Goal: Task Accomplishment & Management: Manage account settings

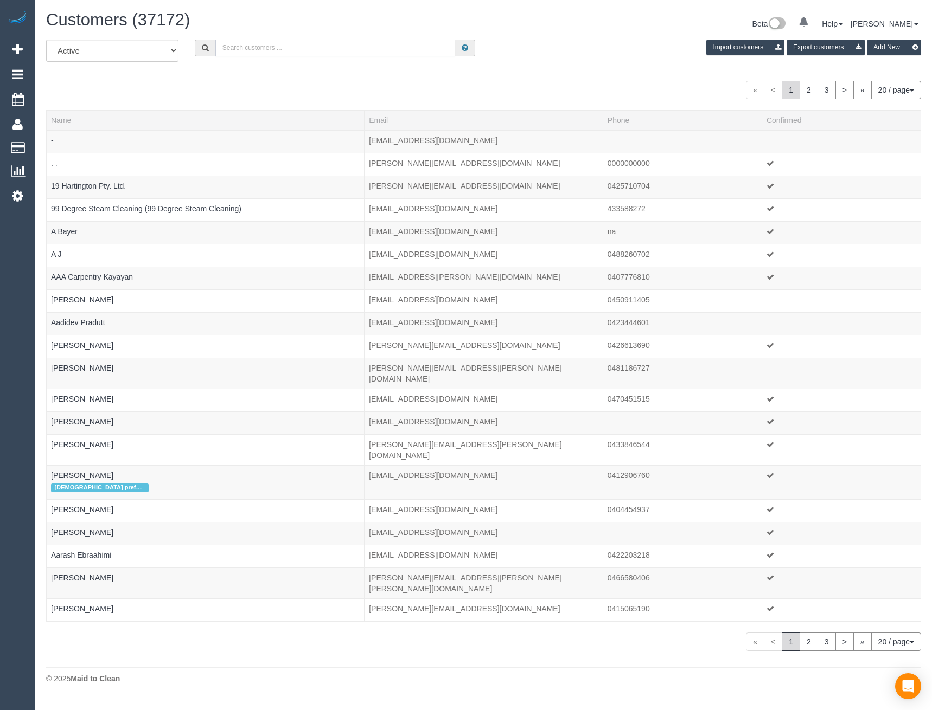
click at [250, 49] on input "text" at bounding box center [335, 48] width 240 height 17
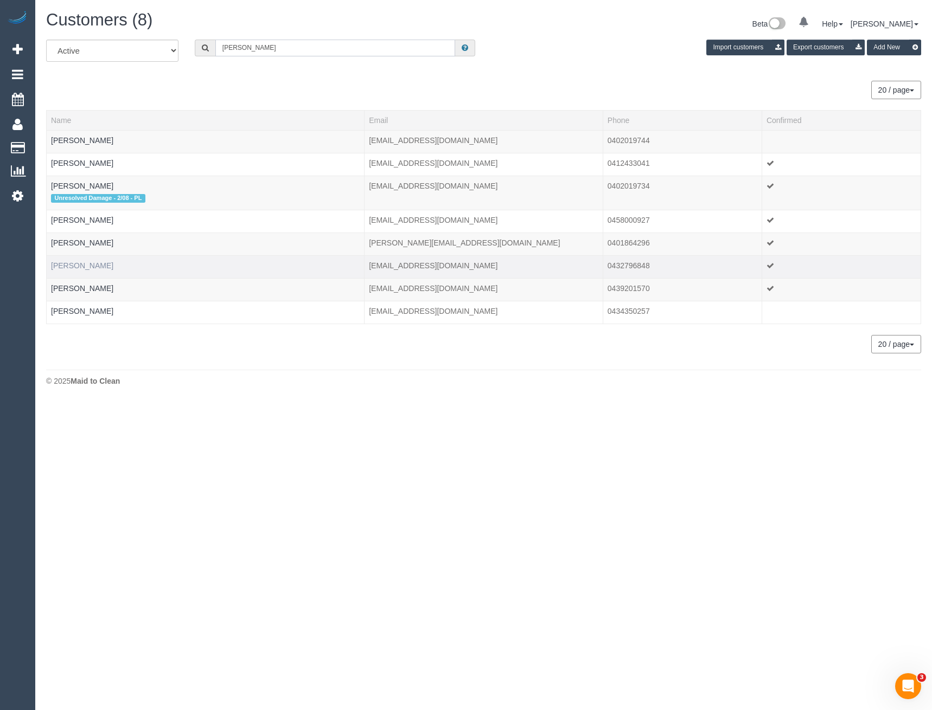
type input "sarah jones"
click at [71, 265] on link "Sarah Jones" at bounding box center [82, 265] width 62 height 9
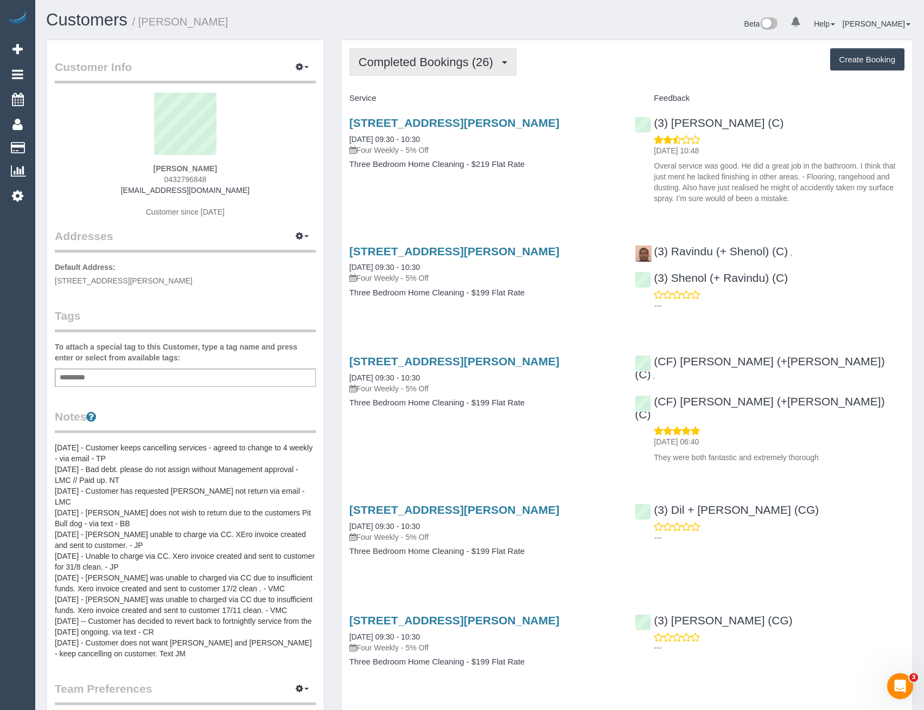
click at [414, 69] on button "Completed Bookings (26)" at bounding box center [432, 62] width 167 height 28
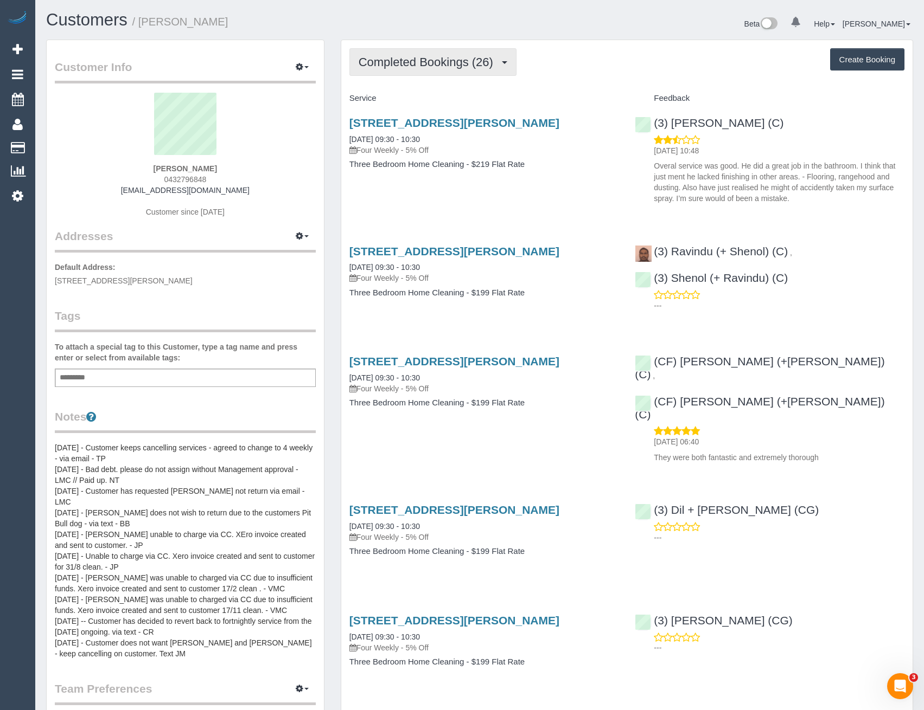
click at [418, 63] on span "Completed Bookings (26)" at bounding box center [428, 62] width 140 height 14
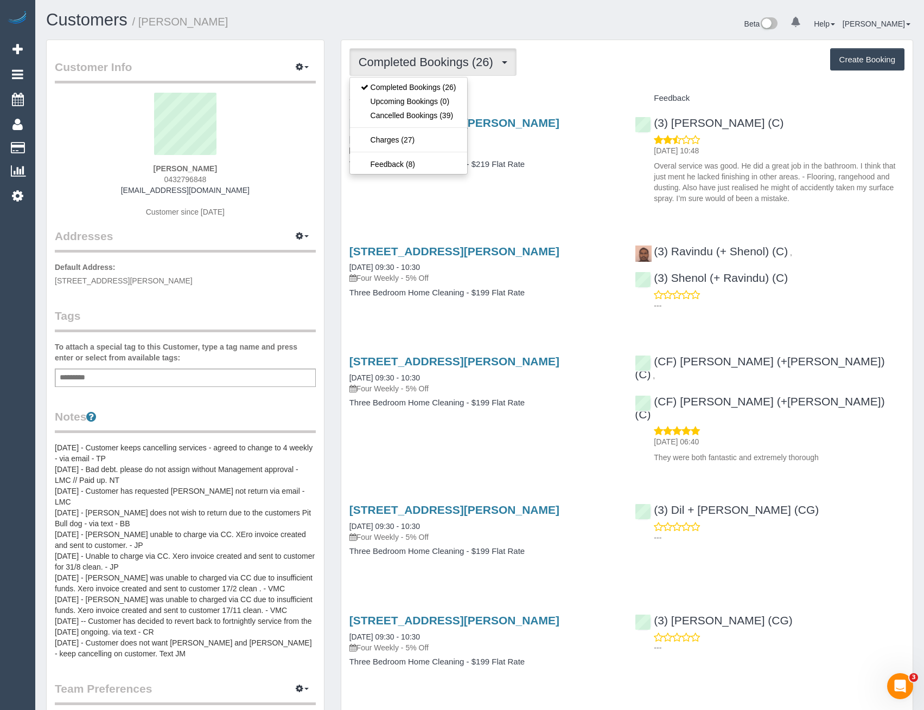
click at [482, 240] on div "4 Hascombe Drive, Caroline Springs, VIC 3023 19/12/2024 09:30 - 10:30 Four Week…" at bounding box center [484, 278] width 286 height 84
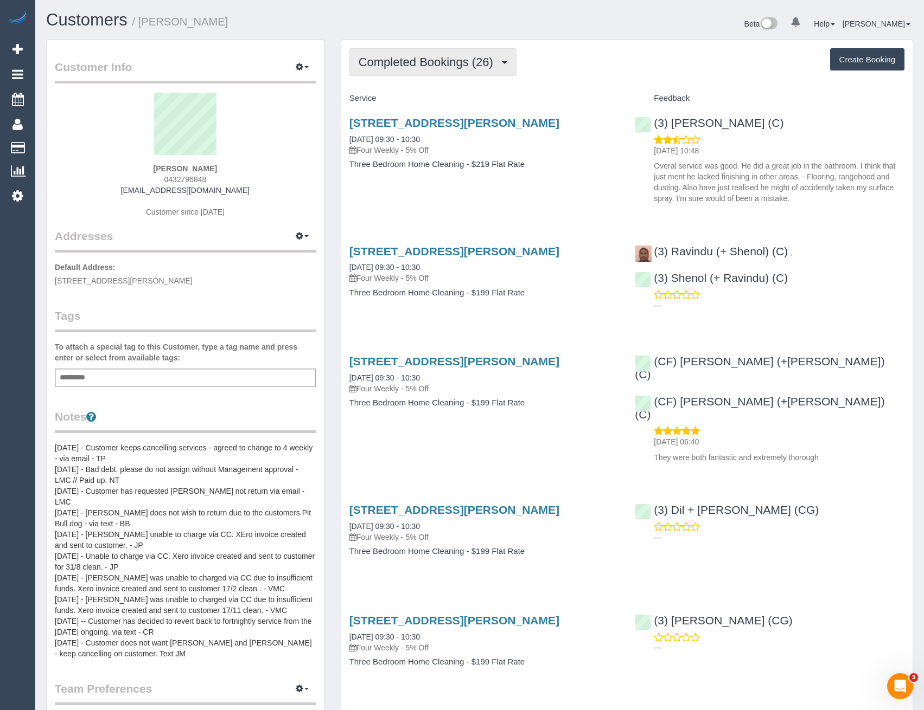
click at [429, 63] on span "Completed Bookings (26)" at bounding box center [428, 62] width 140 height 14
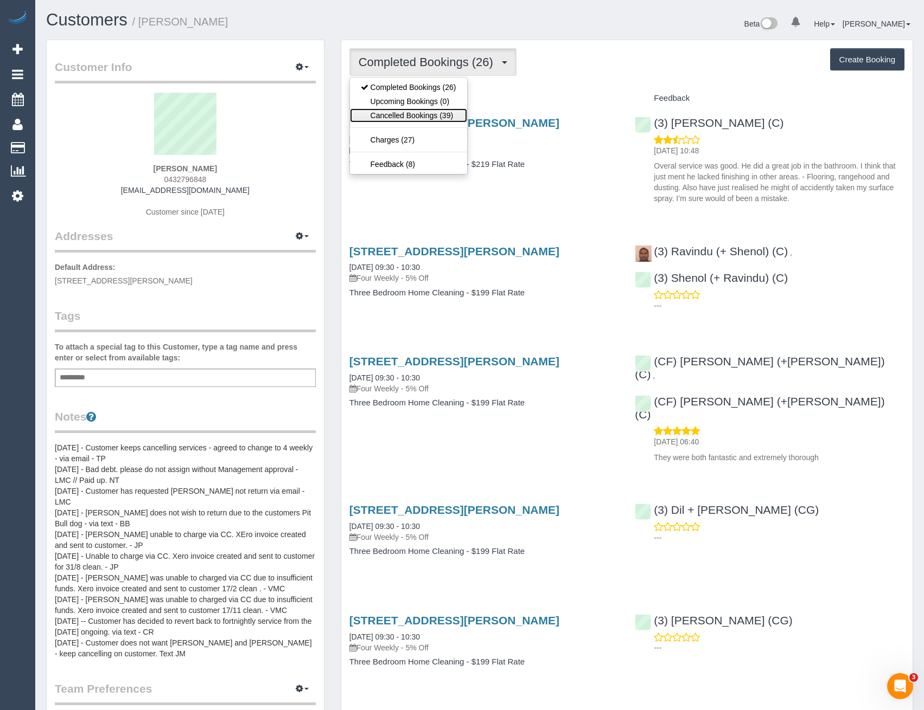
click at [421, 115] on link "Cancelled Bookings (39)" at bounding box center [408, 115] width 117 height 14
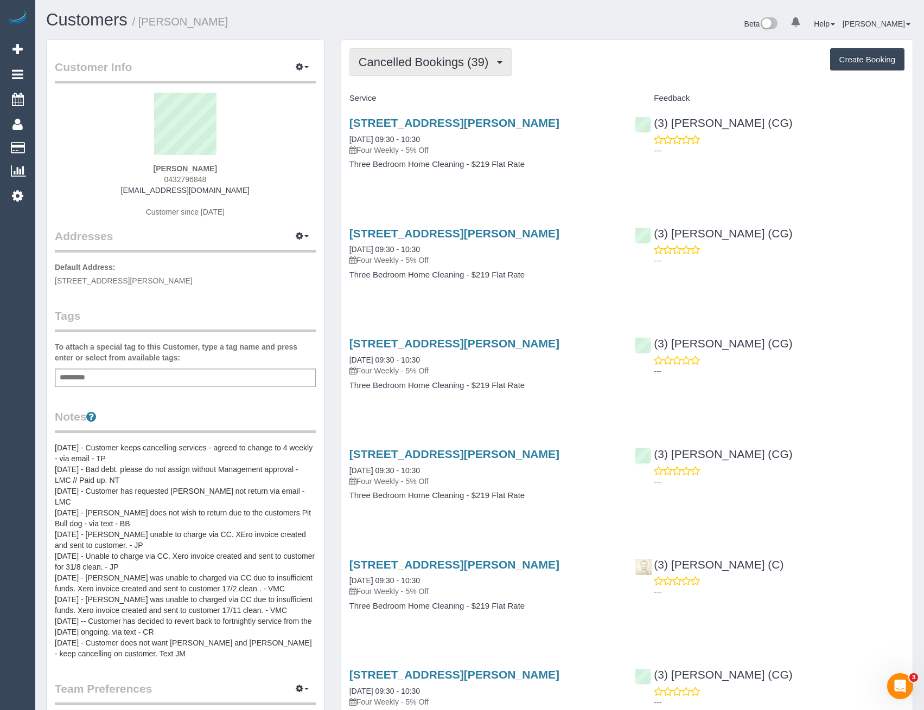
click at [433, 64] on span "Cancelled Bookings (39)" at bounding box center [426, 62] width 136 height 14
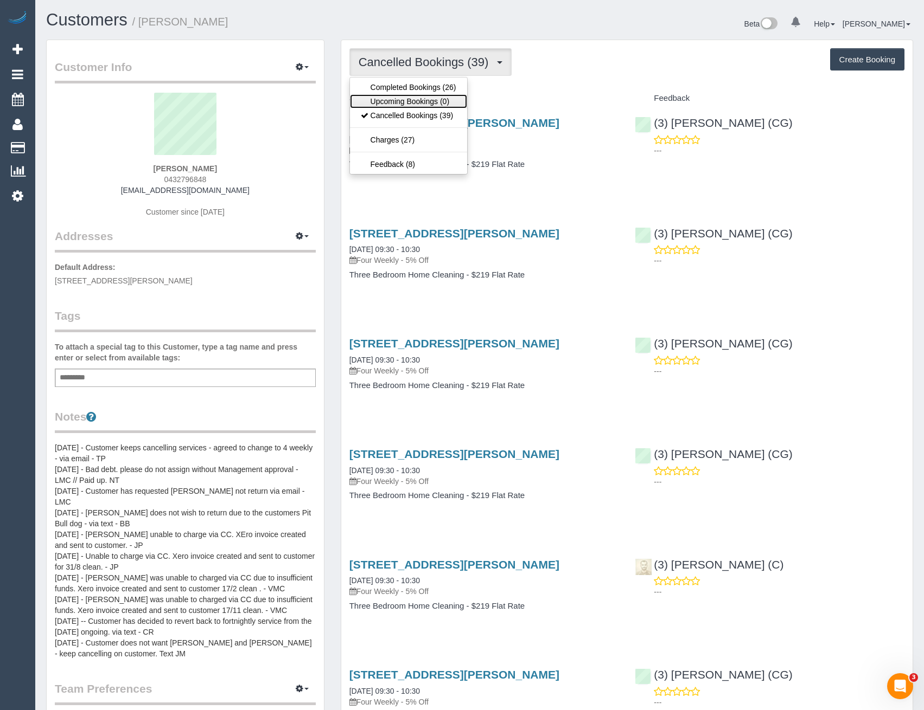
click at [424, 99] on link "Upcoming Bookings (0)" at bounding box center [408, 101] width 117 height 14
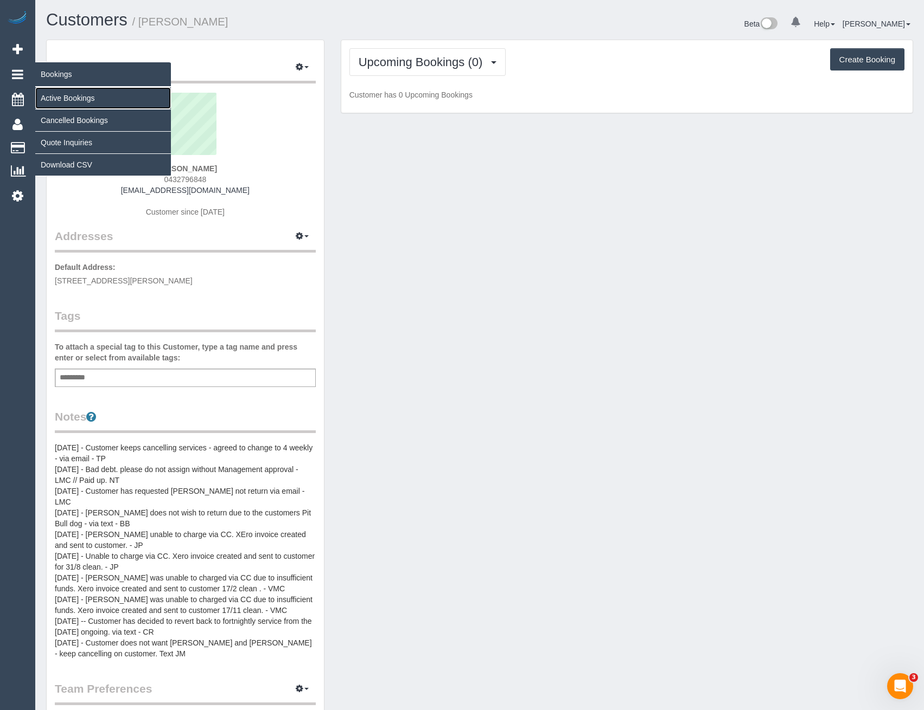
click at [54, 97] on link "Active Bookings" at bounding box center [103, 98] width 136 height 22
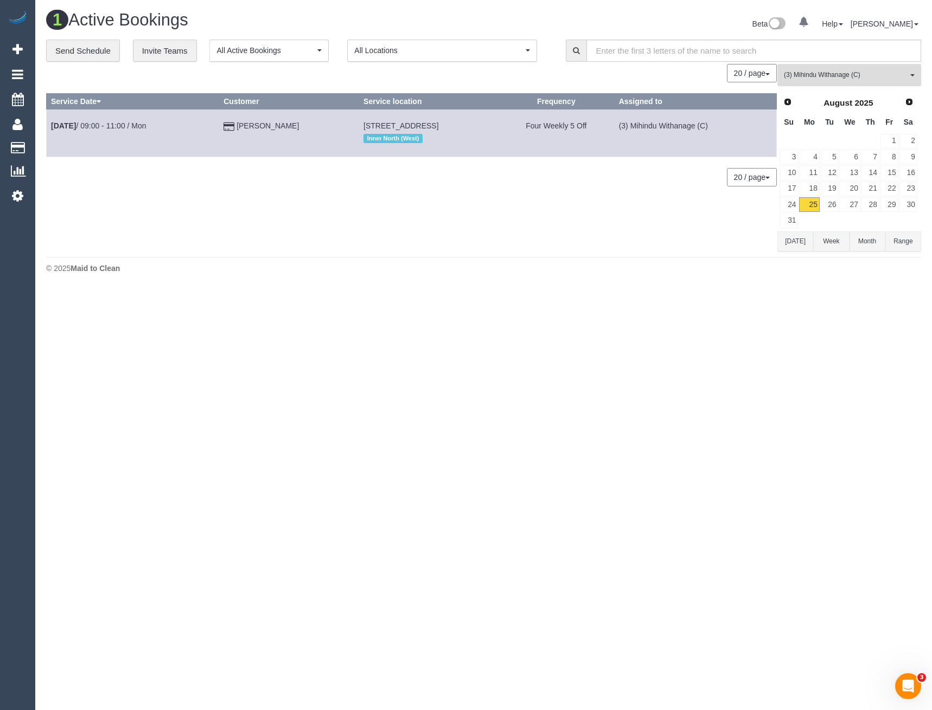
click at [835, 77] on span "(3) Mihindu Withanage (C)" at bounding box center [846, 75] width 124 height 9
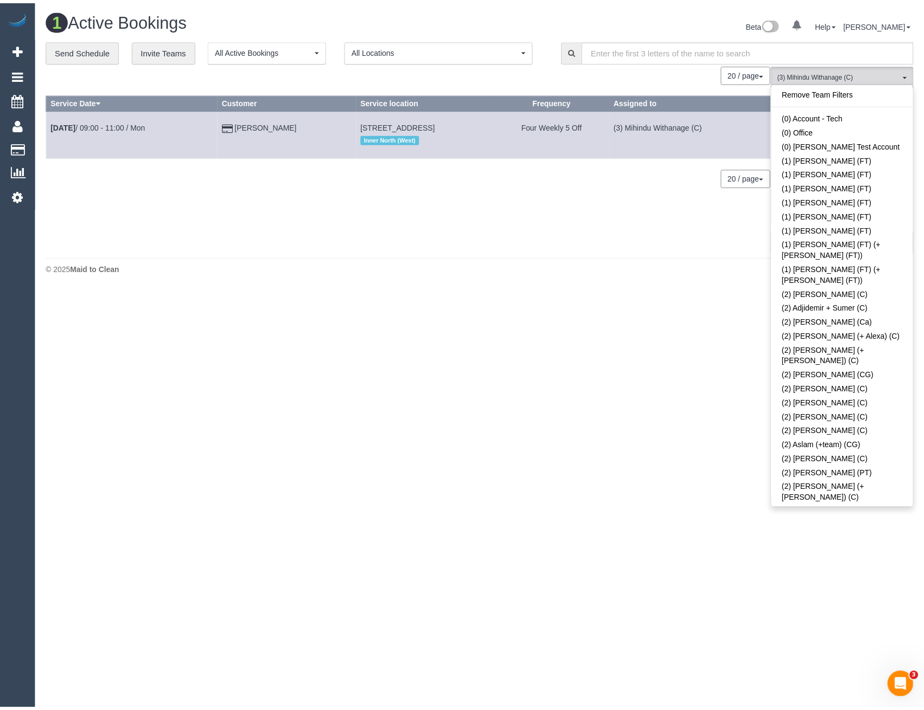
scroll to position [1908, 0]
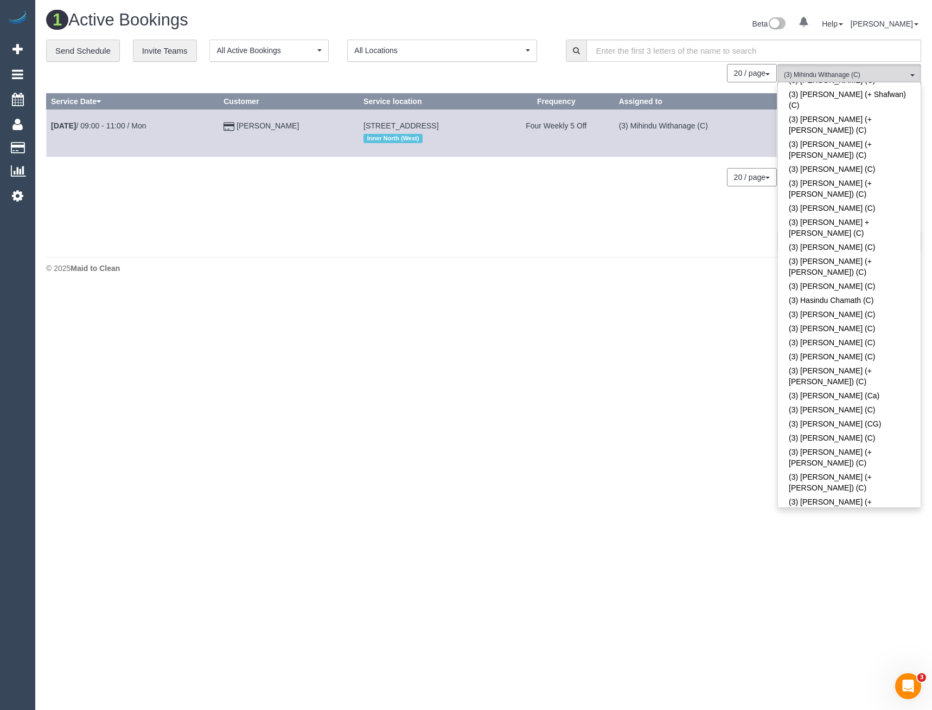
click at [837, 710] on link "(3) Mihindu Withanage (C)" at bounding box center [849, 718] width 143 height 14
click at [674, 336] on body "0 Beta Your Notifications You have 0 alerts Add Booking Bookings Active Booking…" at bounding box center [466, 355] width 932 height 710
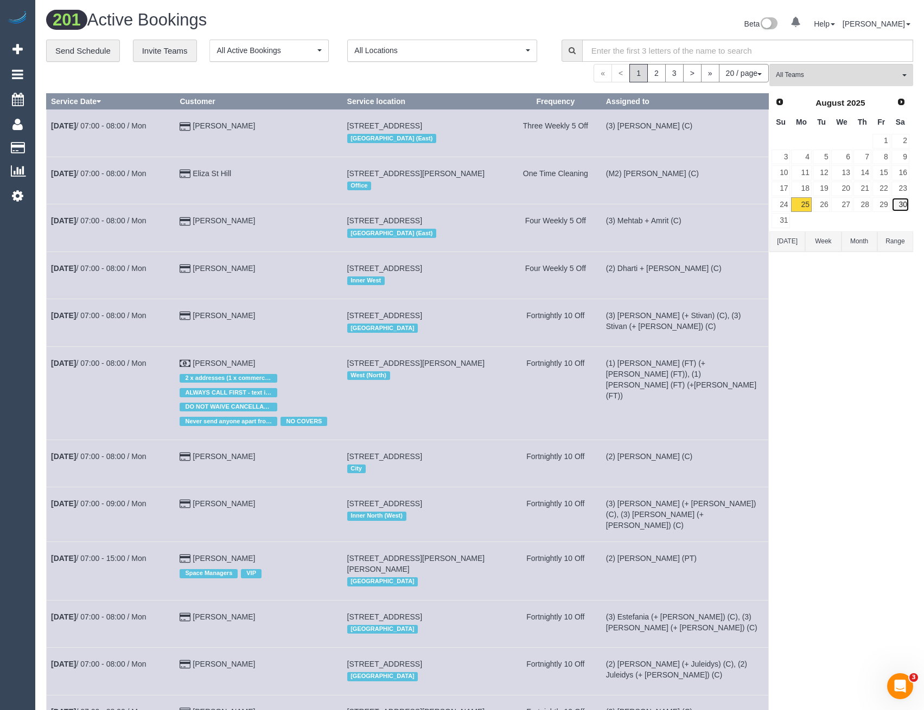
click at [904, 206] on link "30" at bounding box center [900, 204] width 18 height 15
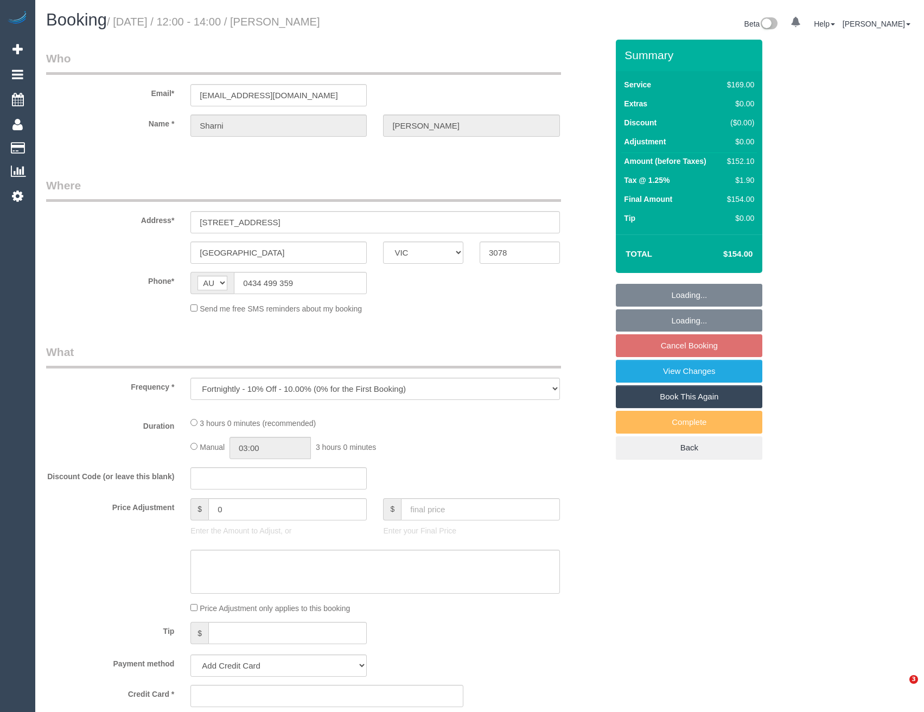
select select "VIC"
select select "string:stripe-pm_1QtPxF2GScqysDRVIt1IlfZJ"
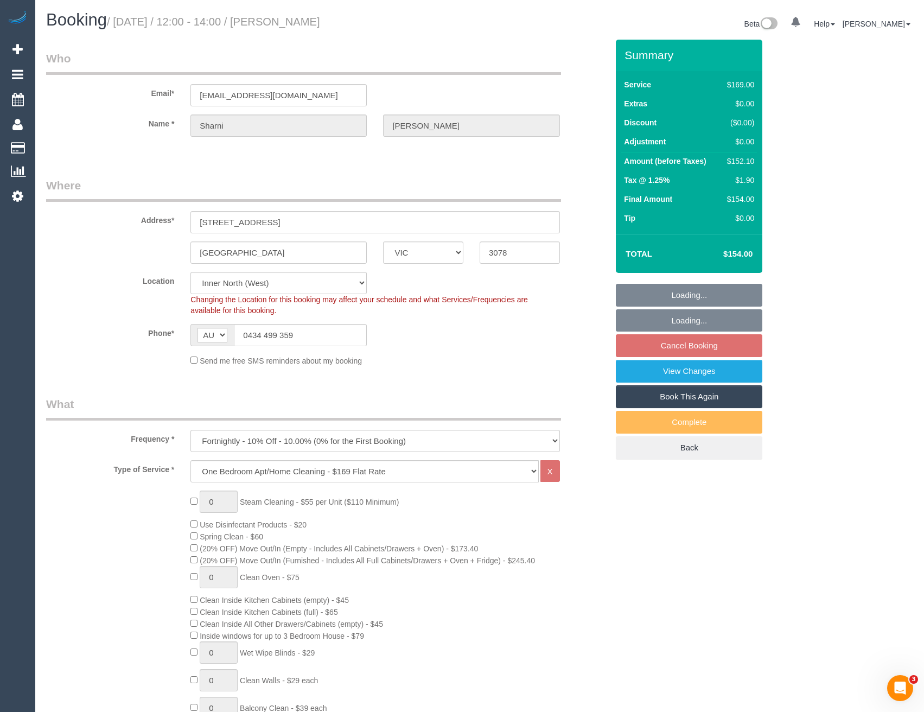
select select "object:777"
select select "number:27"
select select "number:14"
select select "number:19"
select select "number:24"
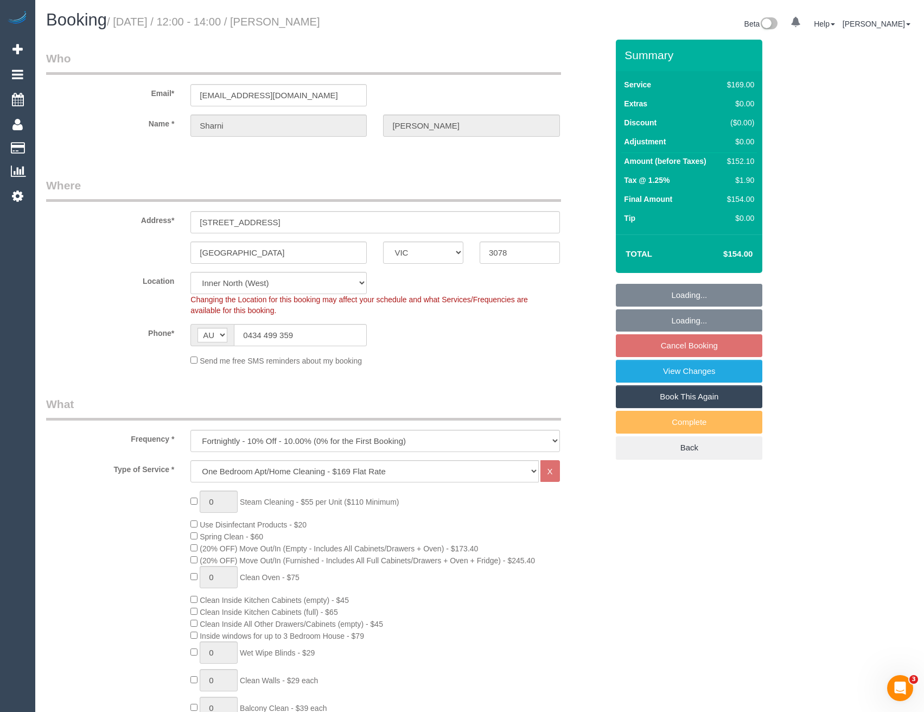
select select "number:33"
select select "number:26"
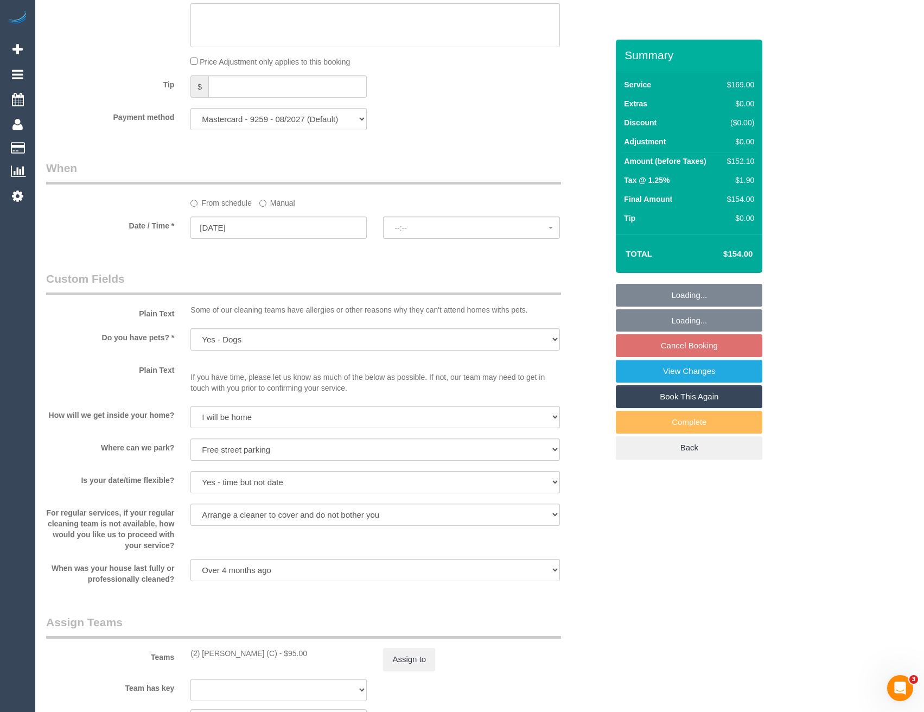
select select "spot6"
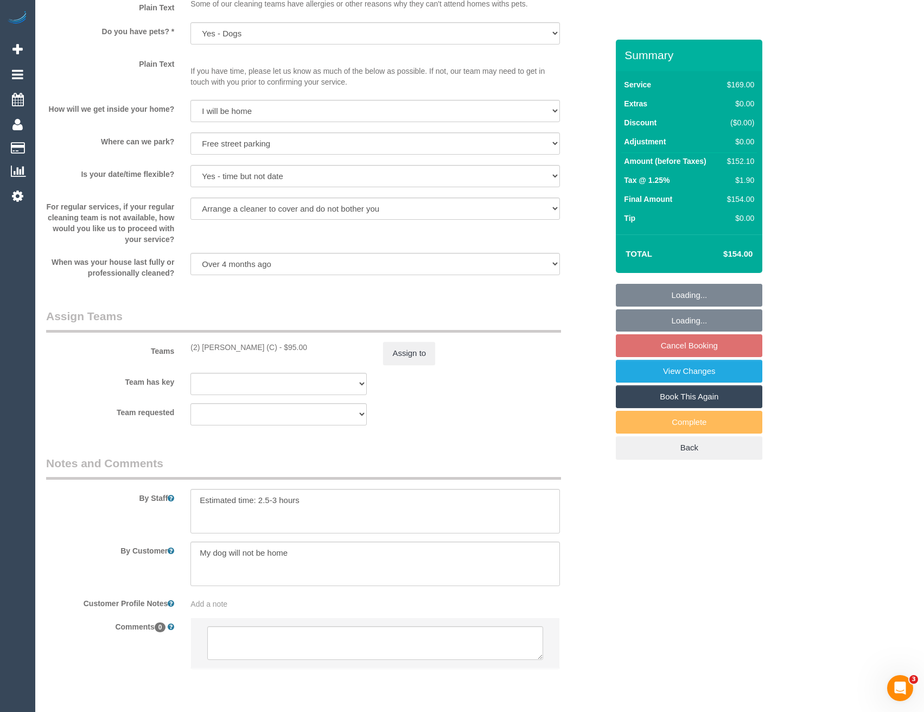
scroll to position [1372, 0]
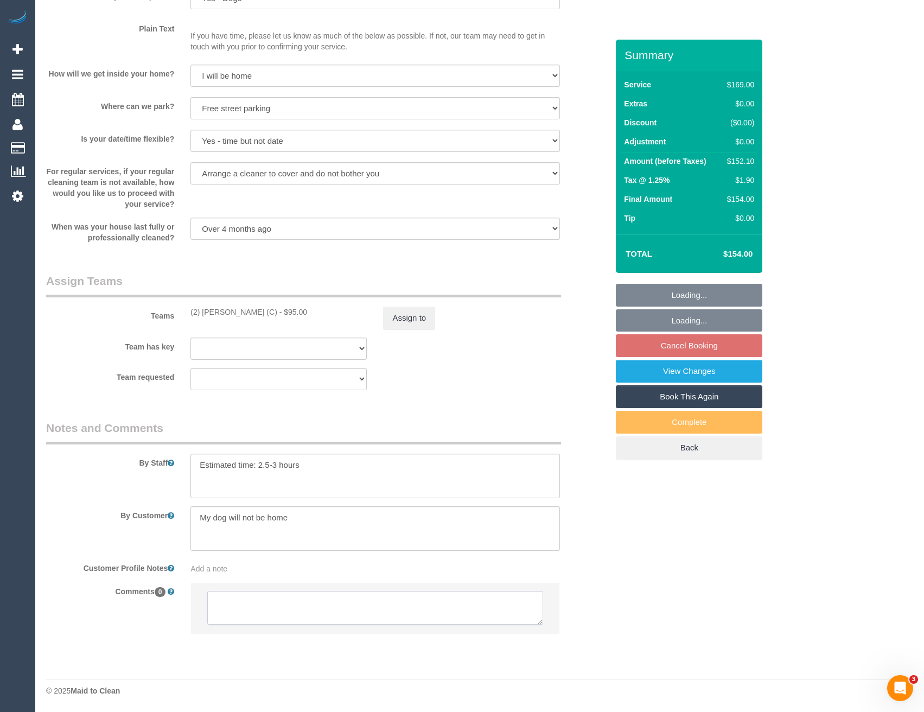
click at [323, 609] on textarea at bounding box center [374, 608] width 335 height 34
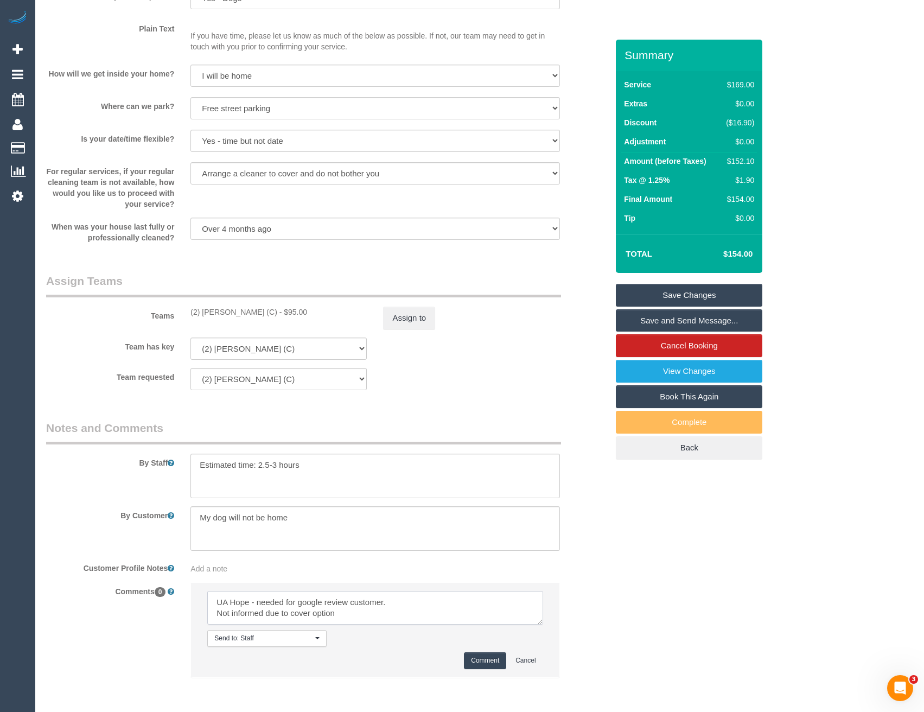
type textarea "UA Hope - needed for google review customer. Not informed due to cover option"
click at [494, 660] on button "Comment" at bounding box center [485, 660] width 42 height 17
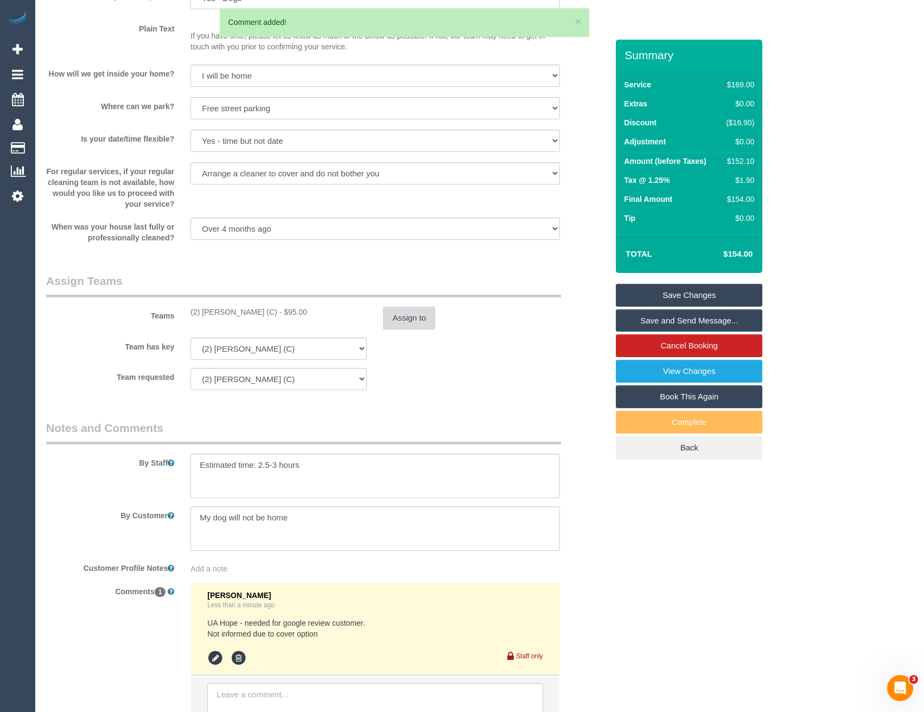
click at [420, 318] on button "Assign to" at bounding box center [409, 317] width 52 height 23
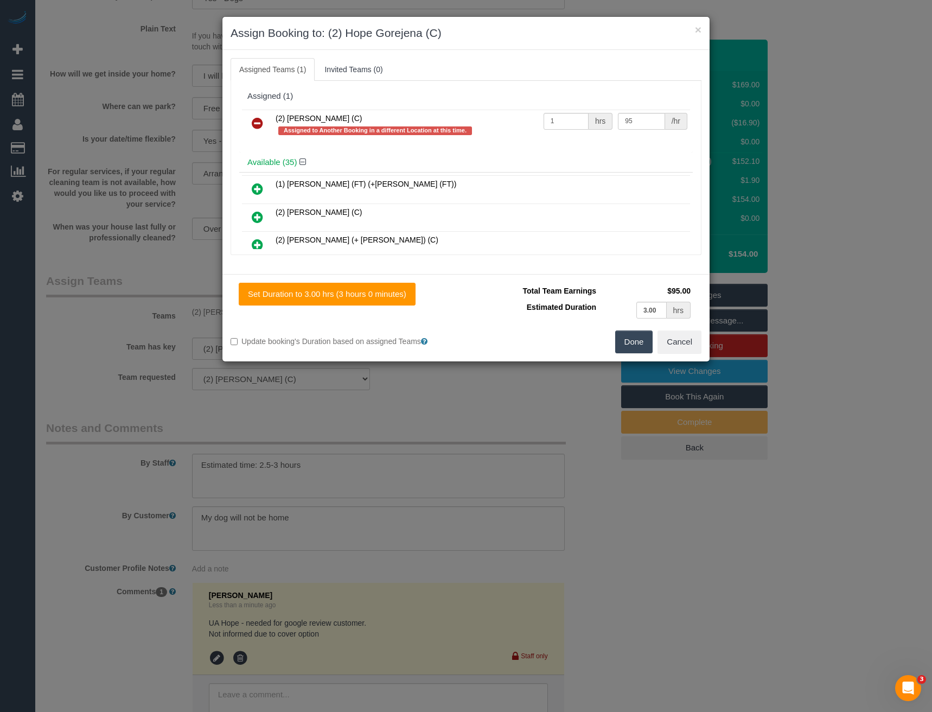
click at [250, 120] on link at bounding box center [257, 124] width 25 height 22
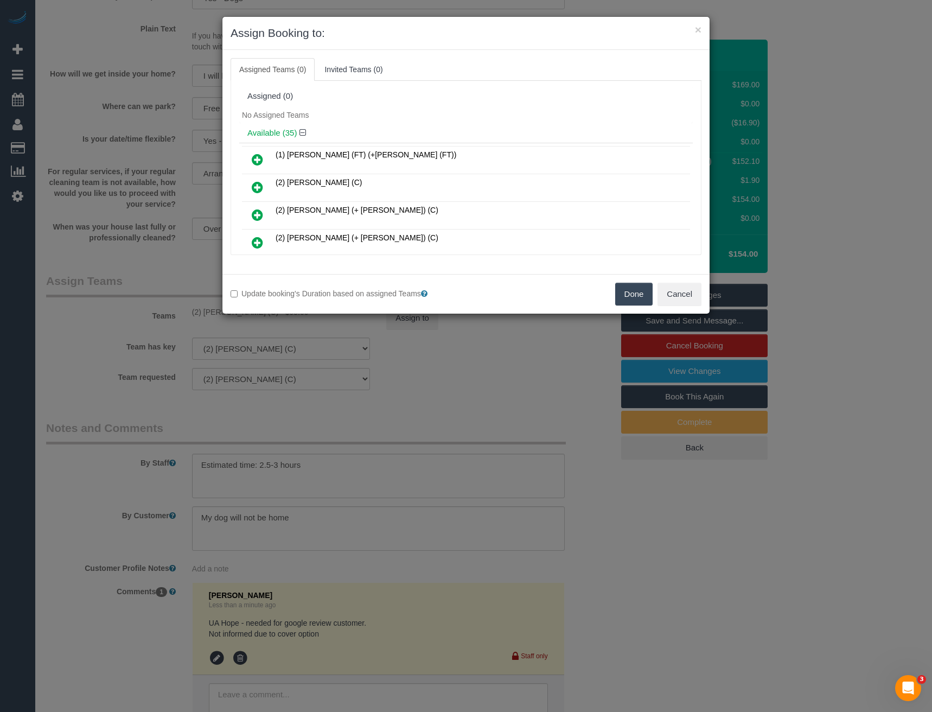
click at [635, 300] on button "Done" at bounding box center [634, 294] width 38 height 23
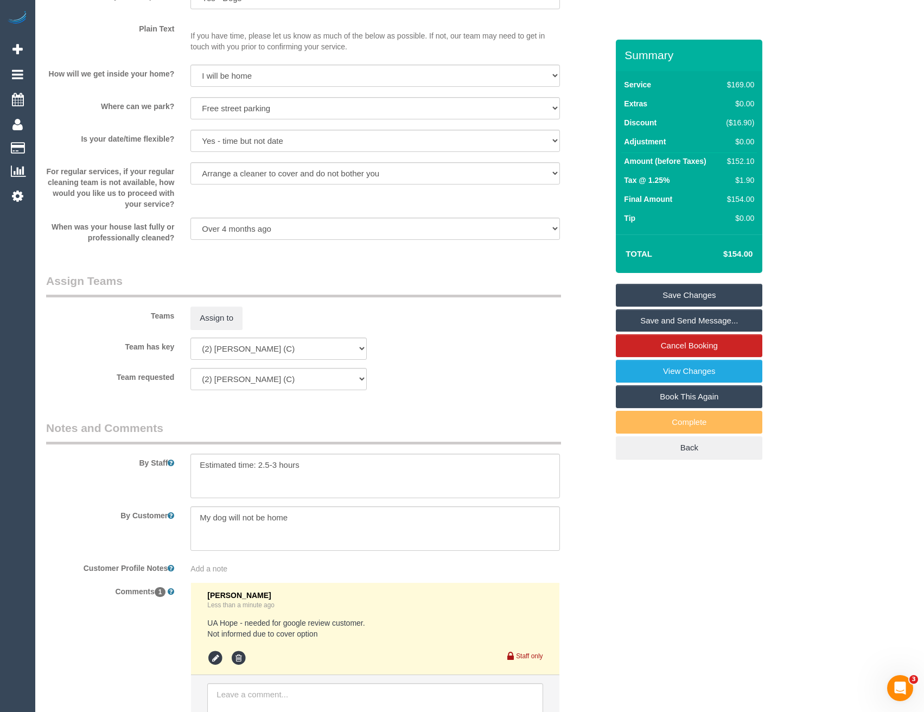
click at [704, 299] on link "Save Changes" at bounding box center [689, 295] width 146 height 23
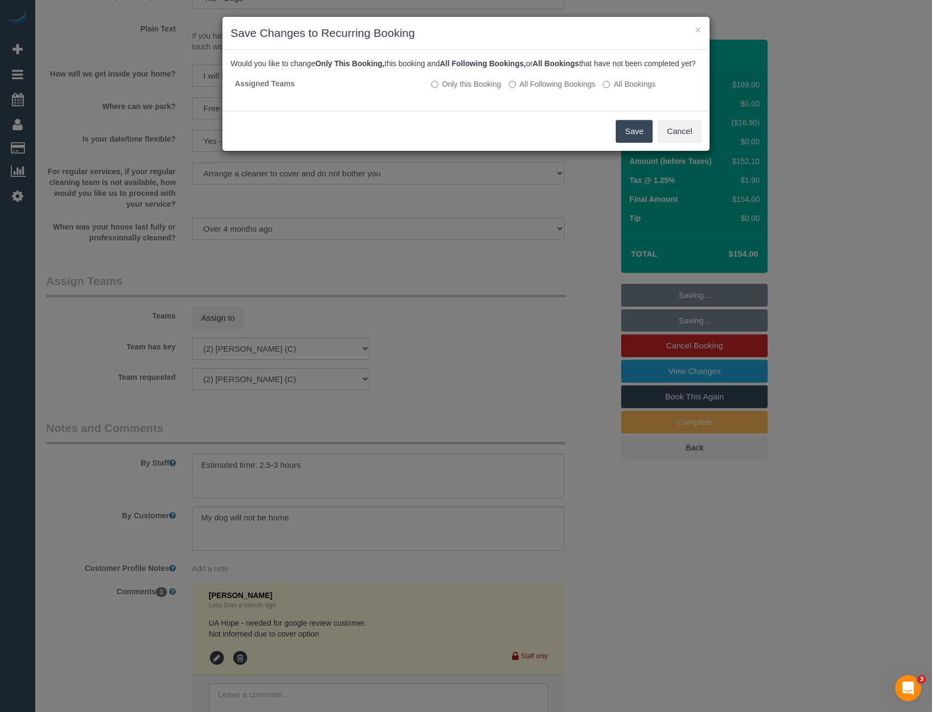
click at [624, 137] on button "Save" at bounding box center [634, 131] width 37 height 23
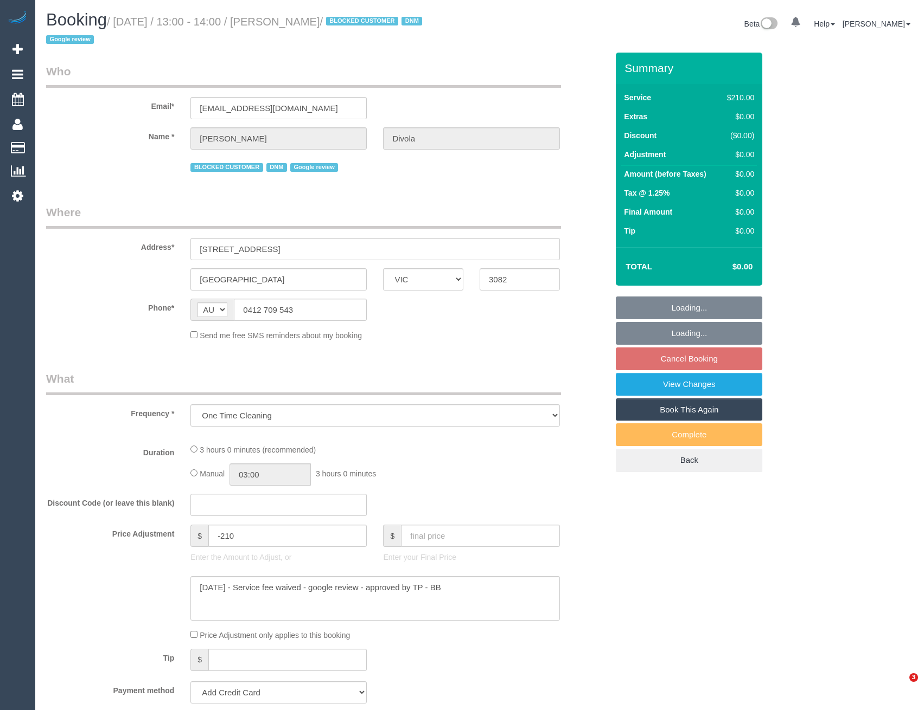
select select "VIC"
select select "string:stripe-pm_1R49U82GScqysDRV4wmS5uc0"
select select "180"
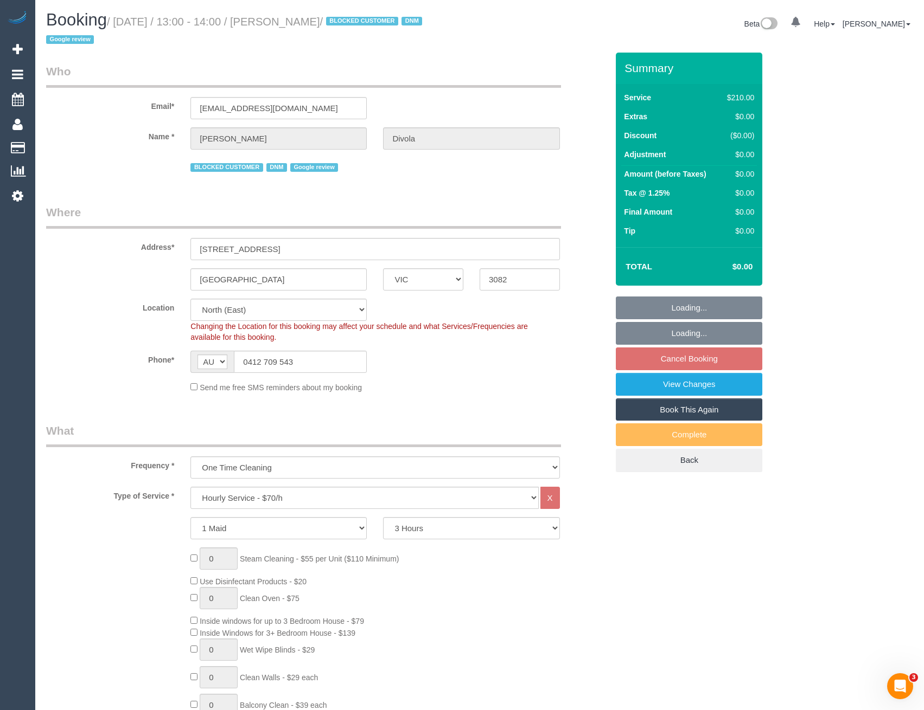
select select "object:731"
select select "number:32"
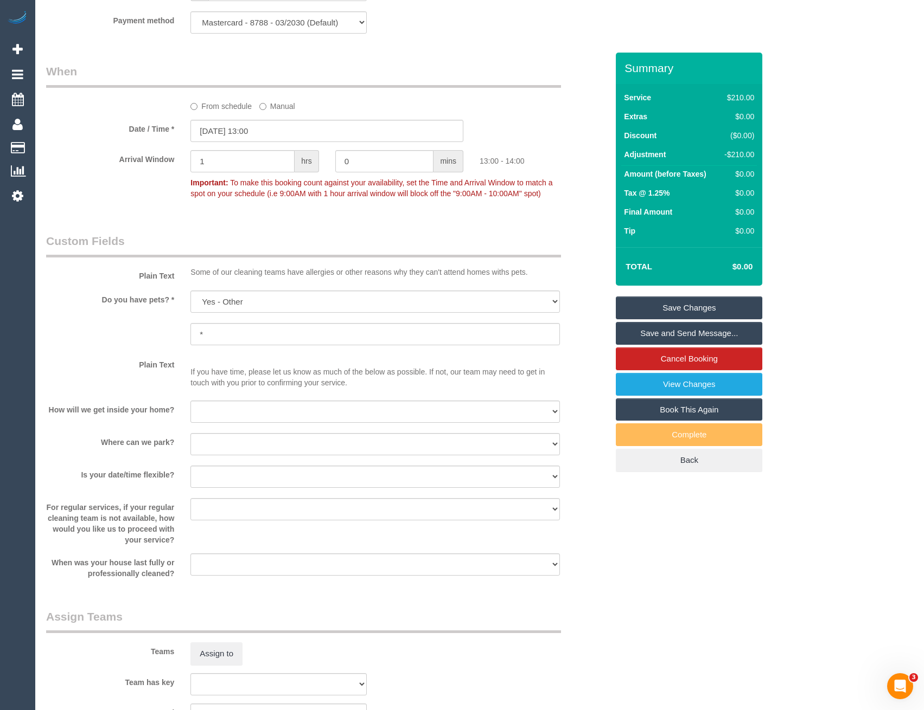
scroll to position [1356, 0]
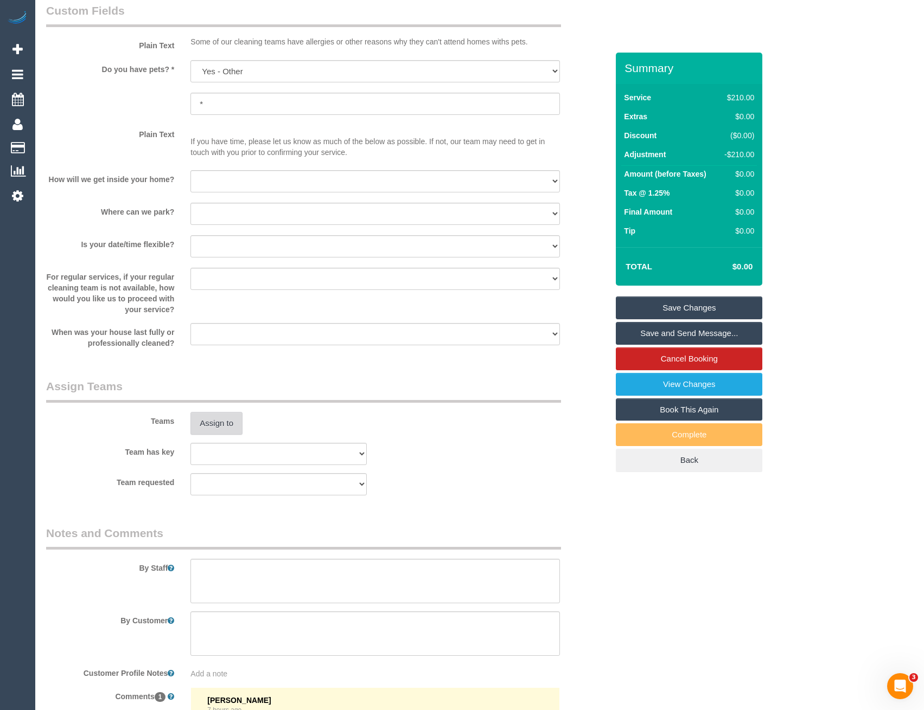
click at [234, 421] on button "Assign to" at bounding box center [216, 423] width 52 height 23
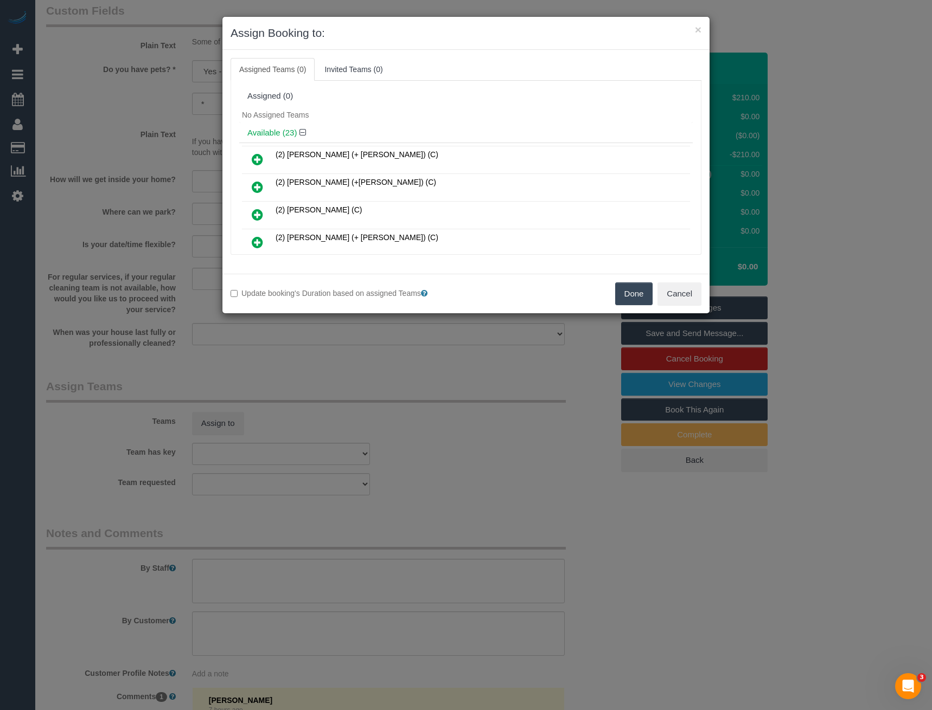
click at [297, 383] on div "× Assign Booking to: Assigned Teams (0) Invited Teams (0) Assigned (0) No Assig…" at bounding box center [466, 355] width 932 height 710
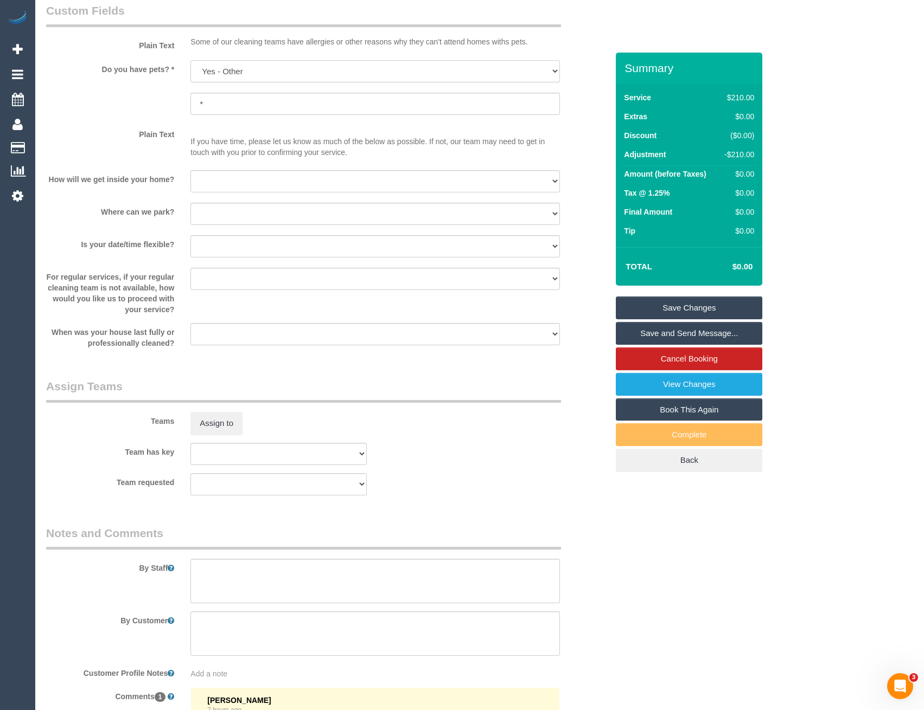
click at [240, 65] on select "Yes - Cats Yes - Dogs No pets Yes - Dogs and Cats Yes - Other" at bounding box center [374, 71] width 369 height 22
select select "number:27"
click at [190, 60] on select "Yes - Cats Yes - Dogs No pets Yes - Dogs and Cats Yes - Other" at bounding box center [374, 71] width 369 height 22
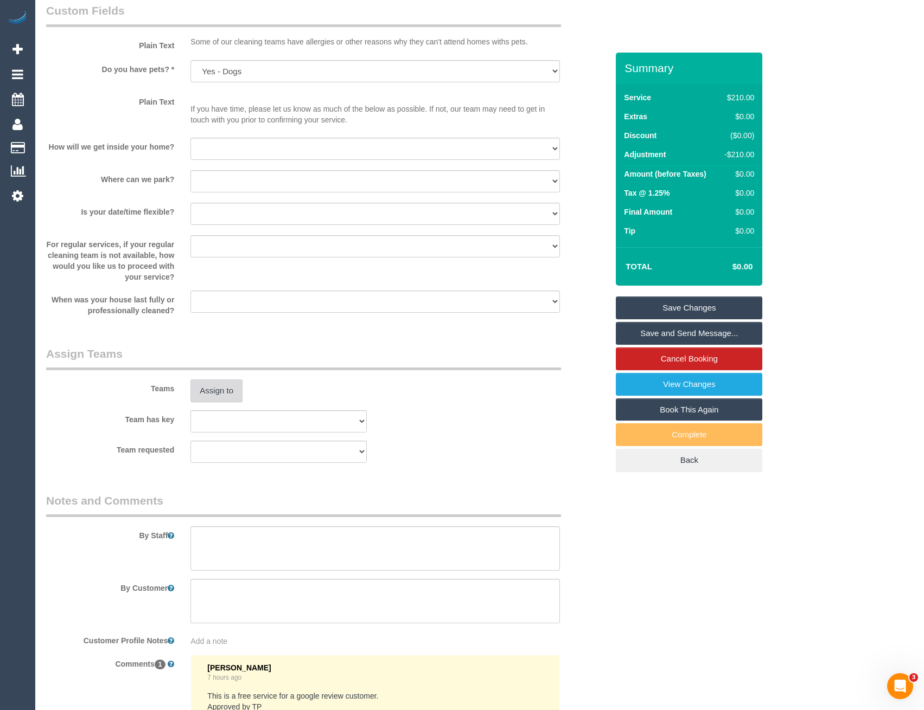
click at [230, 396] on button "Assign to" at bounding box center [216, 391] width 52 height 23
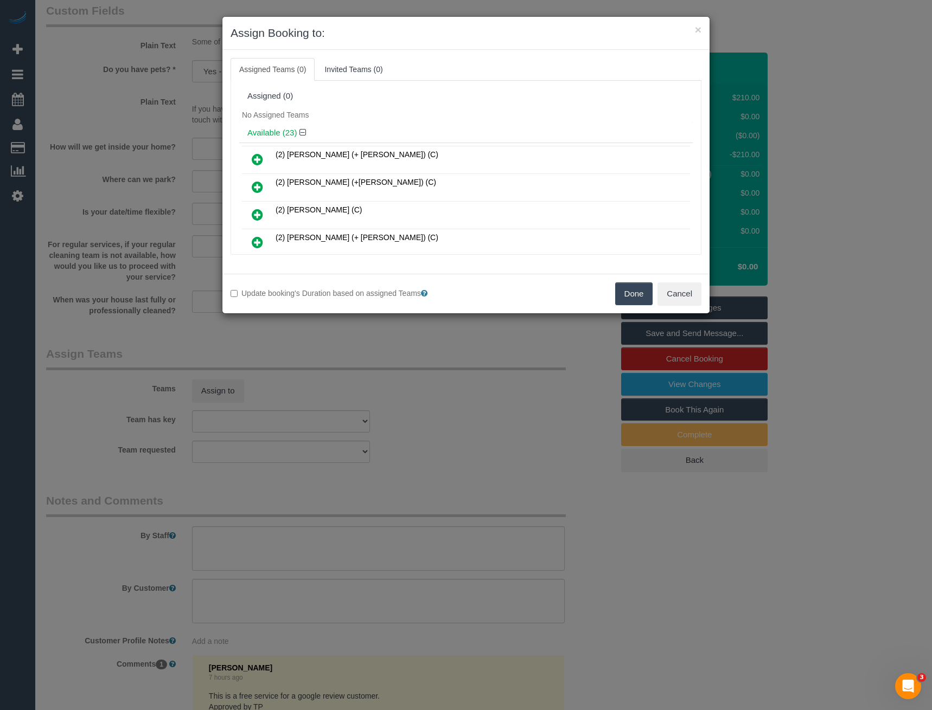
click at [255, 219] on icon at bounding box center [257, 214] width 11 height 13
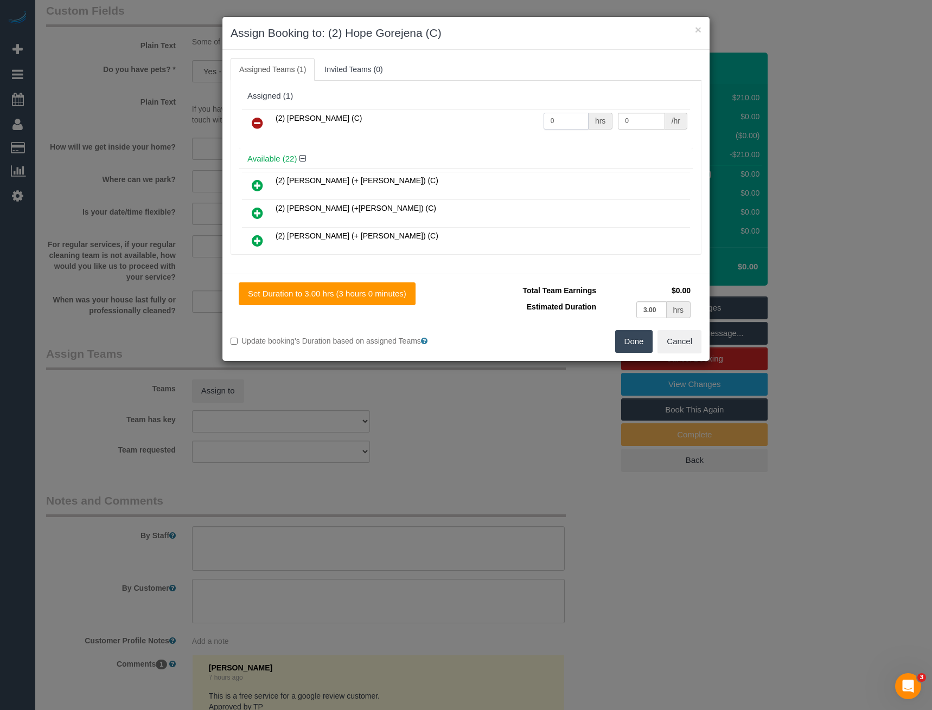
drag, startPoint x: 537, startPoint y: 121, endPoint x: 472, endPoint y: 127, distance: 65.9
click at [473, 128] on tr "(2) Hope Gorejena (C) 0 hrs 0 /hr" at bounding box center [466, 124] width 448 height 28
type input "3"
type input "37.5"
click at [638, 339] on button "Done" at bounding box center [634, 341] width 38 height 23
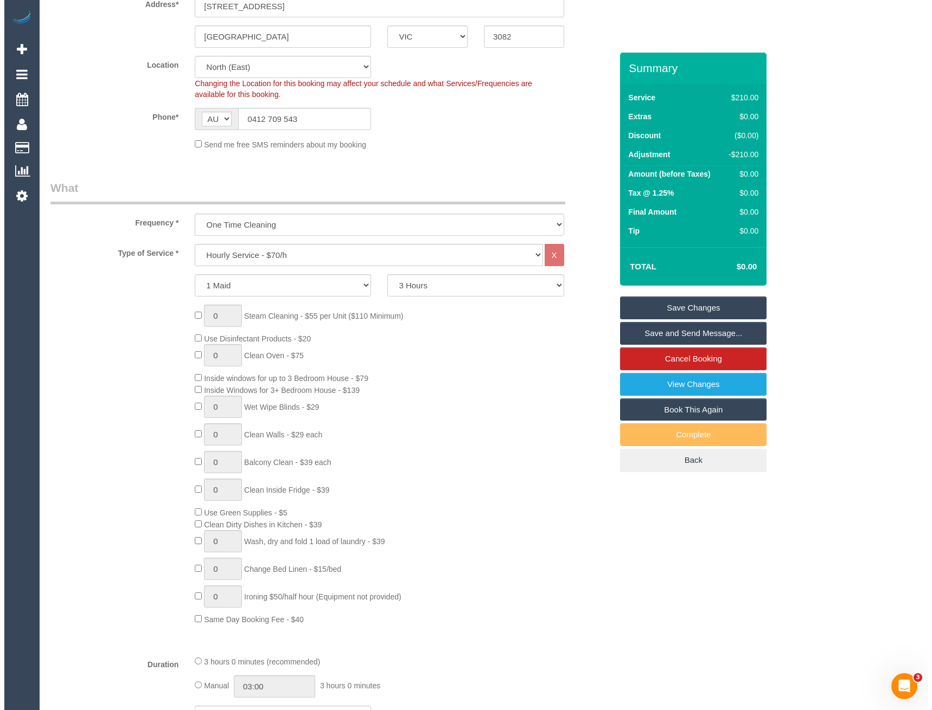
scroll to position [0, 0]
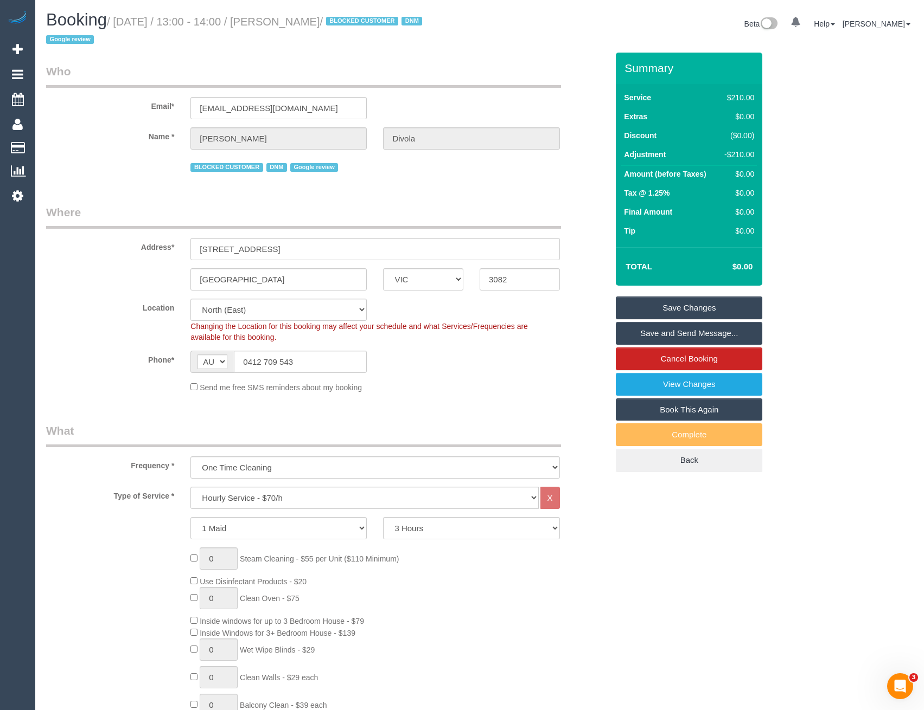
click at [662, 310] on link "Save Changes" at bounding box center [689, 308] width 146 height 23
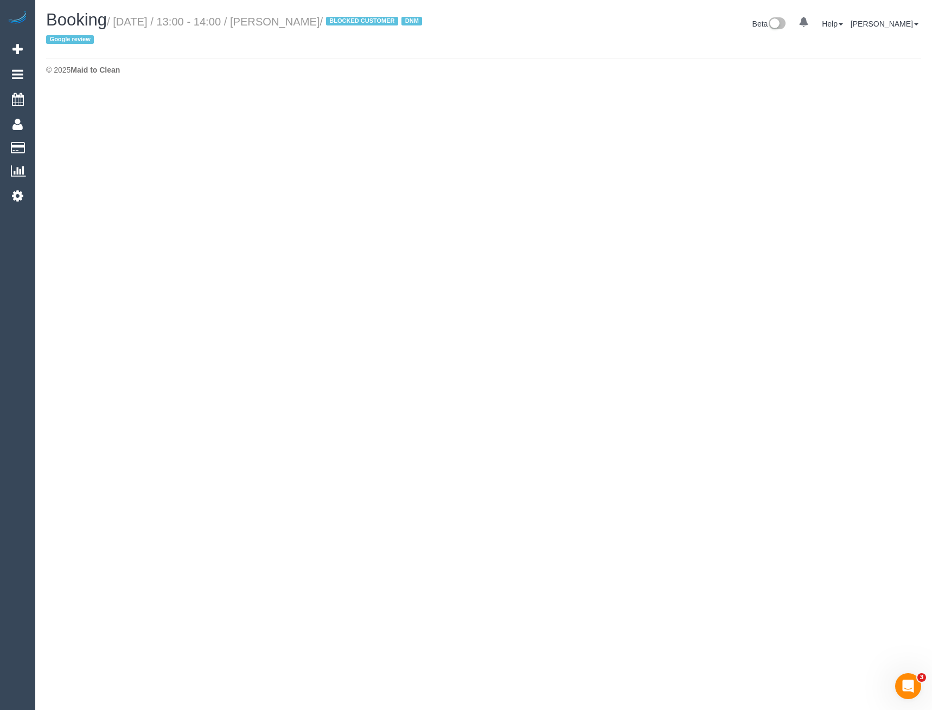
select select "VIC"
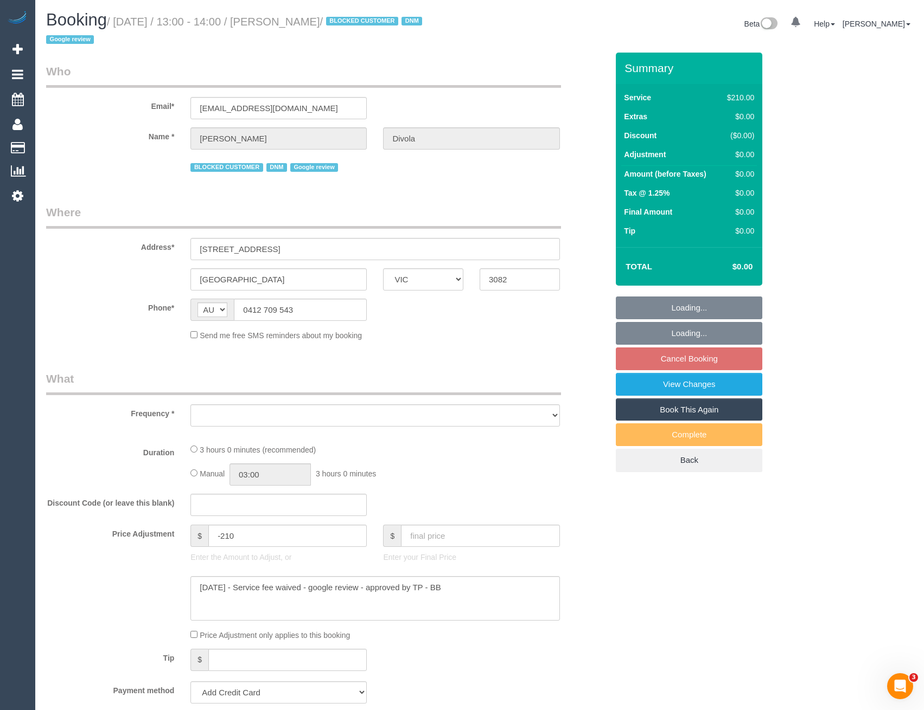
select select "object:7441"
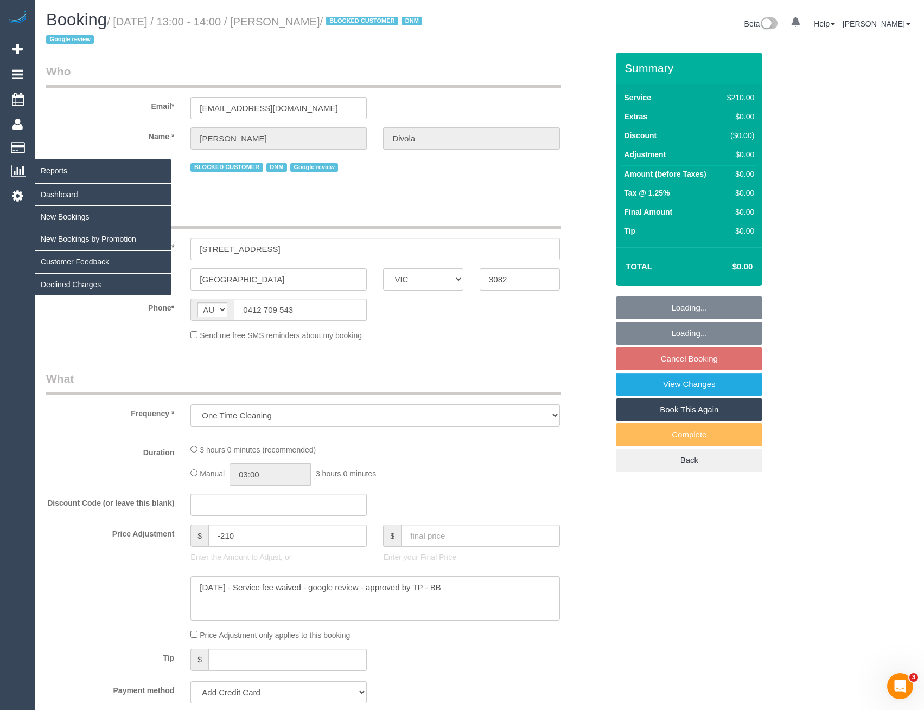
select select "string:stripe-pm_1R49U82GScqysDRV4wmS5uc0"
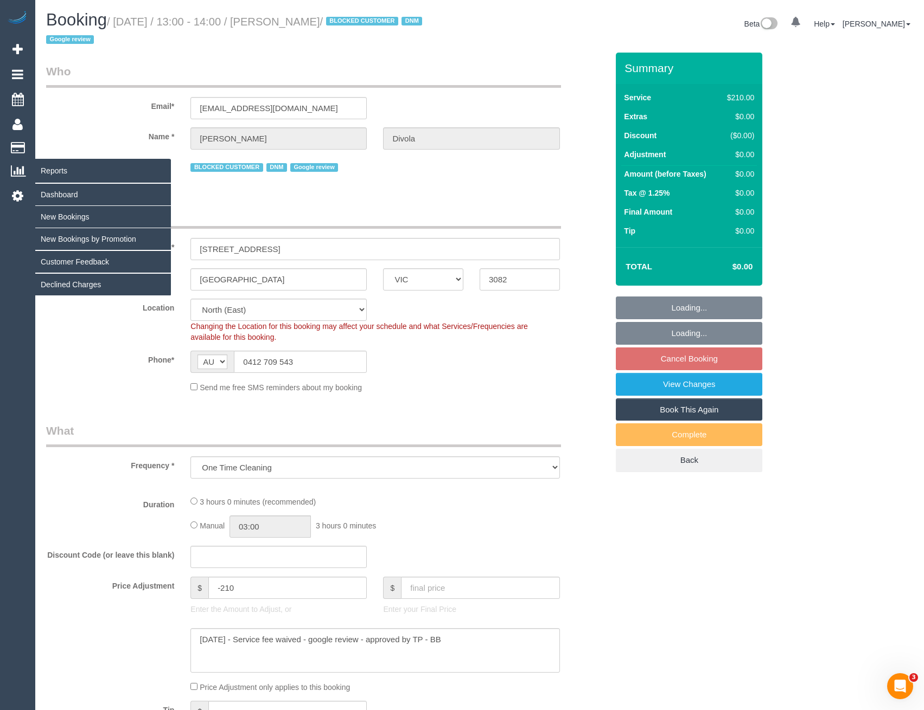
select select "180"
select select "number:27"
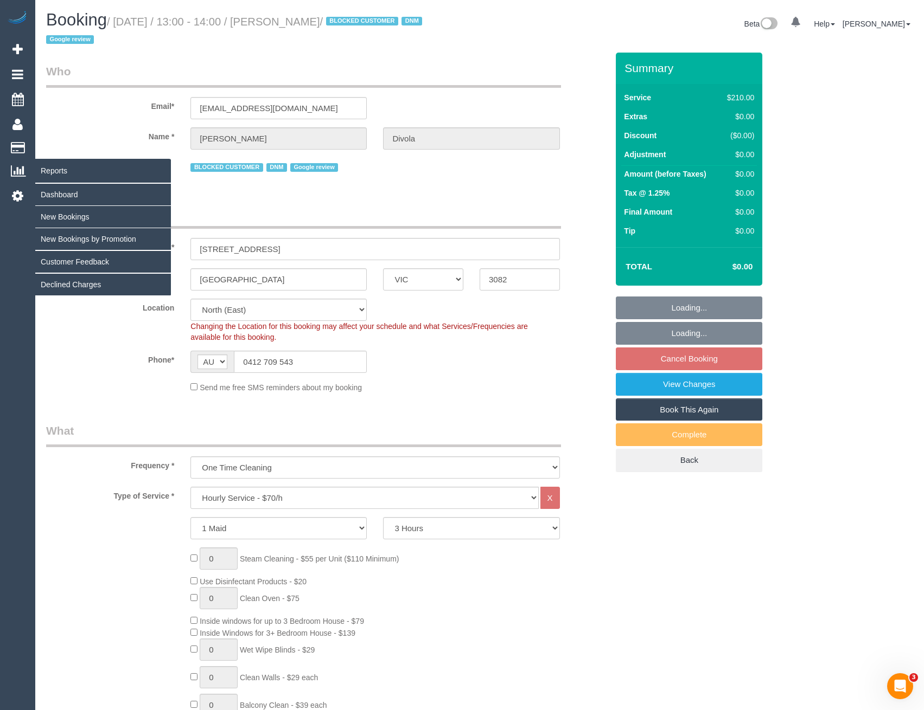
select select "object:8376"
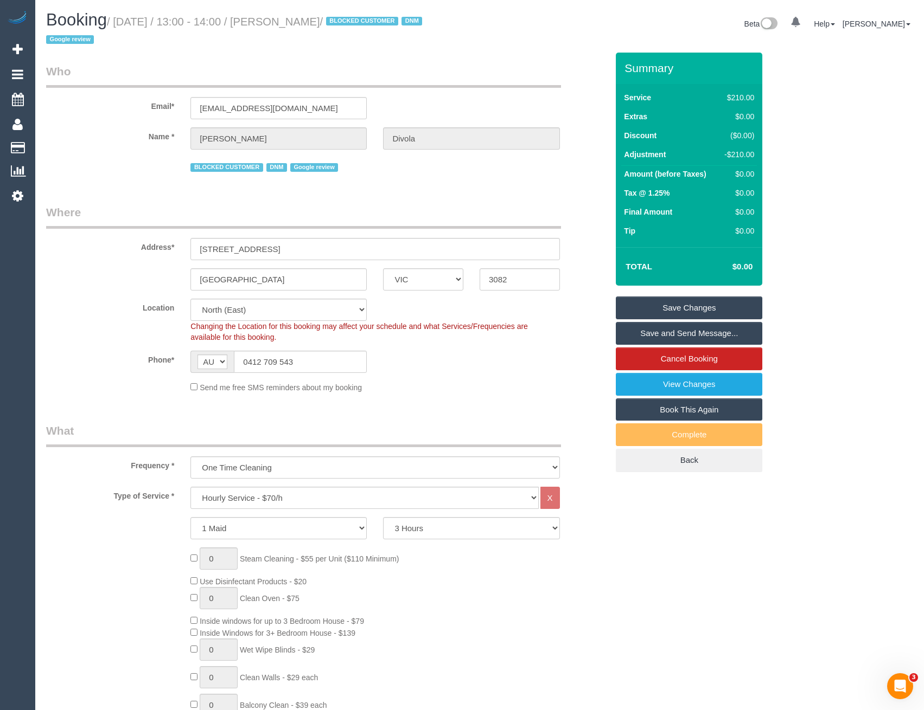
click at [679, 338] on link "Save and Send Message..." at bounding box center [689, 333] width 146 height 23
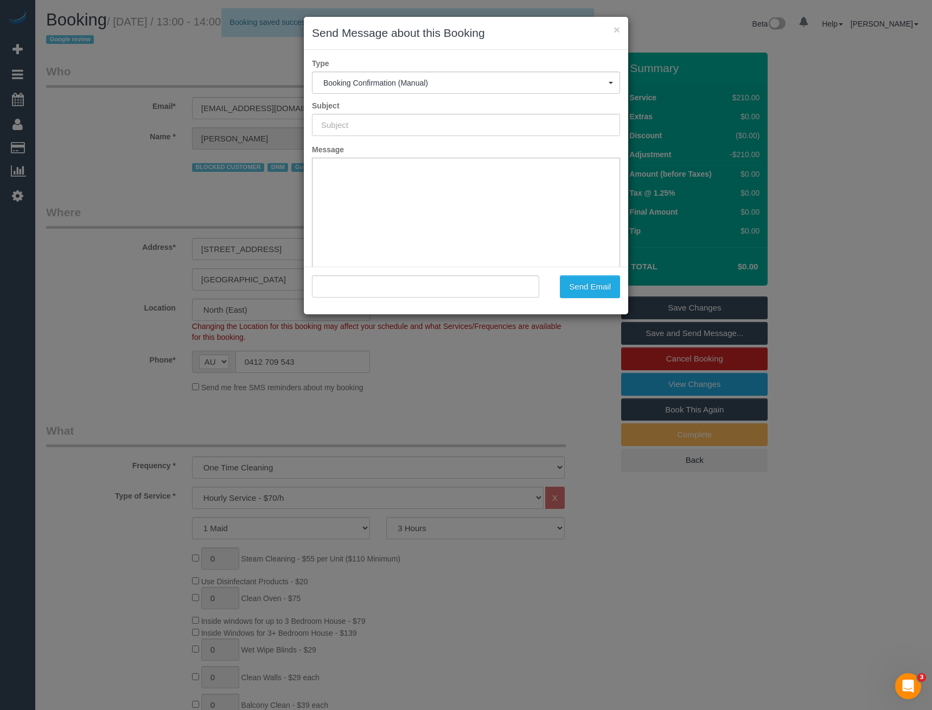
type input "Booking Confirmed"
type input ""Natalie Divola" <nataliedivola094@gmail.com>"
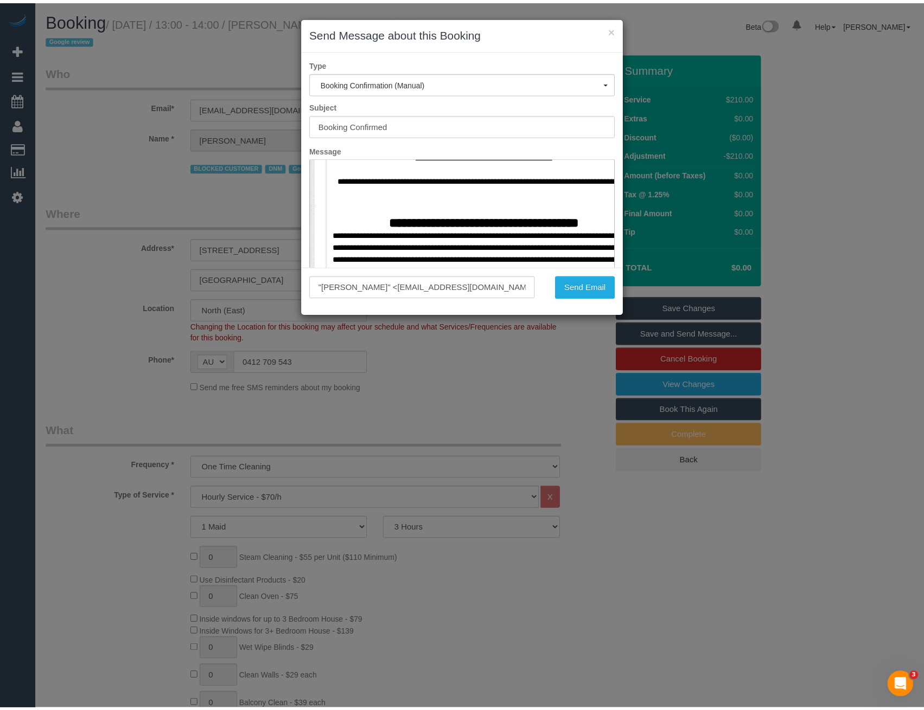
scroll to position [705, 0]
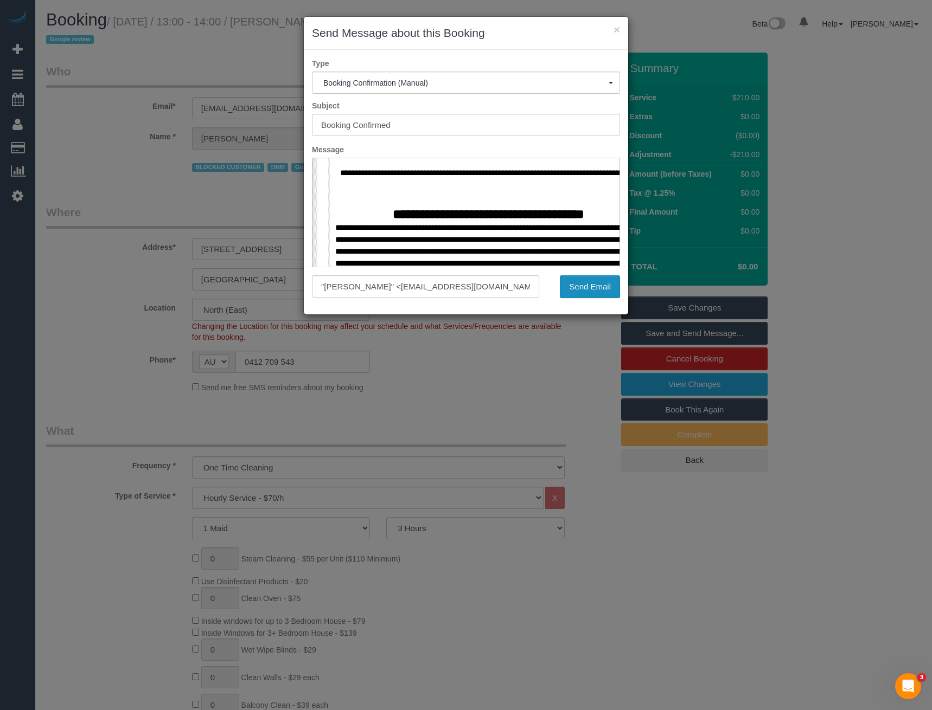
click at [597, 294] on button "Send Email" at bounding box center [590, 287] width 60 height 23
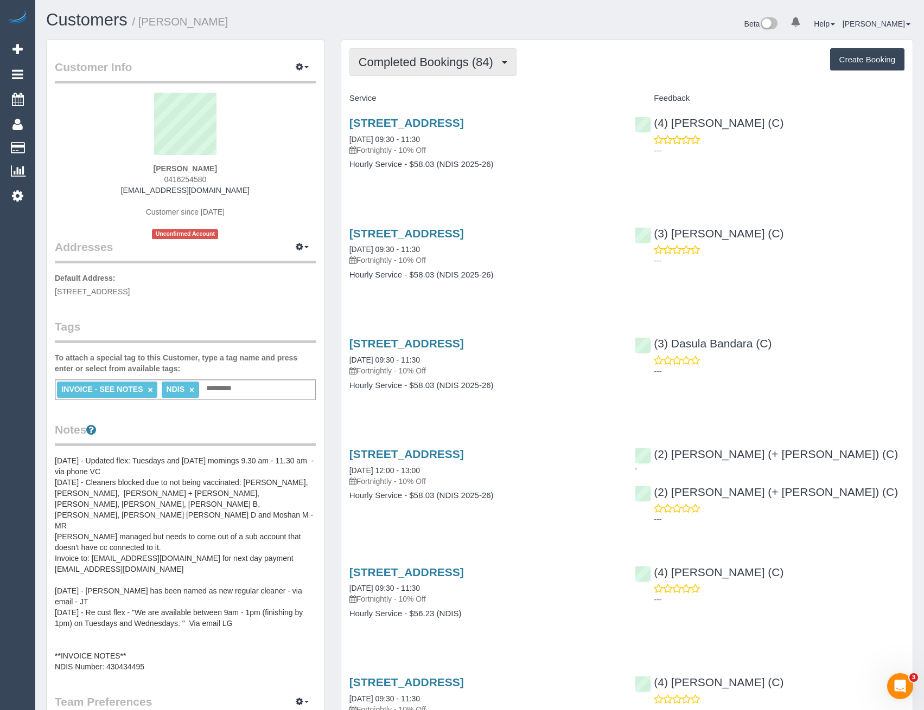
click at [433, 69] on button "Completed Bookings (84)" at bounding box center [432, 62] width 167 height 28
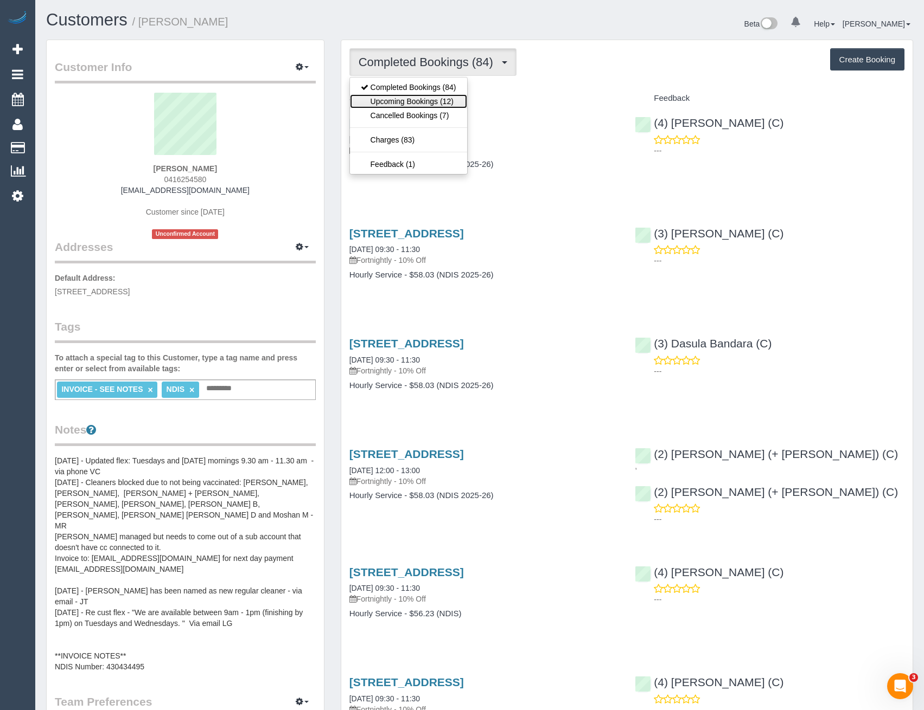
click at [434, 100] on link "Upcoming Bookings (12)" at bounding box center [408, 101] width 117 height 14
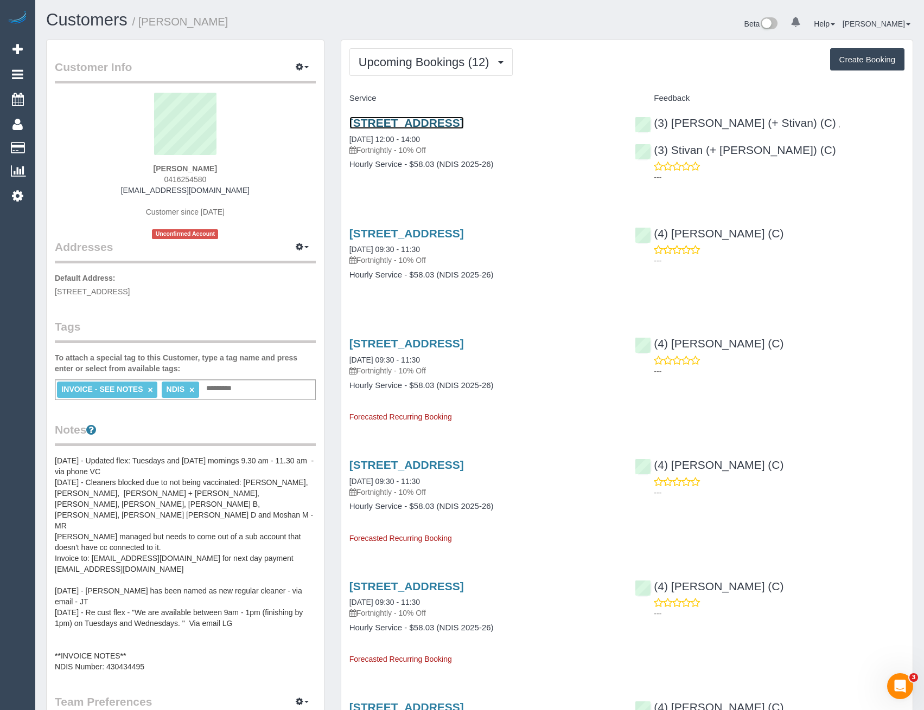
click at [464, 121] on link "16 Windermere Cresent, Mulgrave, VIC 3170" at bounding box center [406, 123] width 114 height 12
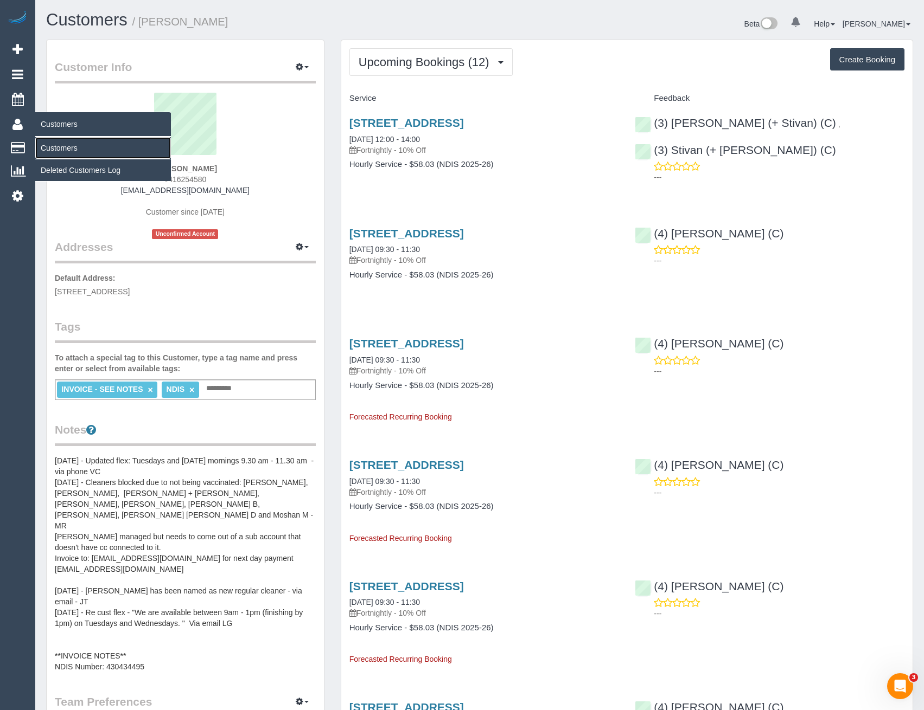
click at [63, 148] on link "Customers" at bounding box center [103, 148] width 136 height 22
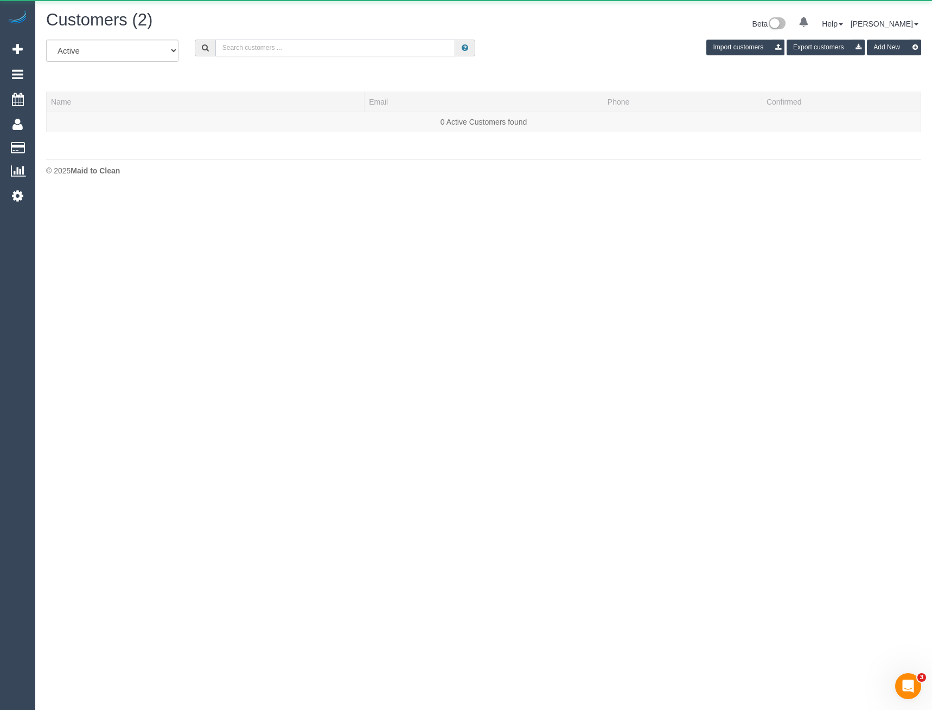
click at [301, 49] on input "text" at bounding box center [335, 48] width 240 height 17
click at [239, 48] on input "0423462151" at bounding box center [335, 48] width 240 height 17
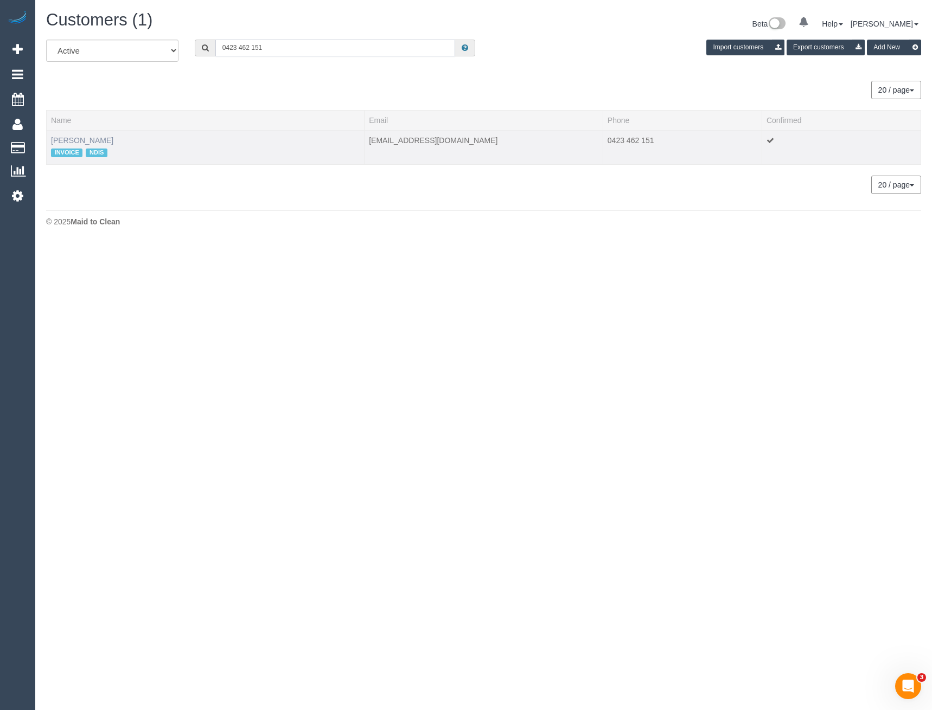
type input "0423 462 151"
click at [67, 138] on link "Eric Wain" at bounding box center [82, 140] width 62 height 9
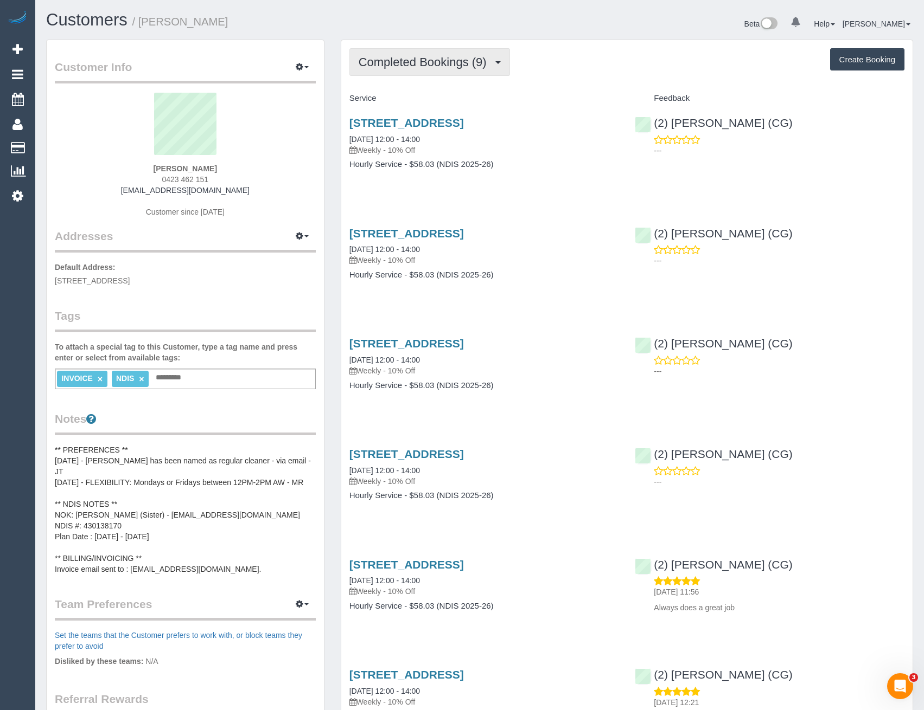
click at [471, 65] on span "Completed Bookings (9)" at bounding box center [424, 62] width 133 height 14
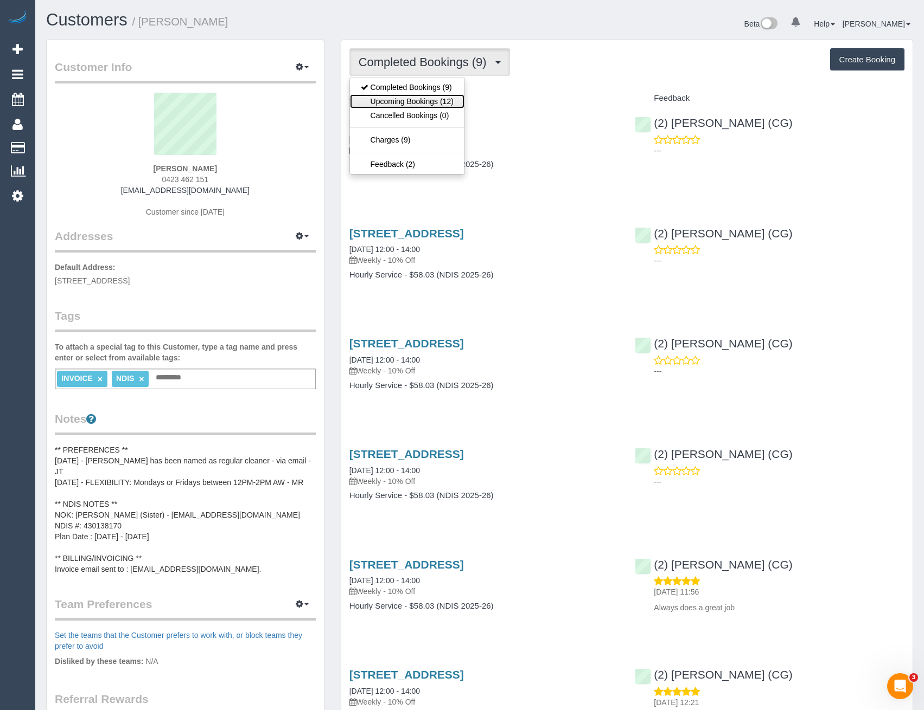
click at [456, 103] on link "Upcoming Bookings (12)" at bounding box center [407, 101] width 114 height 14
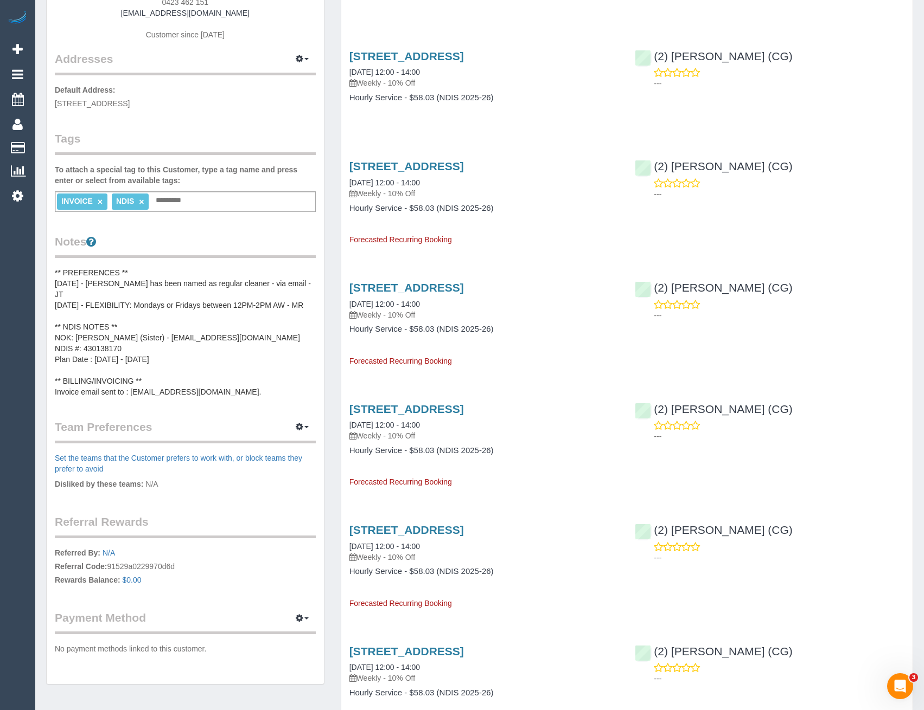
scroll to position [108, 0]
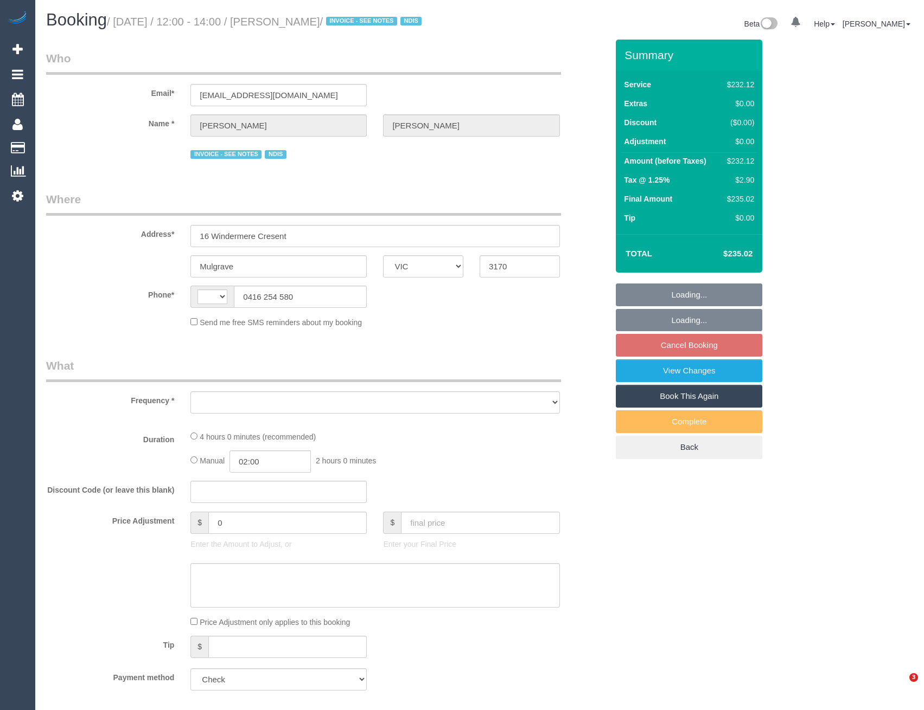
select select "VIC"
select select "240"
select select "number:32"
select select "number:14"
select select "number:18"
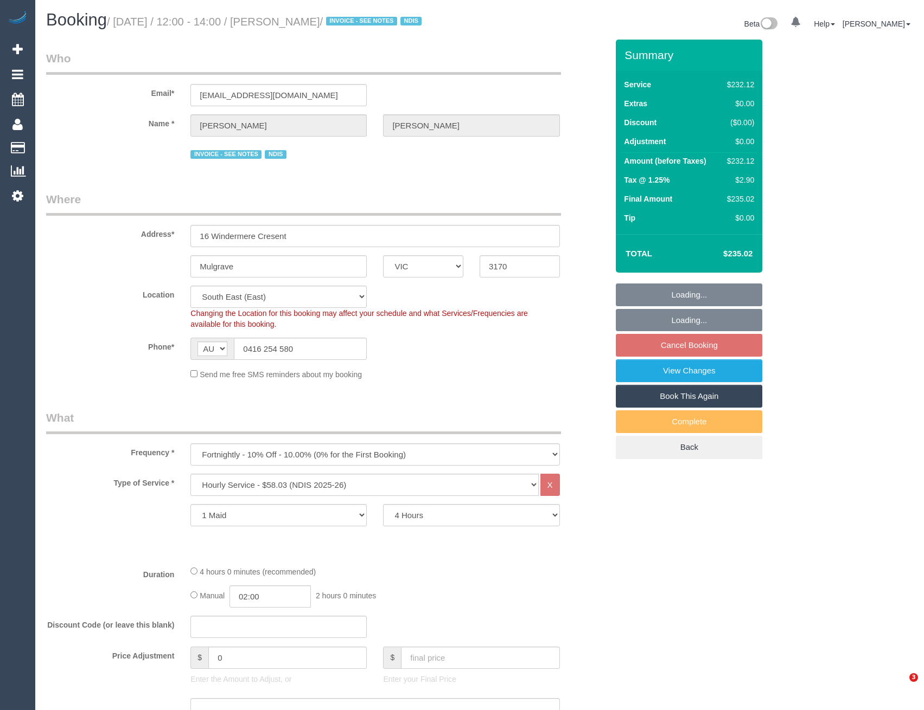
select select "string:AU"
select select "object:806"
select select "spot1"
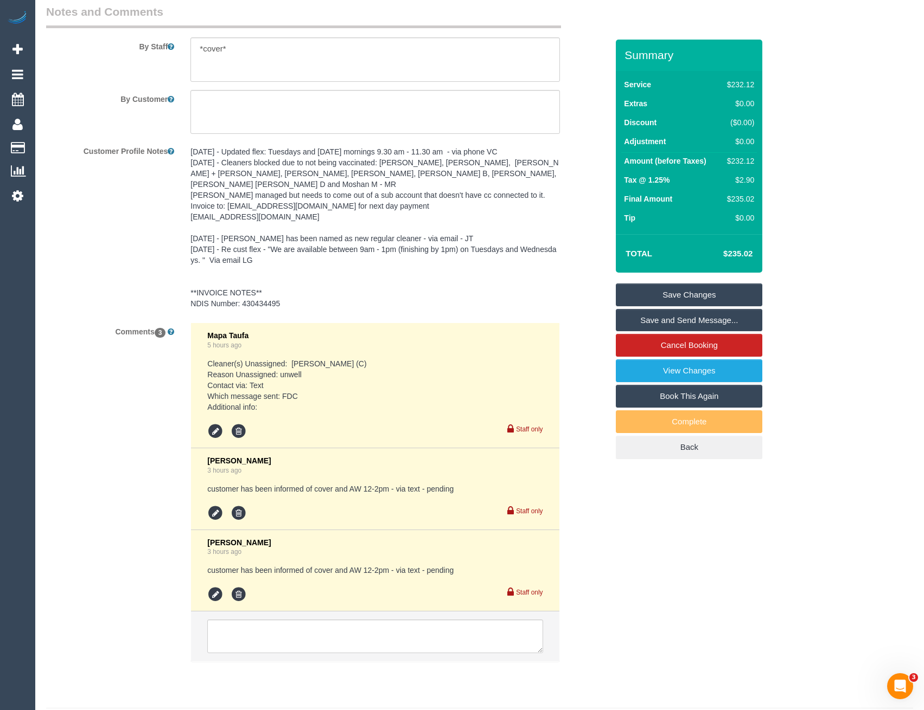
scroll to position [1524, 0]
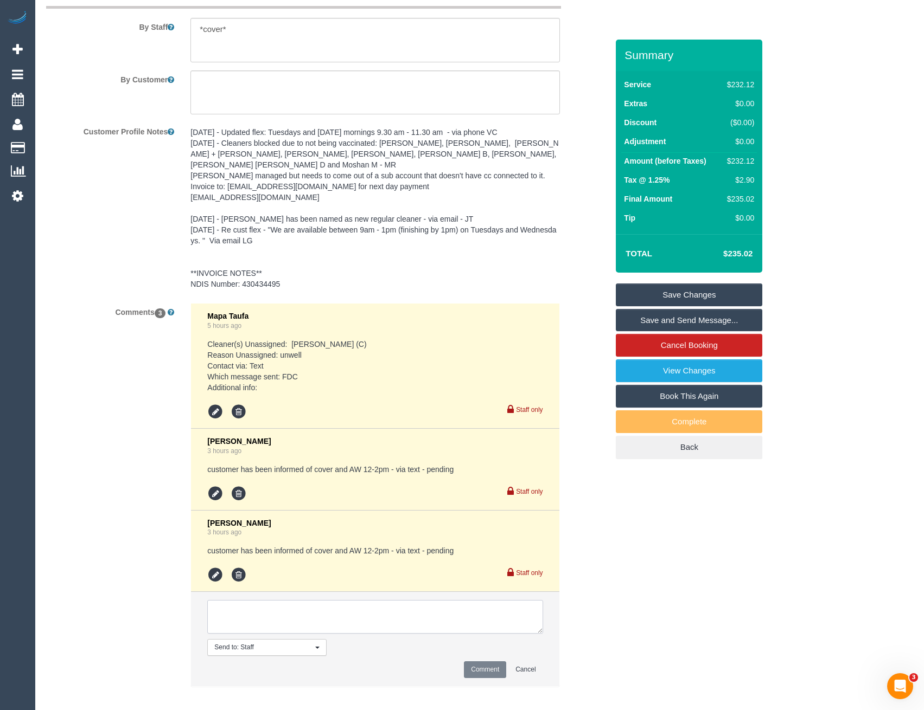
drag, startPoint x: 287, startPoint y: 614, endPoint x: 308, endPoint y: 600, distance: 25.0
click at [287, 614] on textarea at bounding box center [374, 617] width 335 height 34
type textarea "UA Stivan + [PERSON_NAME] as customer has not replied"
click at [488, 662] on button "Comment" at bounding box center [485, 670] width 42 height 17
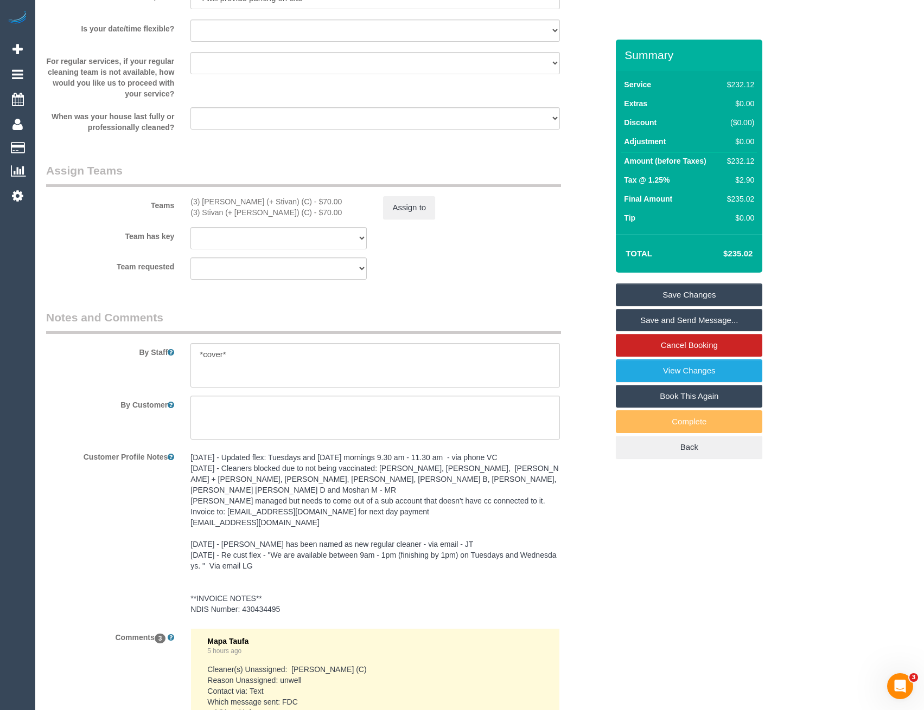
scroll to position [1036, 0]
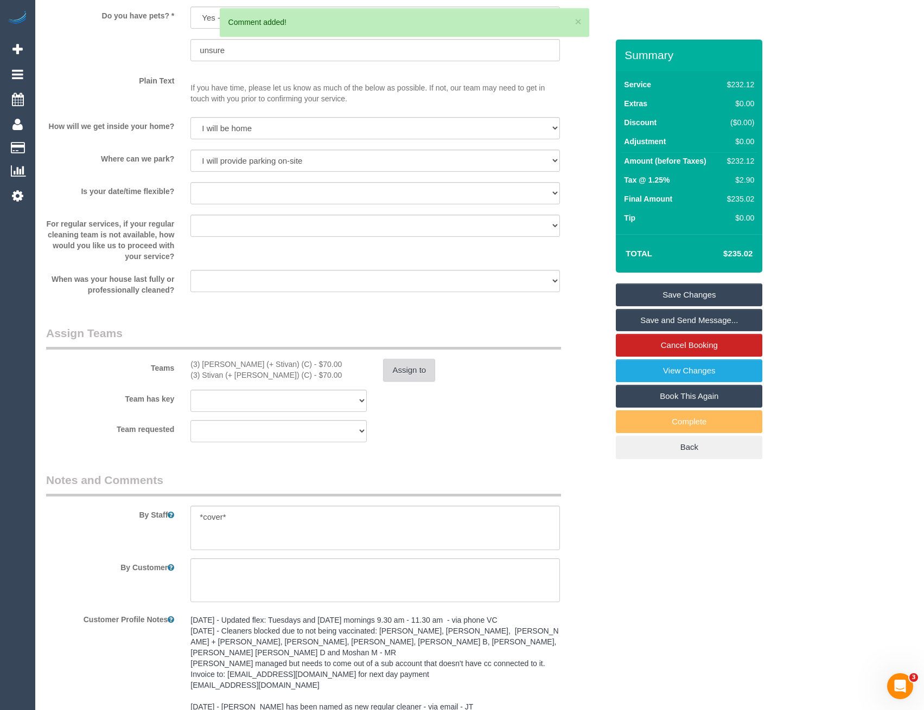
click at [418, 368] on button "Assign to" at bounding box center [409, 370] width 52 height 23
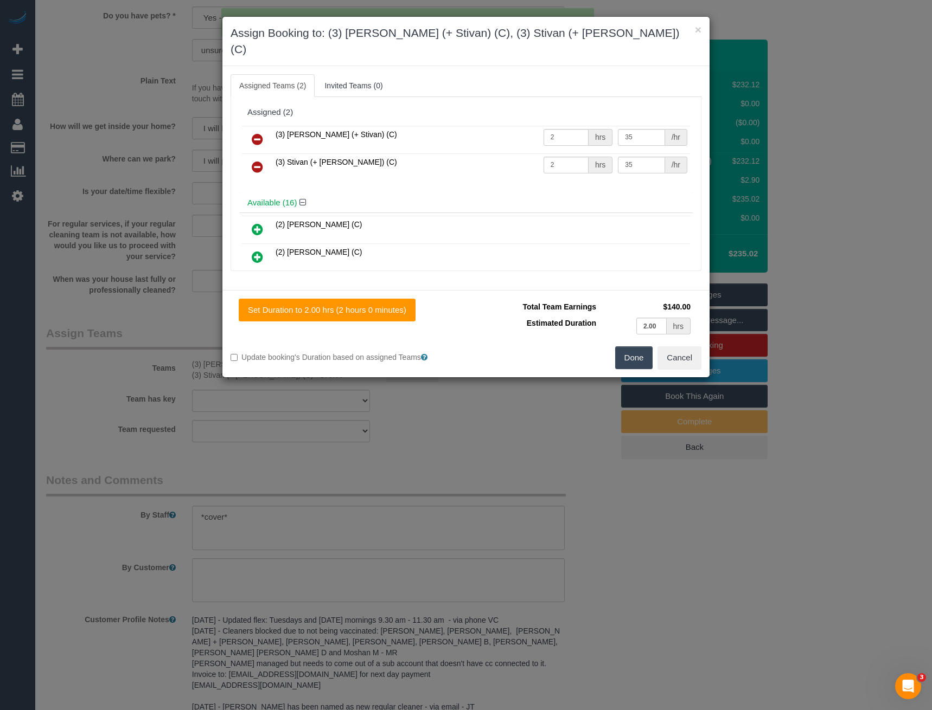
click at [258, 133] on icon at bounding box center [257, 139] width 11 height 13
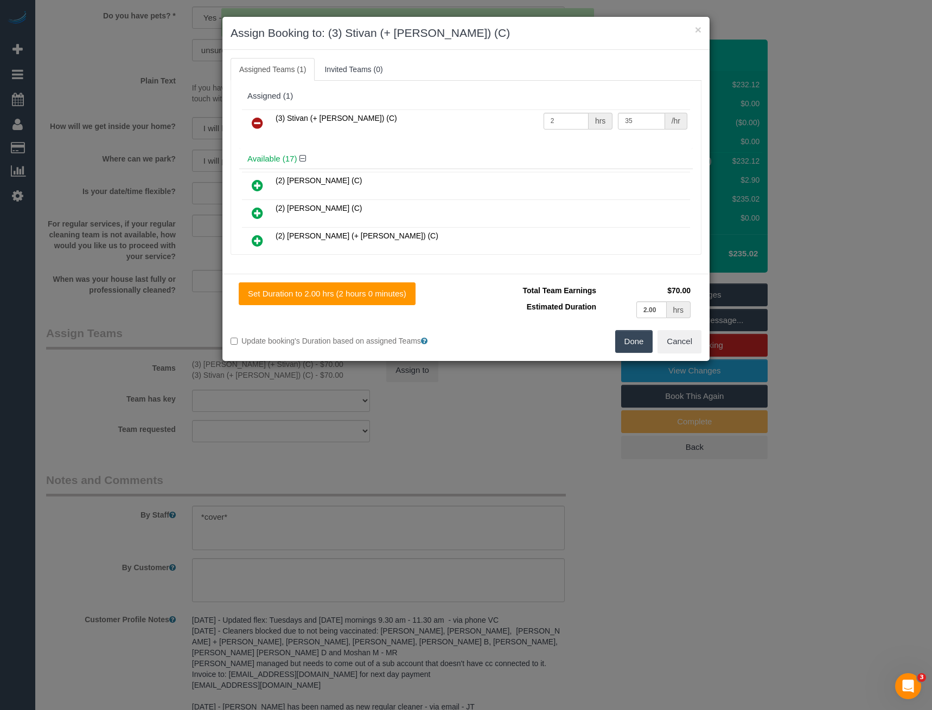
click at [257, 126] on icon at bounding box center [257, 123] width 11 height 13
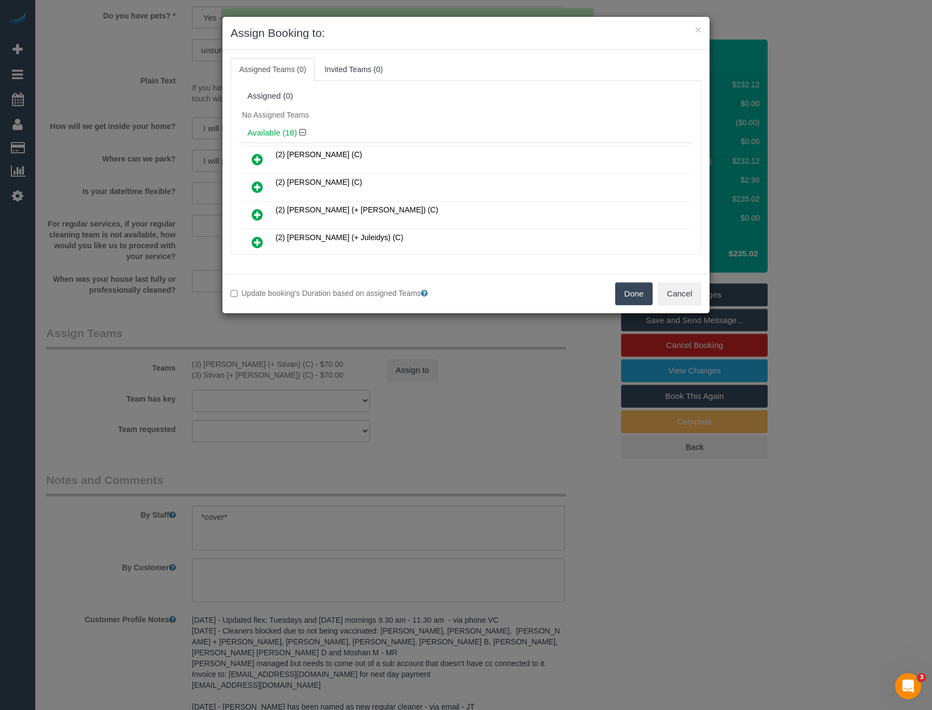
click at [631, 298] on button "Done" at bounding box center [634, 294] width 38 height 23
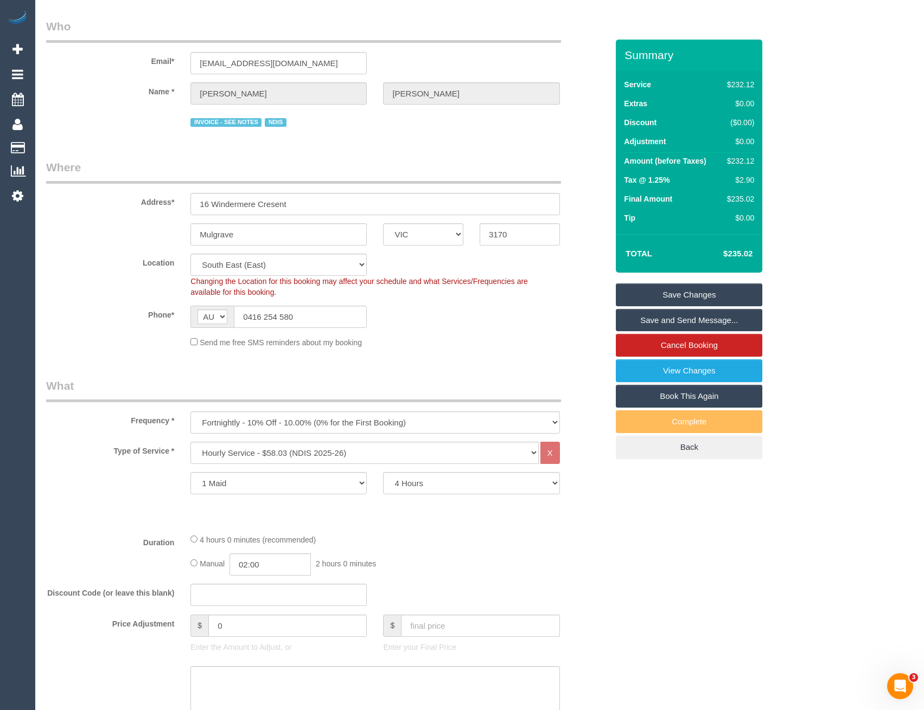
scroll to position [0, 0]
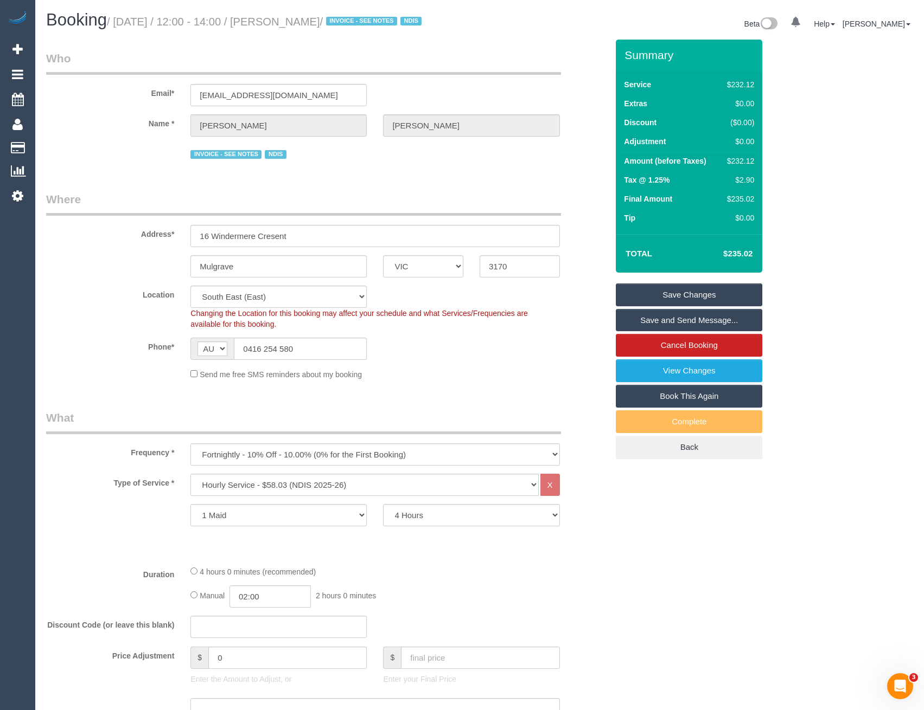
click at [653, 297] on link "Save Changes" at bounding box center [689, 295] width 146 height 23
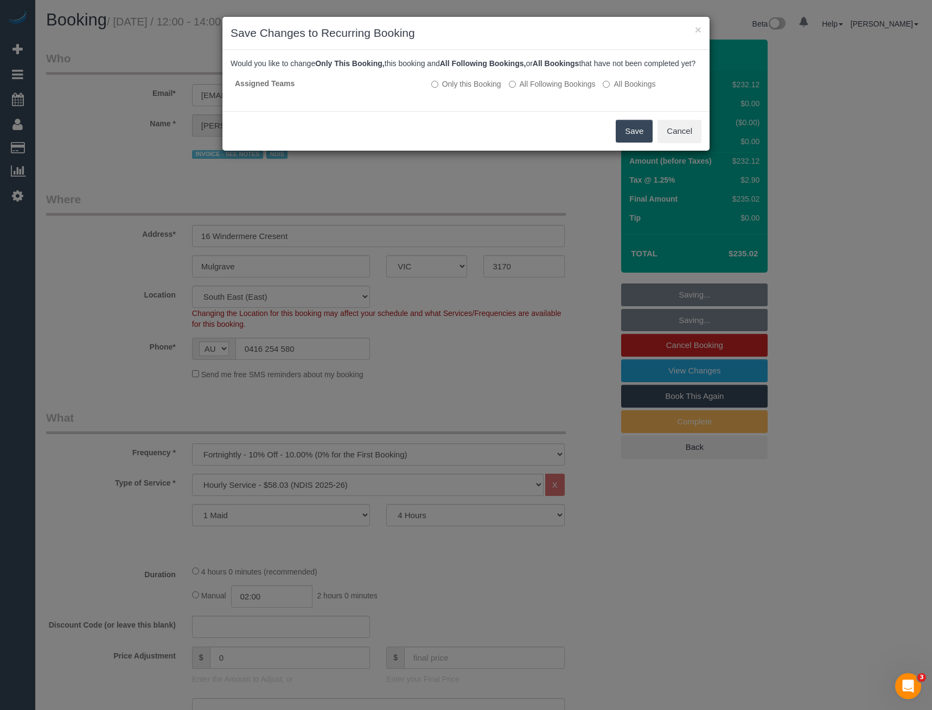
click at [635, 143] on button "Save" at bounding box center [634, 131] width 37 height 23
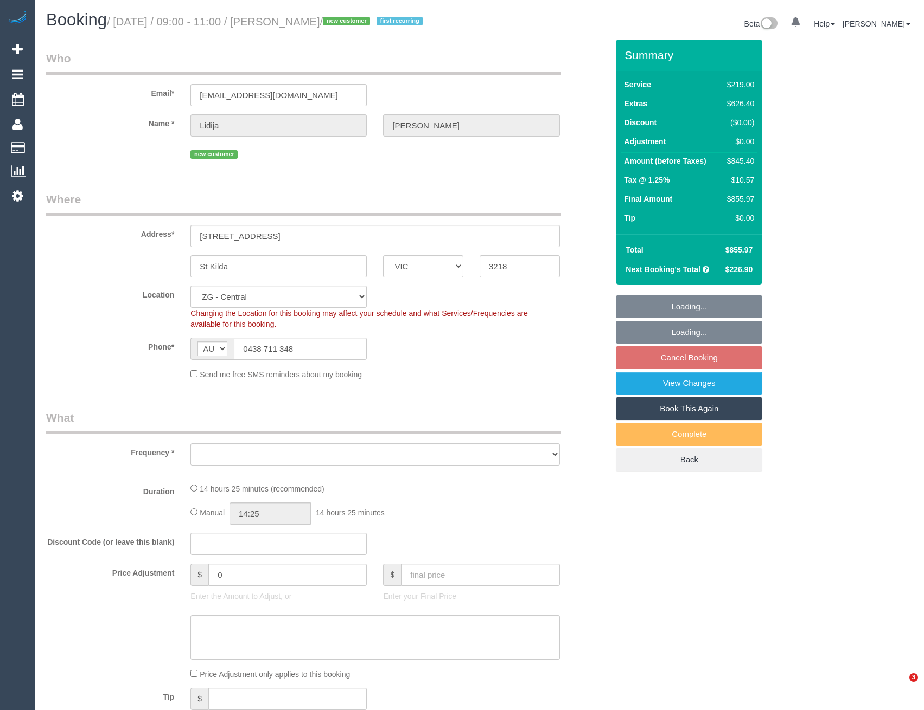
select select "VIC"
select select "string:stripe-pm_1RzGxR2GScqysDRVd052xW4u"
select select "object:599"
select select "number:27"
select select "number:14"
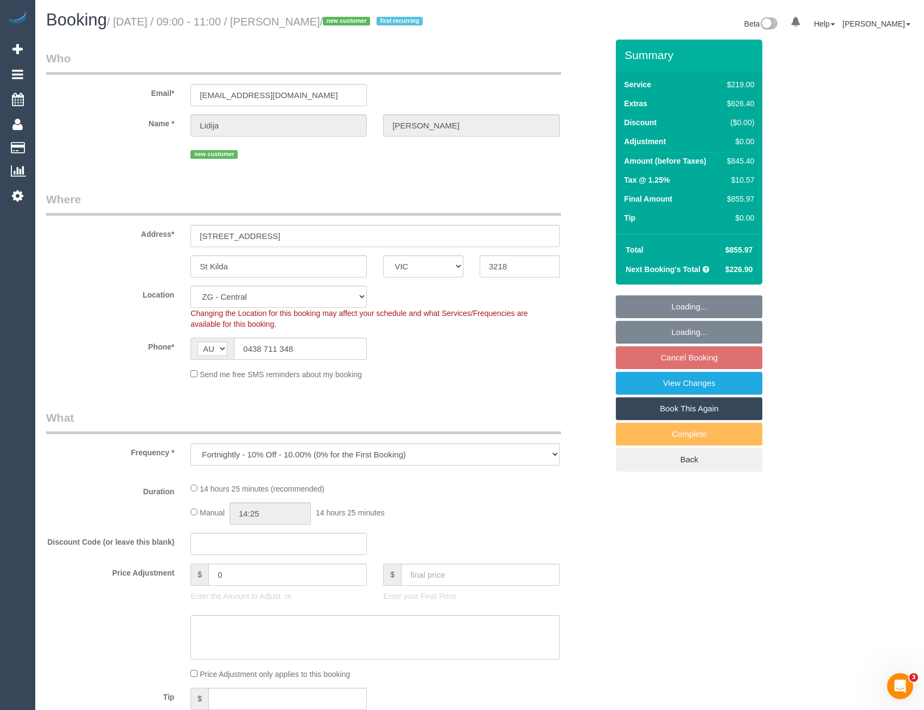
select select "number:18"
select select "number:22"
select select "number:33"
select select "number:12"
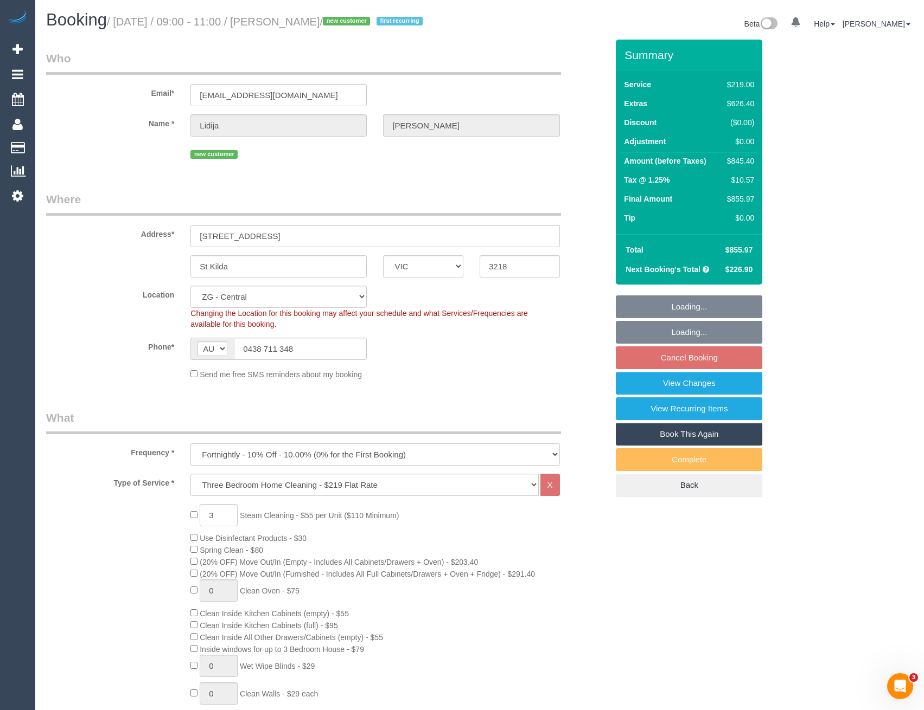
select select "spot3"
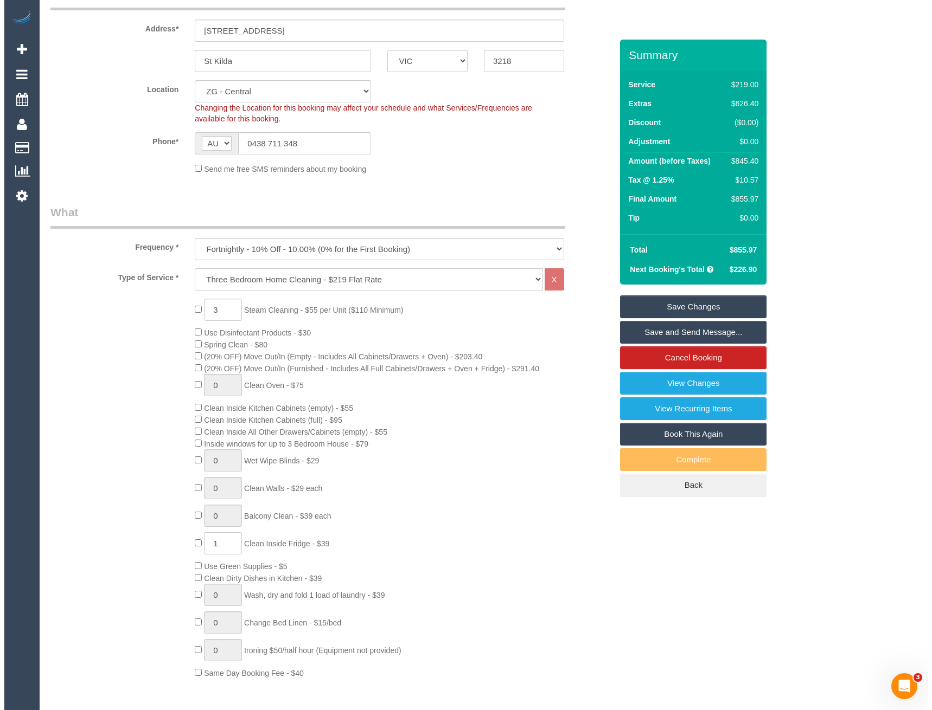
scroll to position [217, 0]
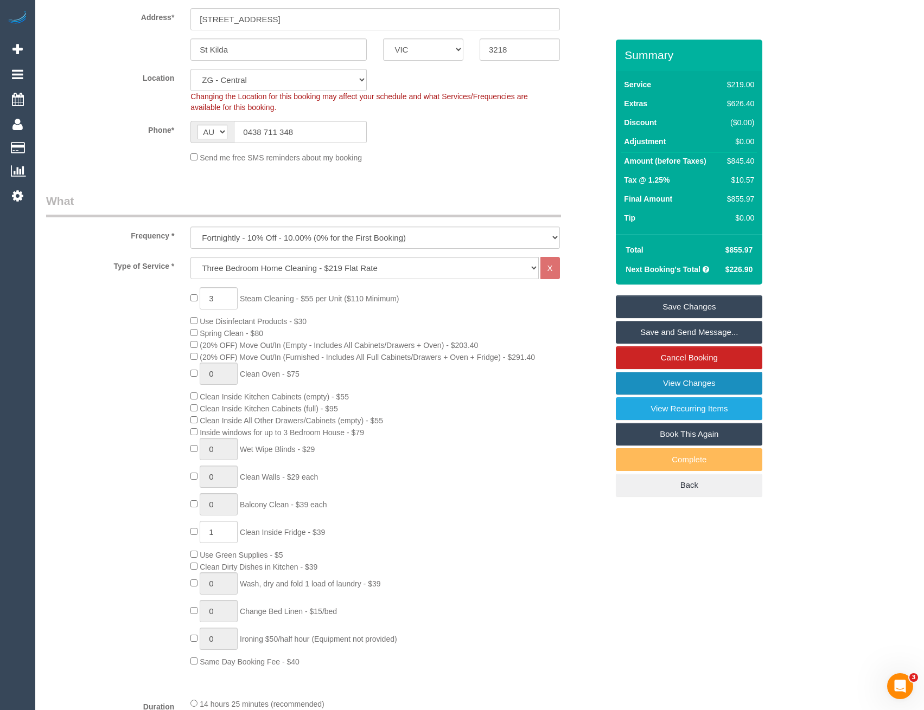
click at [722, 394] on link "View Changes" at bounding box center [689, 383] width 146 height 23
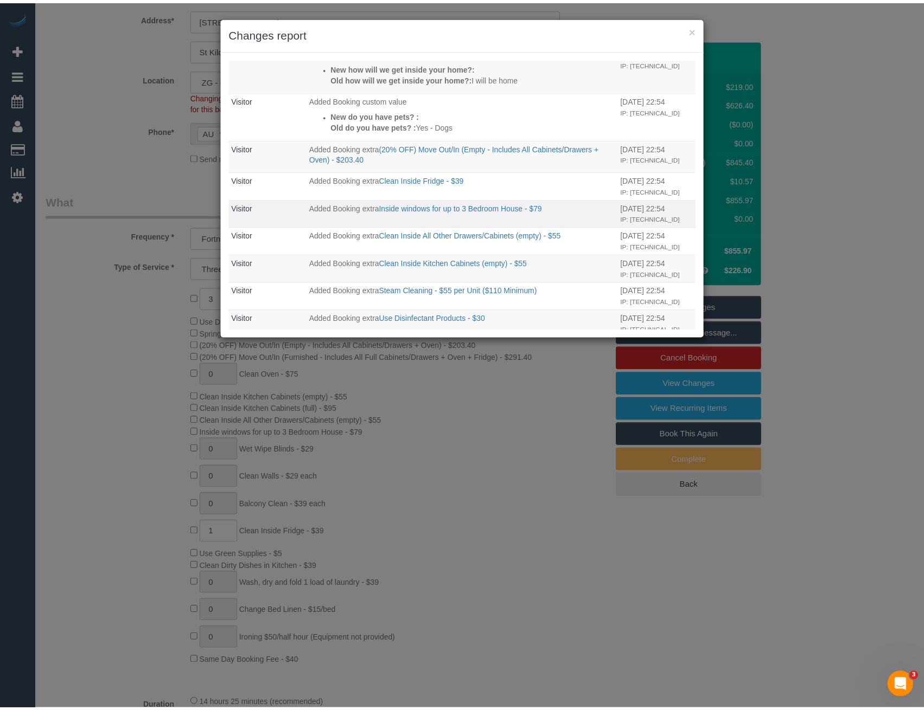
scroll to position [486, 0]
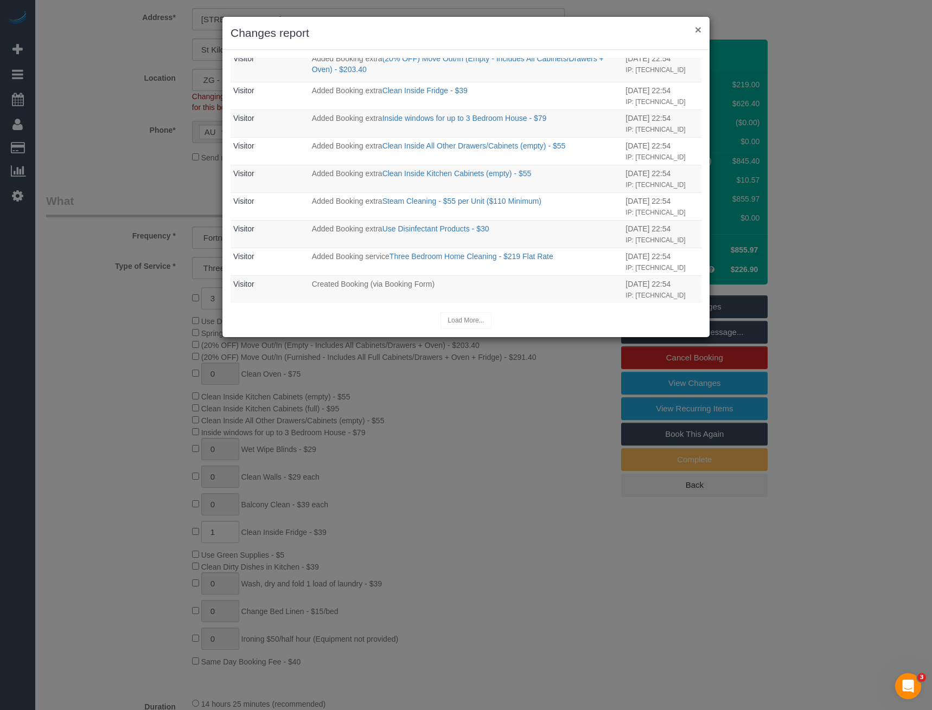
click at [700, 31] on button "×" at bounding box center [698, 29] width 7 height 11
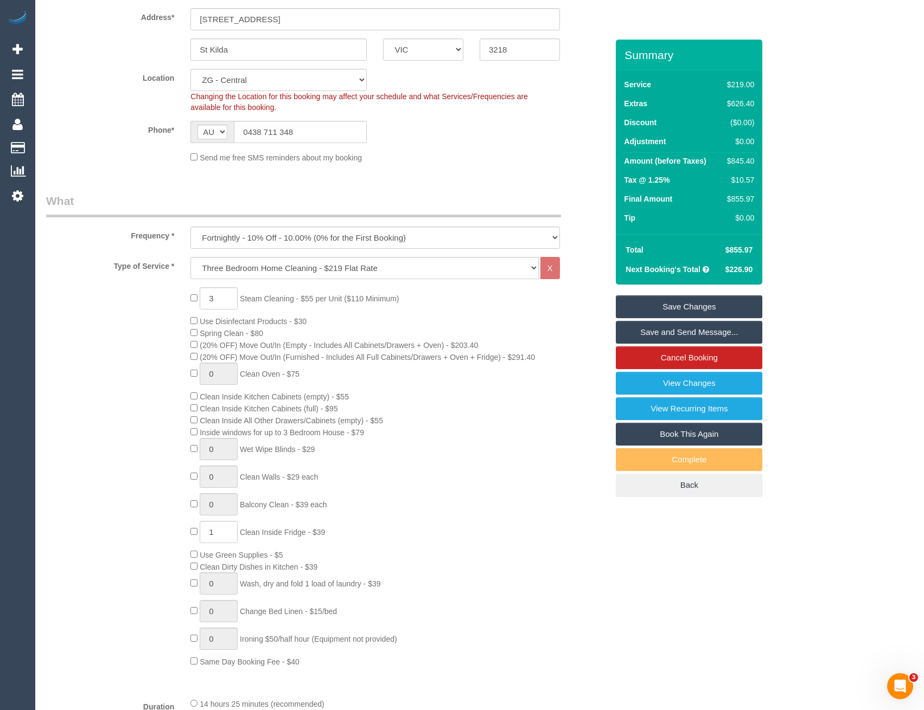
click at [463, 454] on div "3 Steam Cleaning - $55 per Unit ($110 Minimum) Use Disinfectant Products - $30 …" at bounding box center [398, 477] width 433 height 380
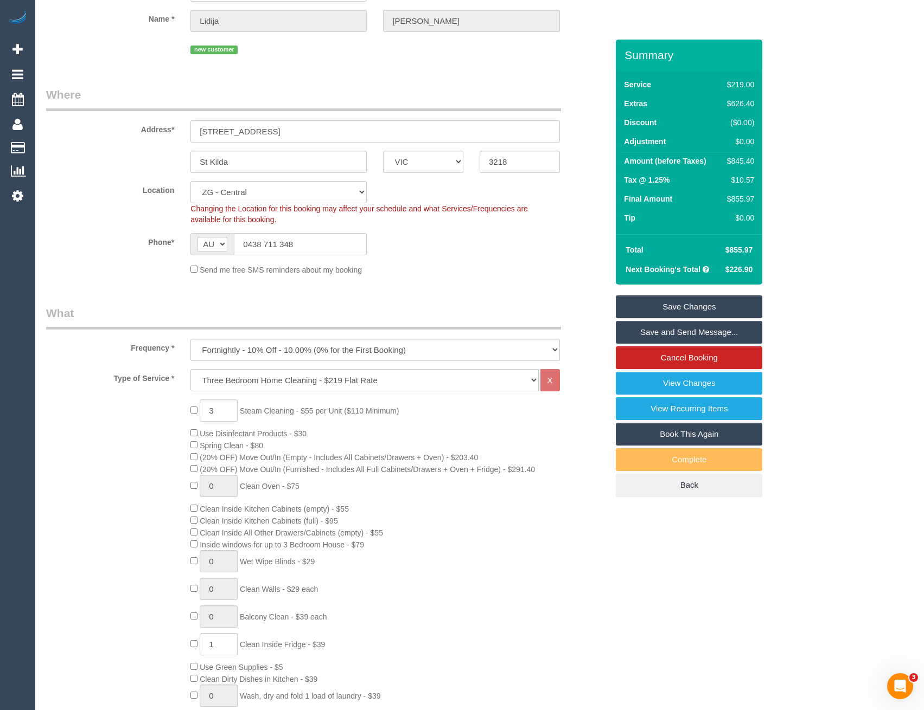
scroll to position [0, 0]
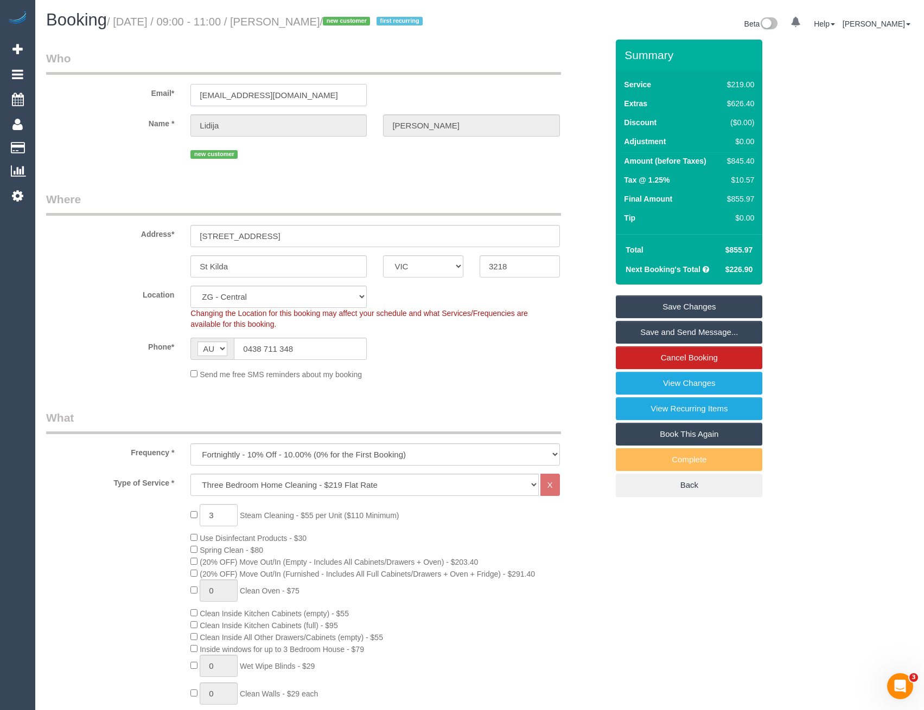
drag, startPoint x: 303, startPoint y: 106, endPoint x: 194, endPoint y: 106, distance: 109.6
click at [194, 106] on input "ivanovski.lidija@gmail.com" at bounding box center [278, 95] width 176 height 22
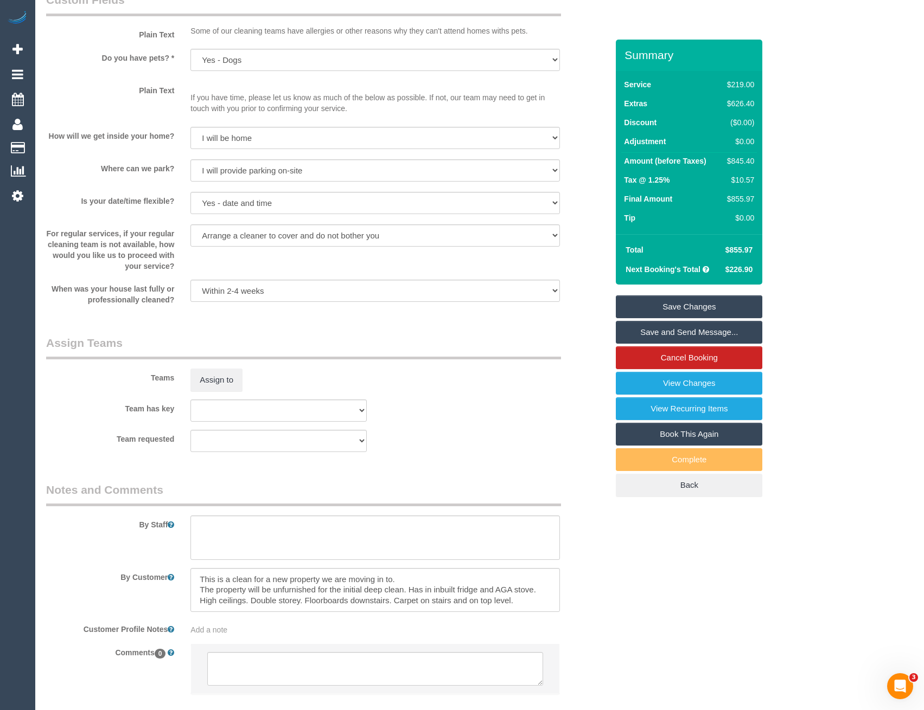
scroll to position [1400, 0]
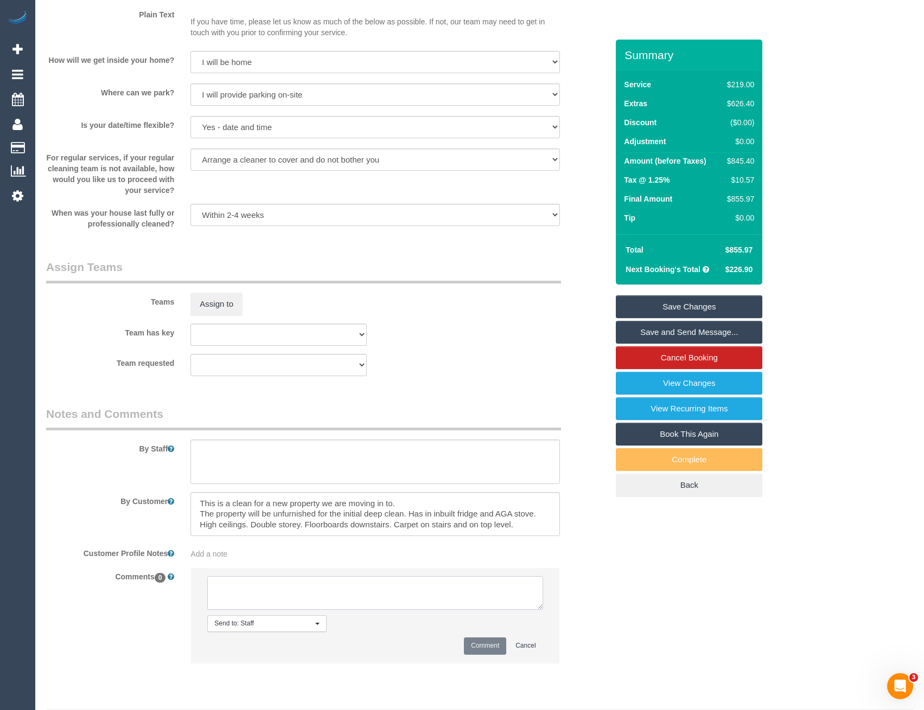
click at [275, 609] on textarea at bounding box center [374, 593] width 335 height 34
type textarea "Emailed to confirm post code - not Geelong"
click at [492, 655] on button "Comment" at bounding box center [485, 646] width 42 height 17
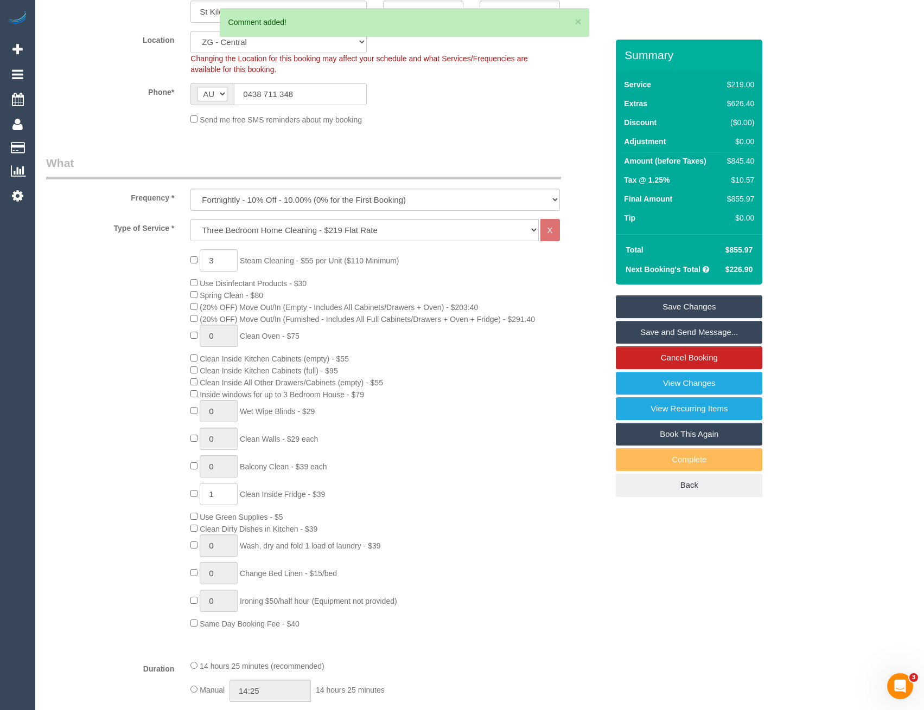
scroll to position [152, 0]
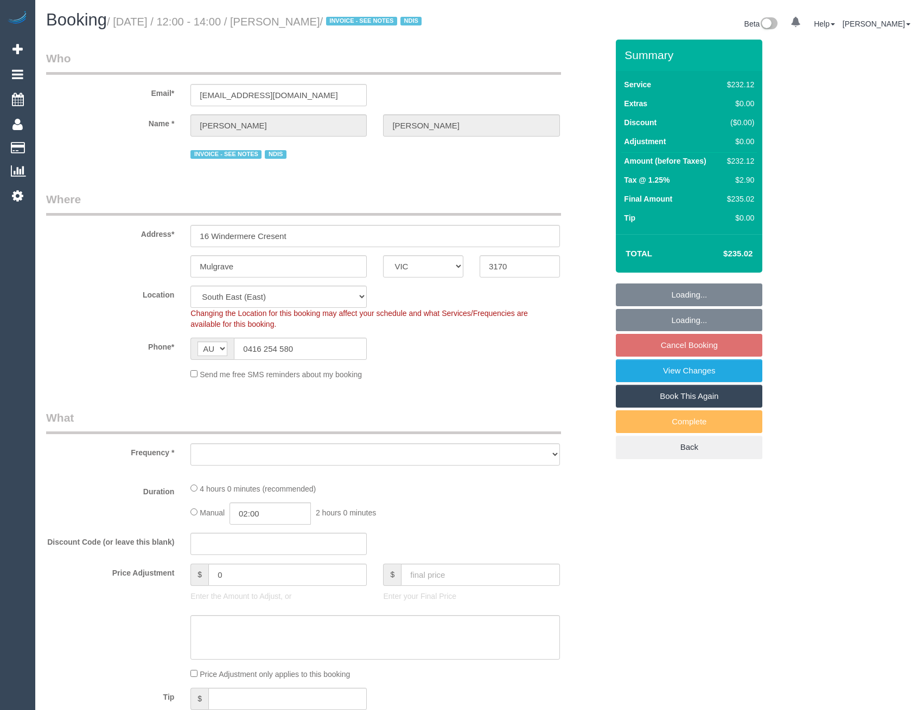
select select "VIC"
select select "240"
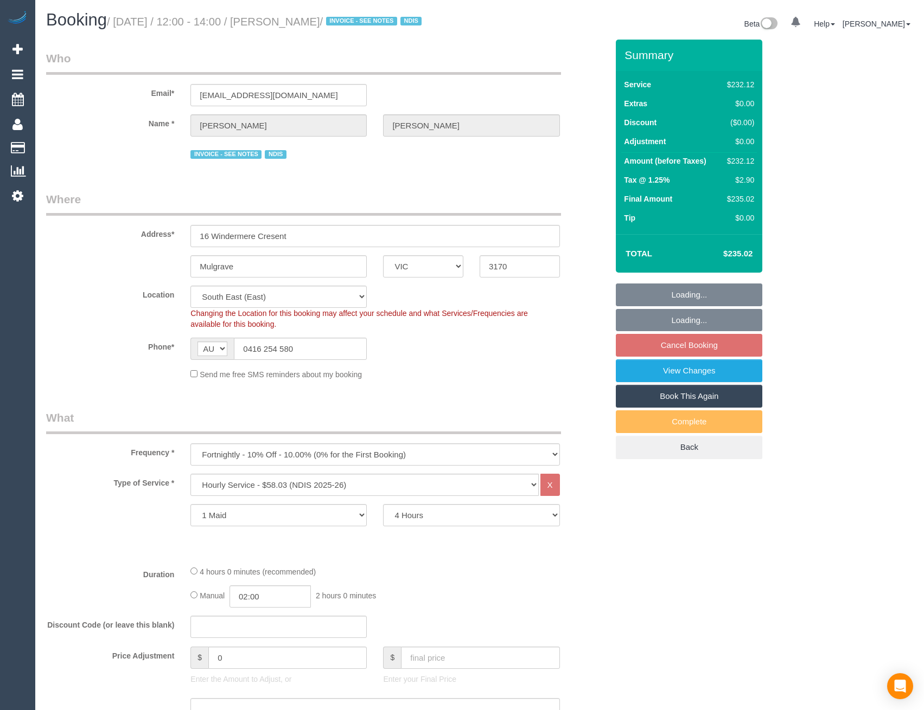
select select "object:1300"
select select "spot1"
select select "number:32"
select select "number:14"
select select "number:18"
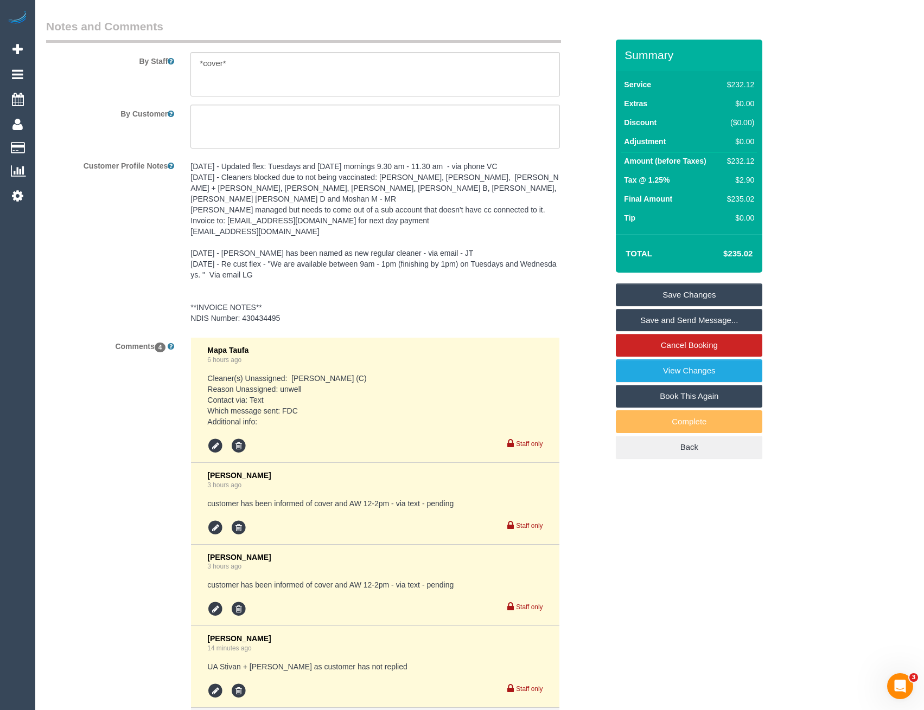
scroll to position [1573, 0]
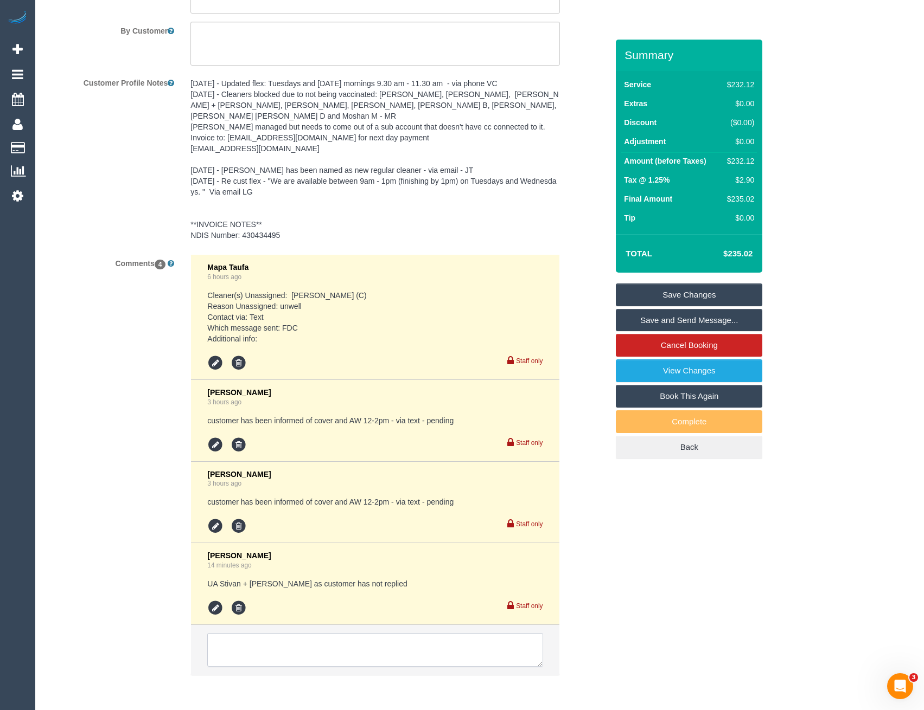
click at [263, 638] on textarea at bounding box center [374, 650] width 335 height 34
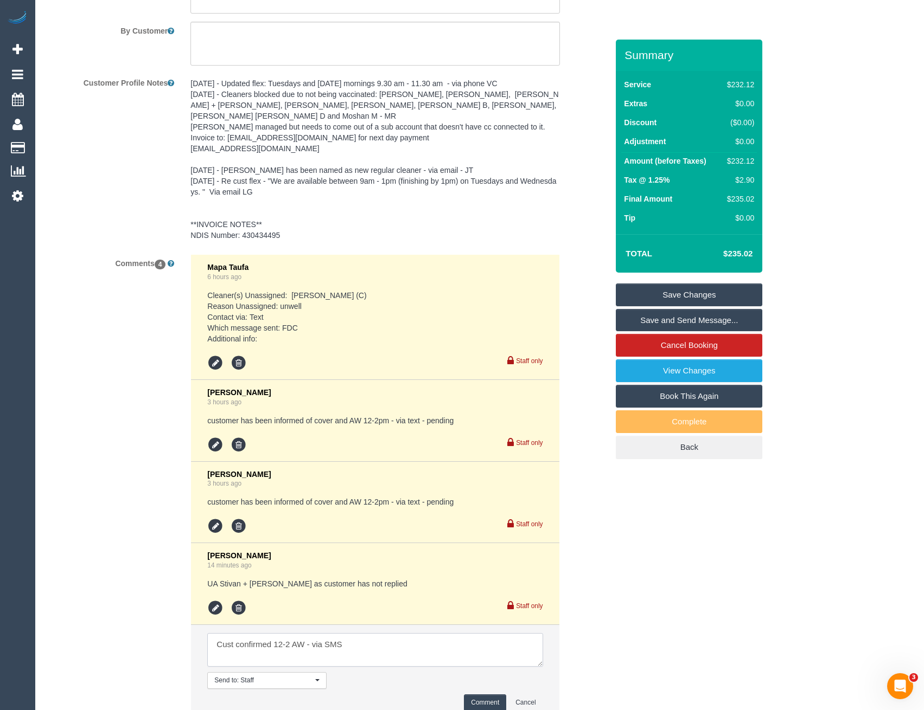
type textarea "Cust confirmed 12-2 AW - via SMS"
click at [472, 695] on button "Comment" at bounding box center [485, 703] width 42 height 17
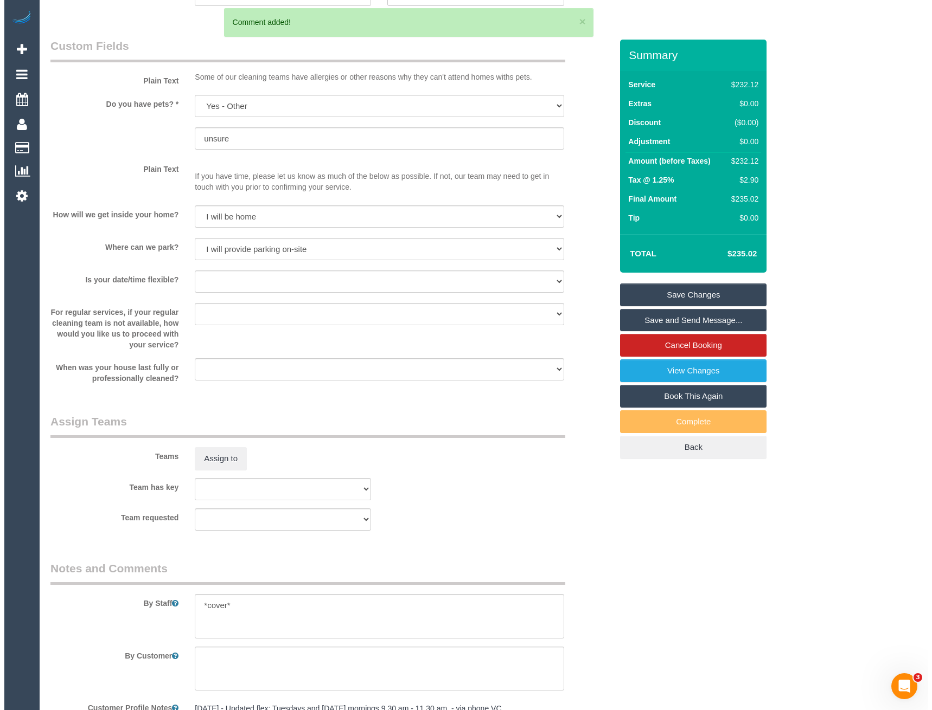
scroll to position [1085, 0]
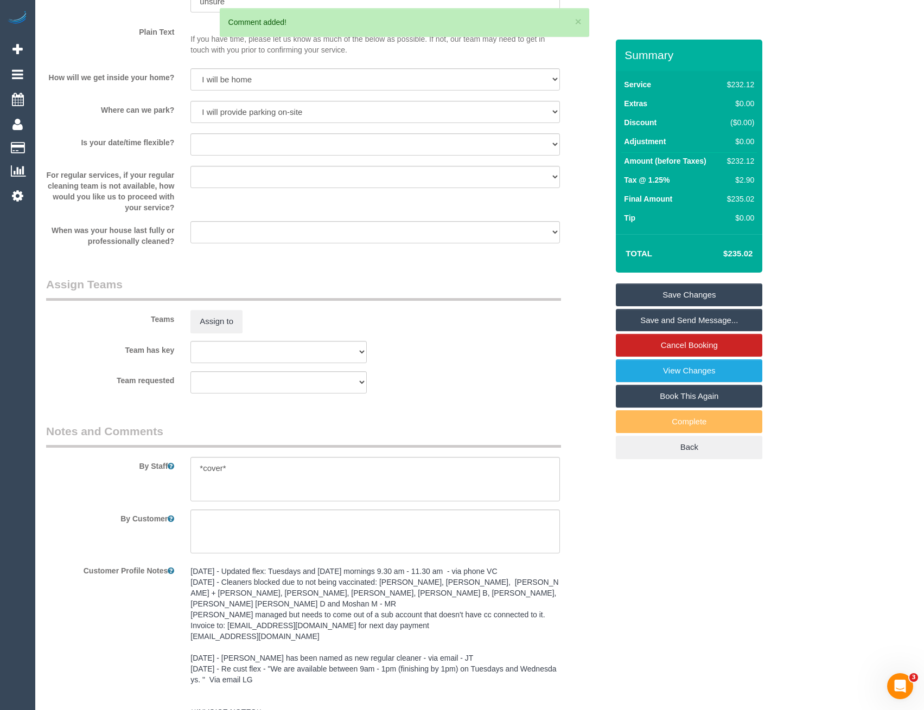
click at [208, 334] on sui-booking-teams "Teams Assign to Team has key (0) Office (1) Helen Trickett (FT) (1) Jeremy Law …" at bounding box center [326, 335] width 561 height 117
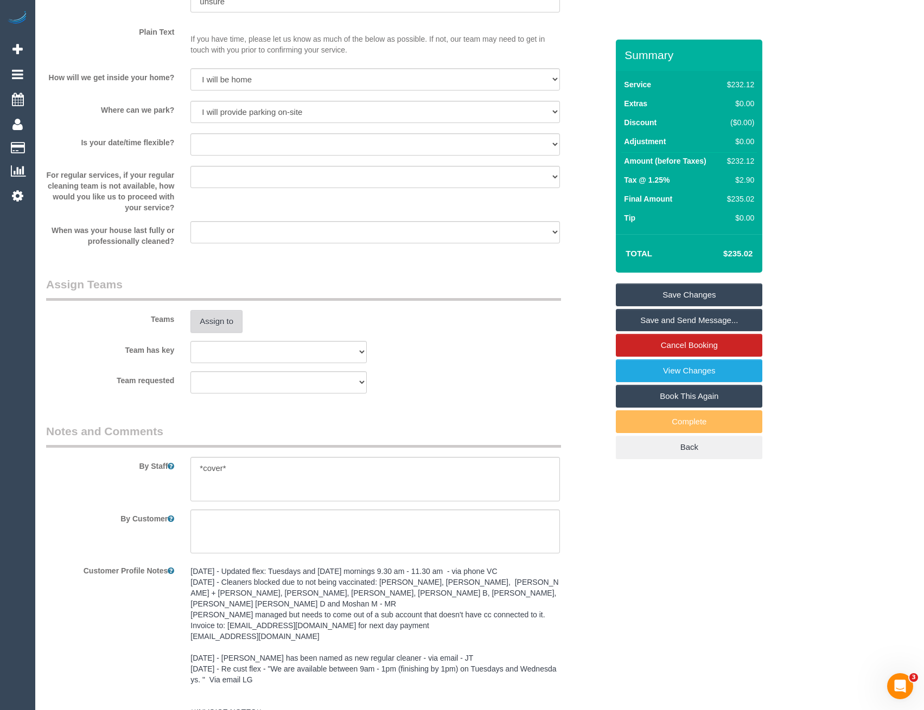
click at [232, 329] on button "Assign to" at bounding box center [216, 321] width 52 height 23
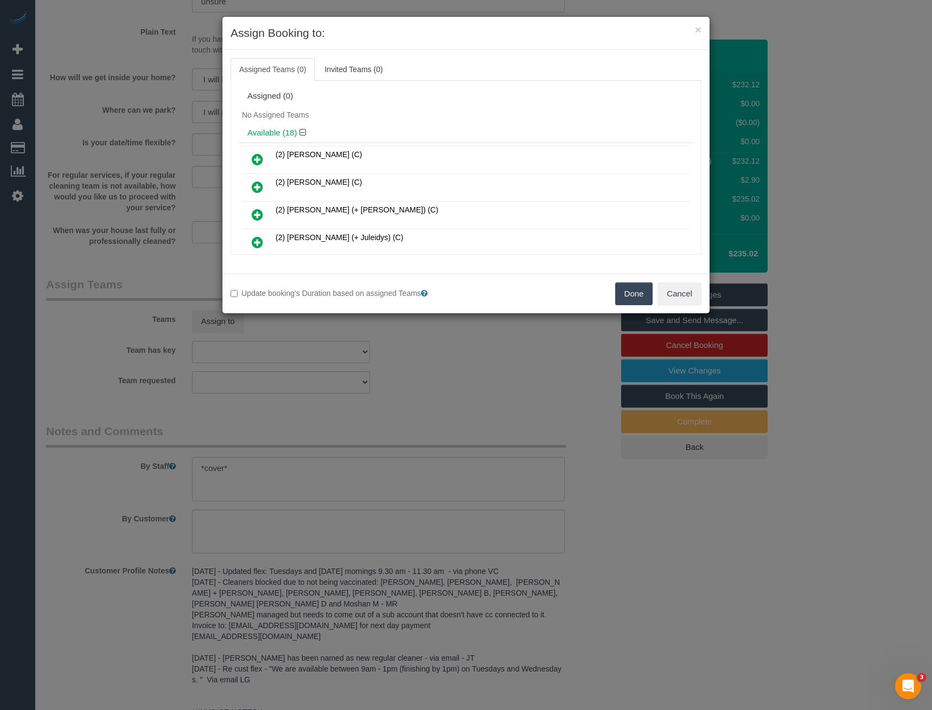
scroll to position [292, 0]
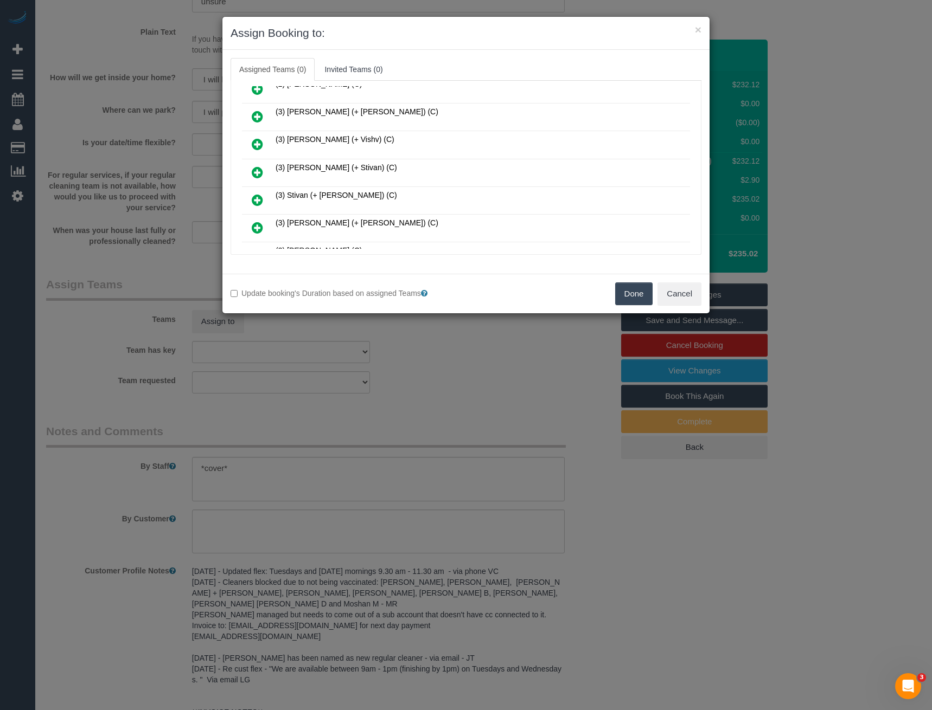
click at [257, 198] on icon at bounding box center [257, 200] width 11 height 13
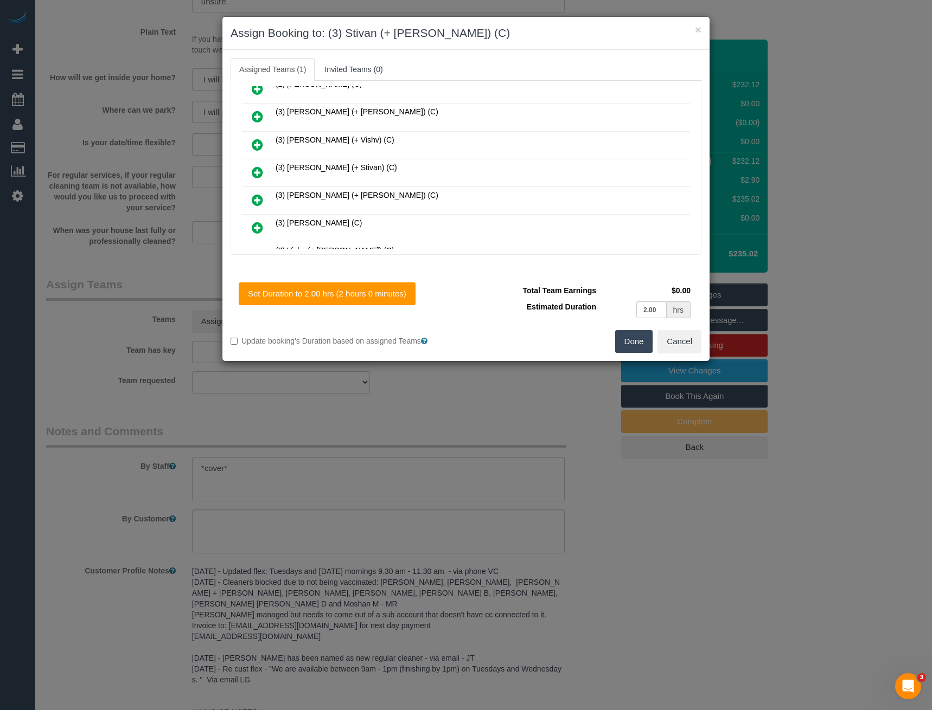
click at [257, 172] on icon at bounding box center [257, 172] width 11 height 13
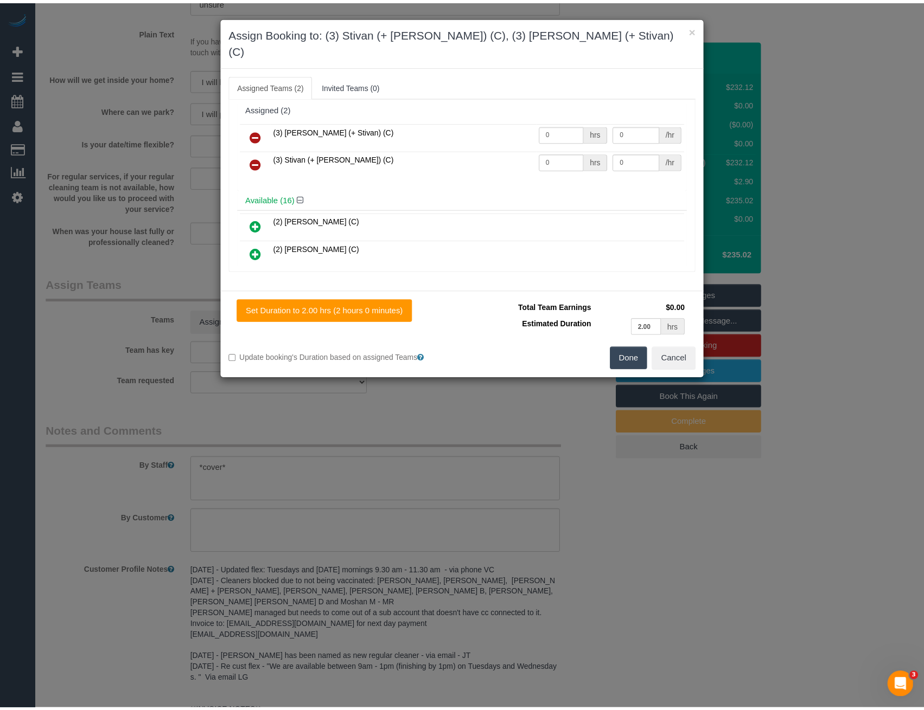
scroll to position [0, 0]
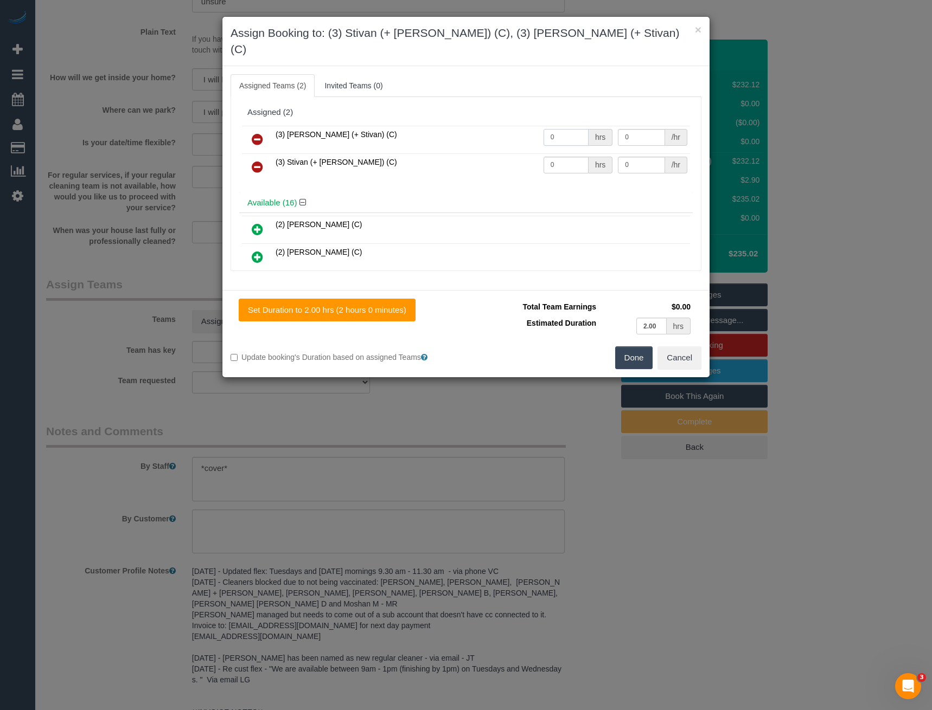
drag, startPoint x: 512, startPoint y: 126, endPoint x: 427, endPoint y: 121, distance: 84.7
click at [472, 126] on tr "(3) Krunal (+ Stivan) (C) 0 hrs 0 /hr" at bounding box center [466, 140] width 448 height 28
type input "2"
type input "35"
drag, startPoint x: 555, startPoint y: 147, endPoint x: 513, endPoint y: 148, distance: 42.3
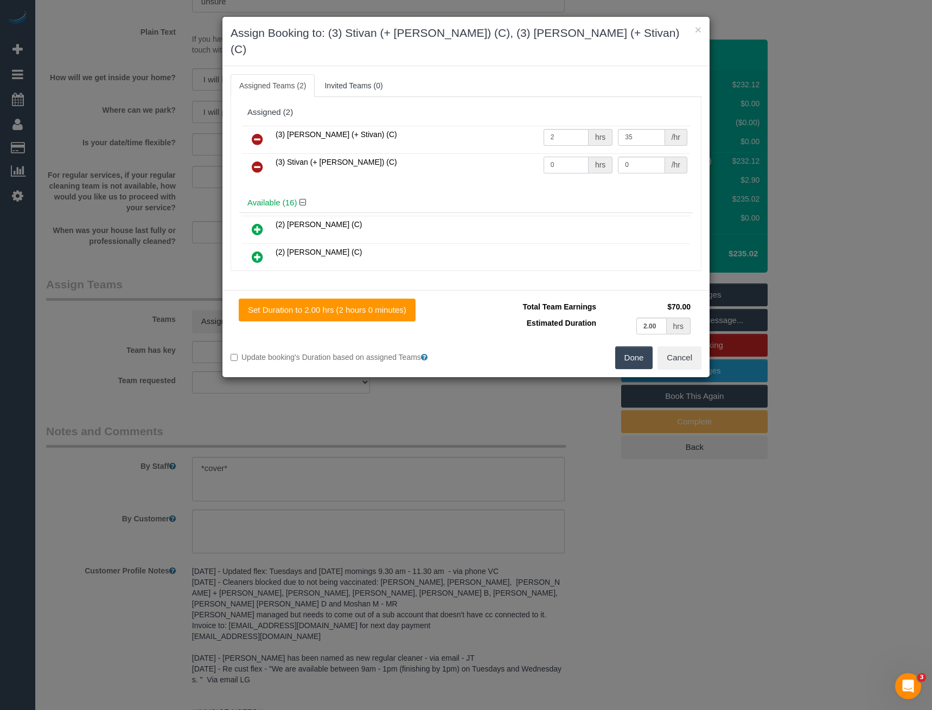
click at [513, 153] on tr "(3) Stivan (+ Krunal) (C) 0 hrs 0 /hr" at bounding box center [466, 167] width 448 height 28
type input "2"
type input "35"
click at [629, 347] on button "Done" at bounding box center [634, 358] width 38 height 23
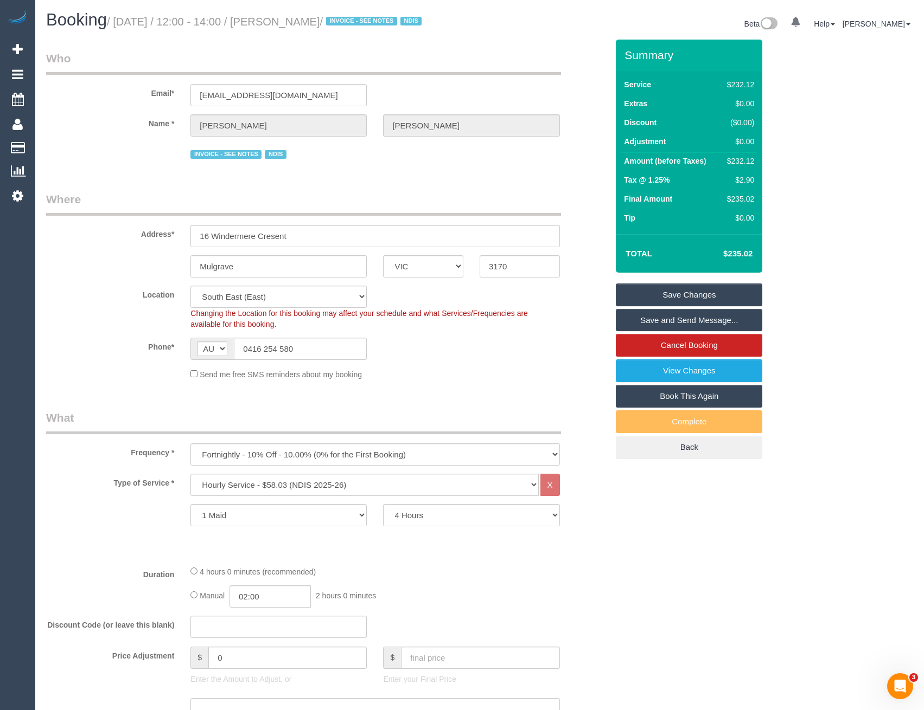
drag, startPoint x: 672, startPoint y: 293, endPoint x: 667, endPoint y: 293, distance: 6.0
click at [672, 293] on link "Save Changes" at bounding box center [689, 295] width 146 height 23
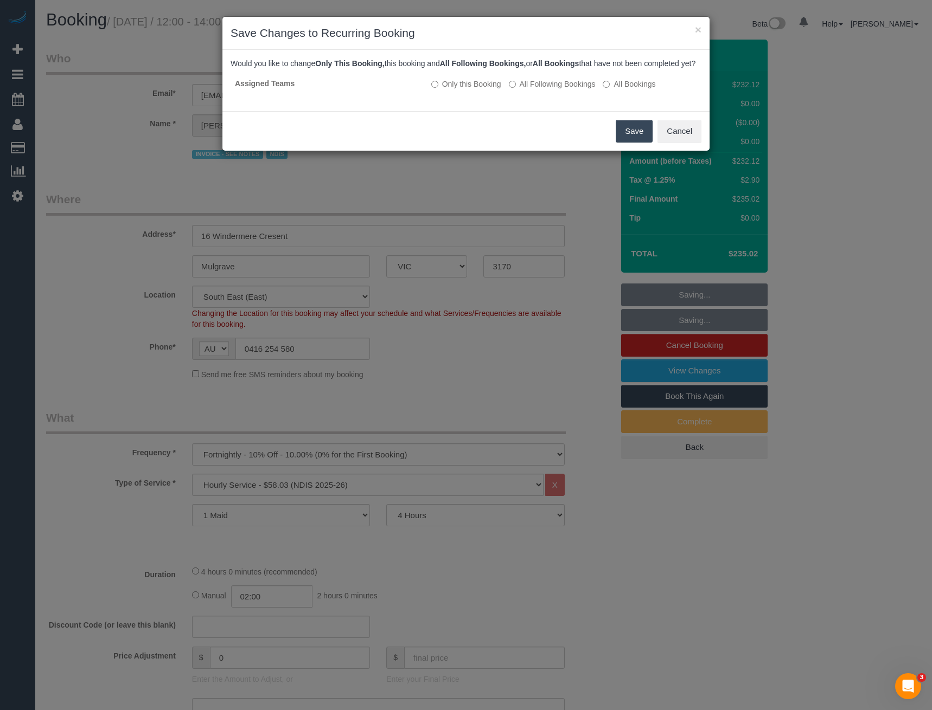
click at [630, 143] on button "Save" at bounding box center [634, 131] width 37 height 23
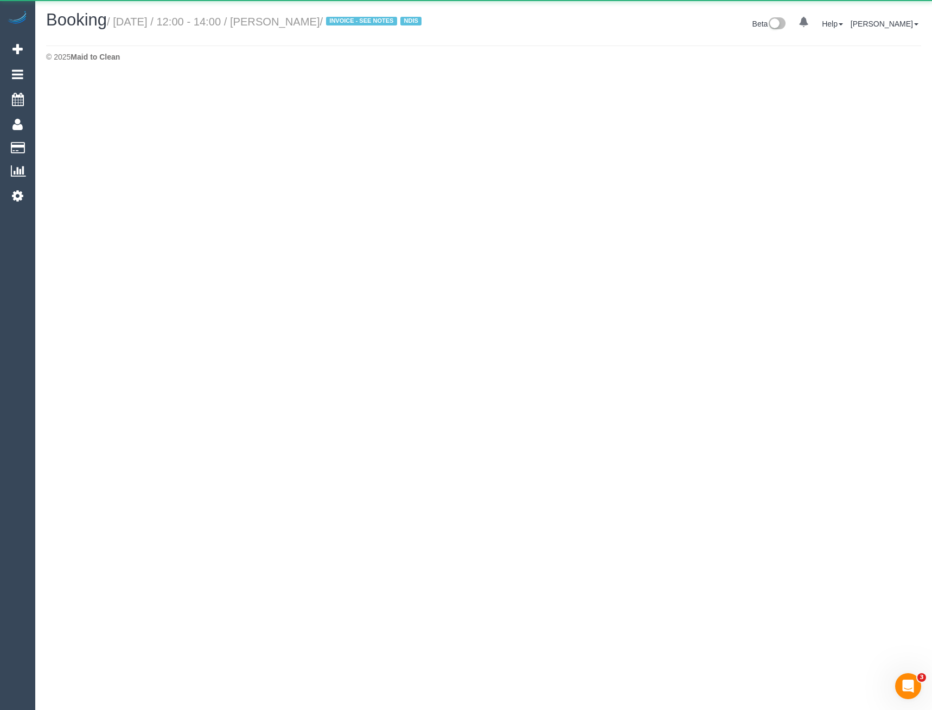
select select "VIC"
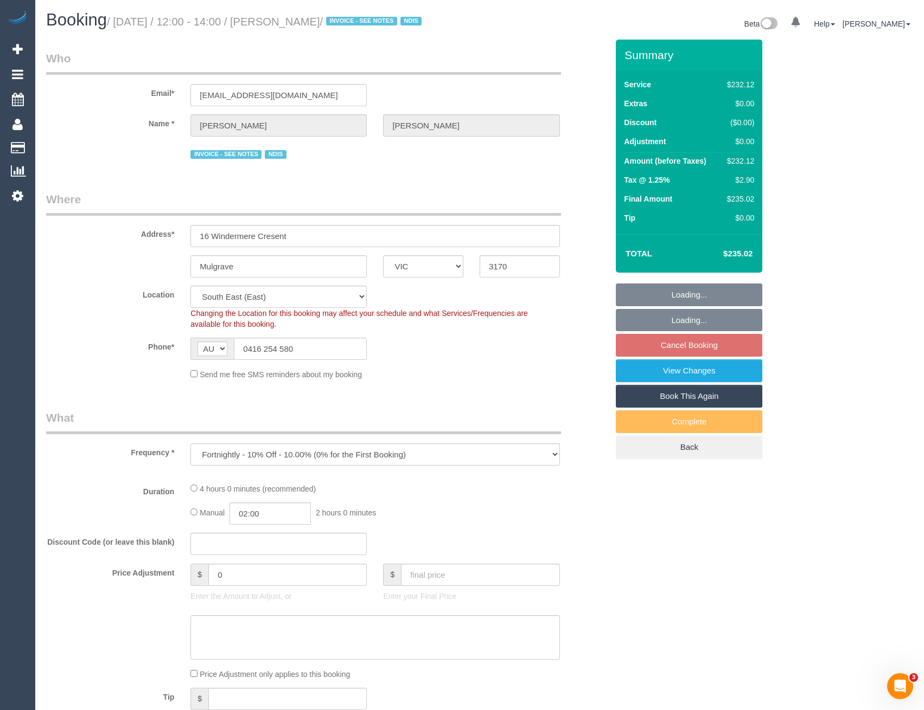
select select "object:4724"
select select "spot10"
select select "number:32"
select select "number:14"
select select "number:18"
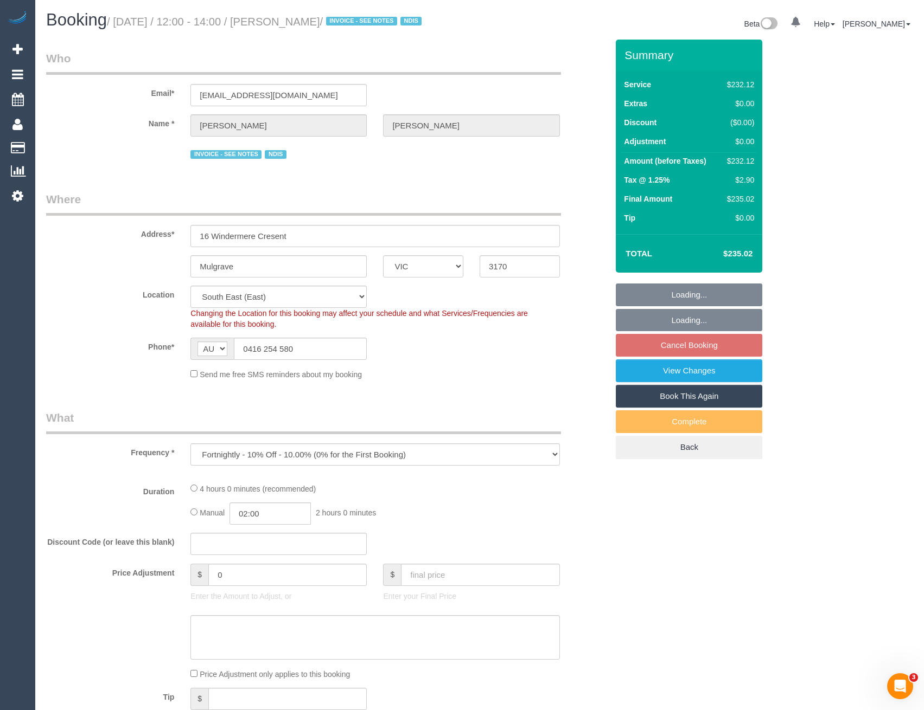
select select "240"
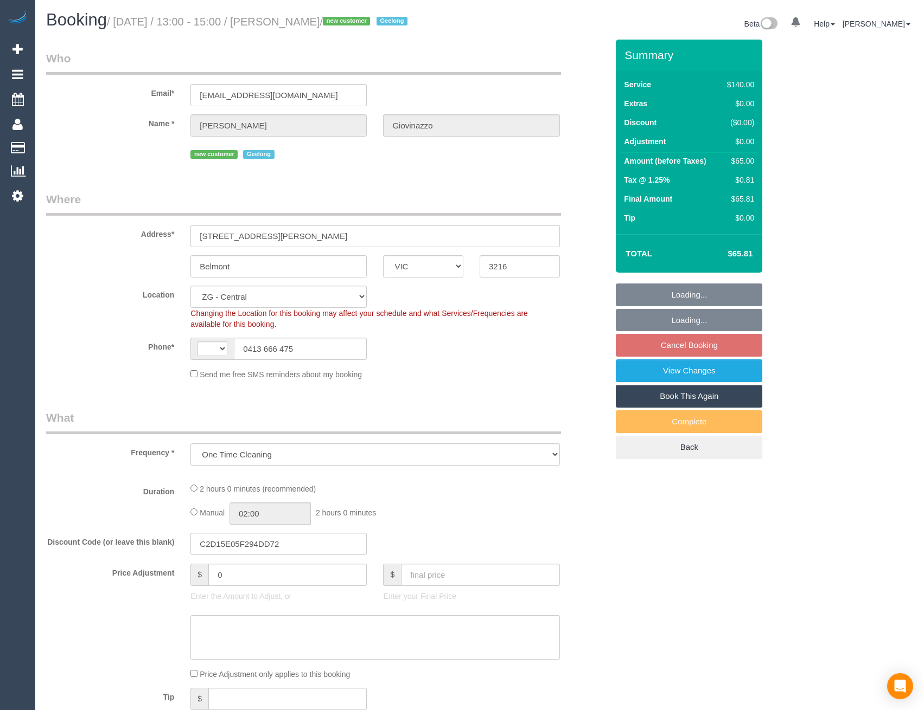
select select "VIC"
select select "object:515"
select select "string:AU"
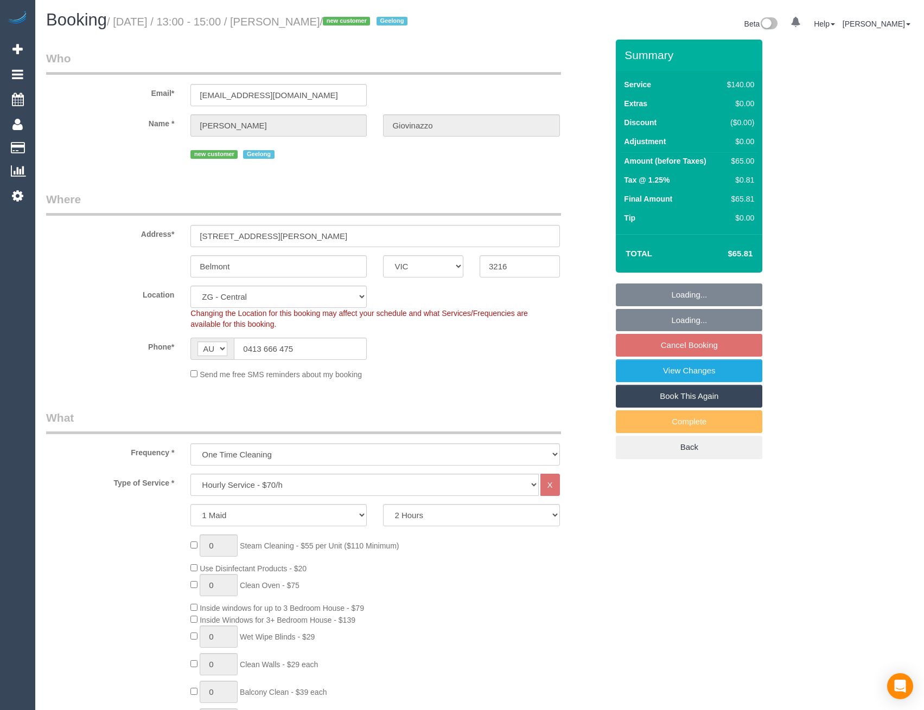
select select "string:stripe-pm_1RzSEy2GScqysDRV07uykih9"
select select "spot7"
select select "number:28"
select select "number:14"
select select "number:18"
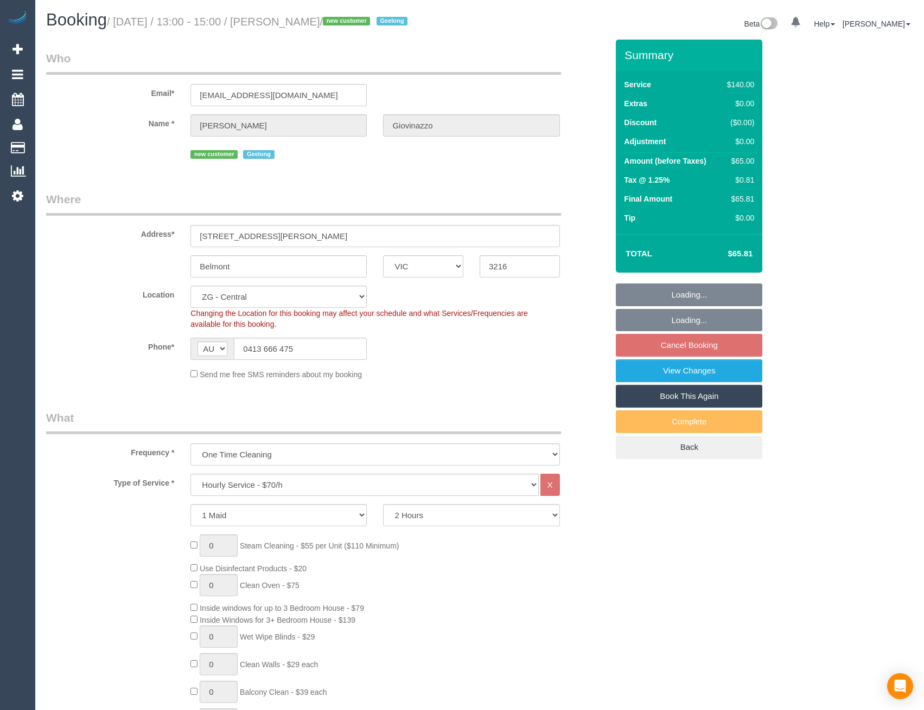
select select "number:22"
select select "number:13"
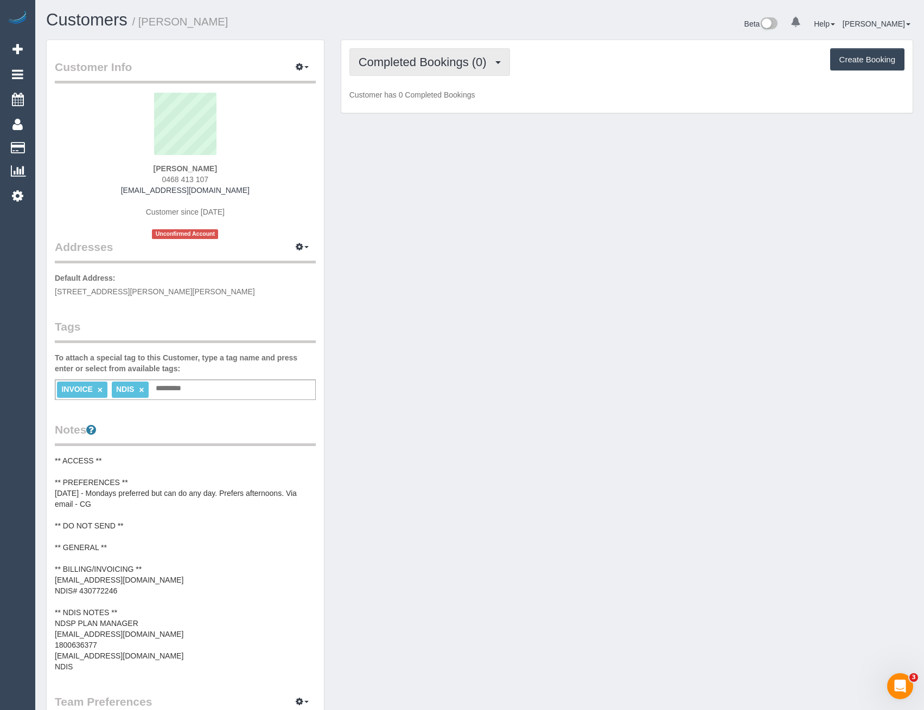
click at [458, 67] on span "Completed Bookings (0)" at bounding box center [424, 62] width 133 height 14
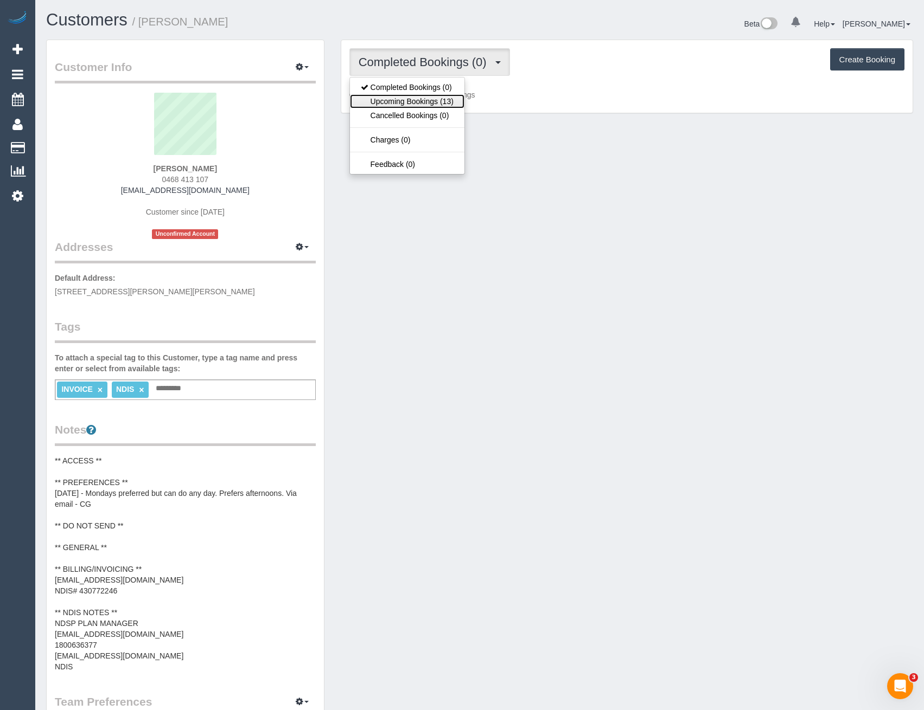
click at [438, 99] on link "Upcoming Bookings (13)" at bounding box center [407, 101] width 114 height 14
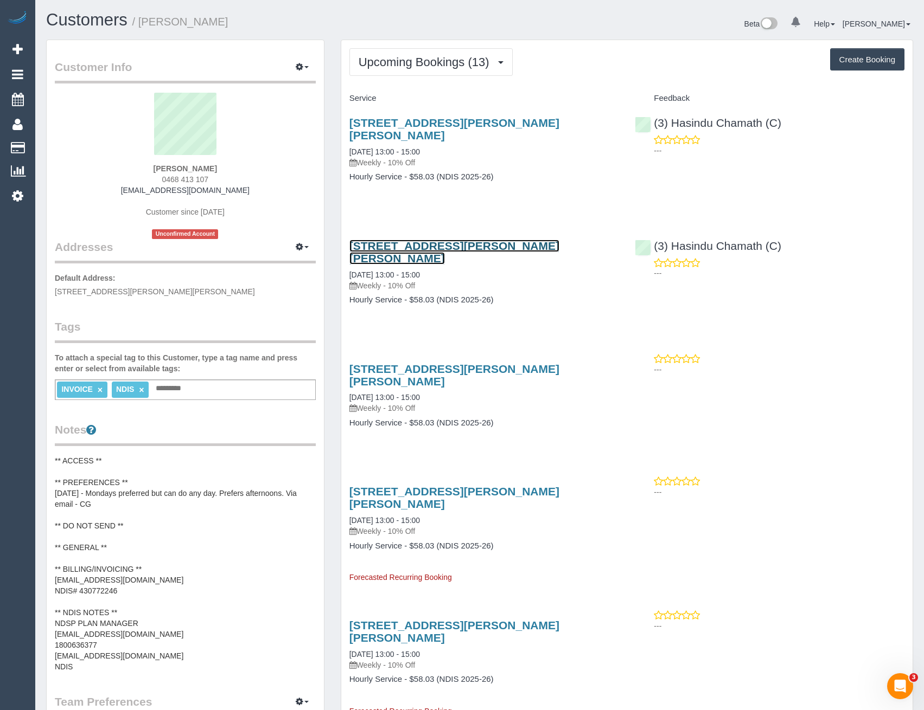
click at [469, 240] on link "9 Wills Street, Pascoe Vale South, VIC 3044" at bounding box center [454, 252] width 210 height 25
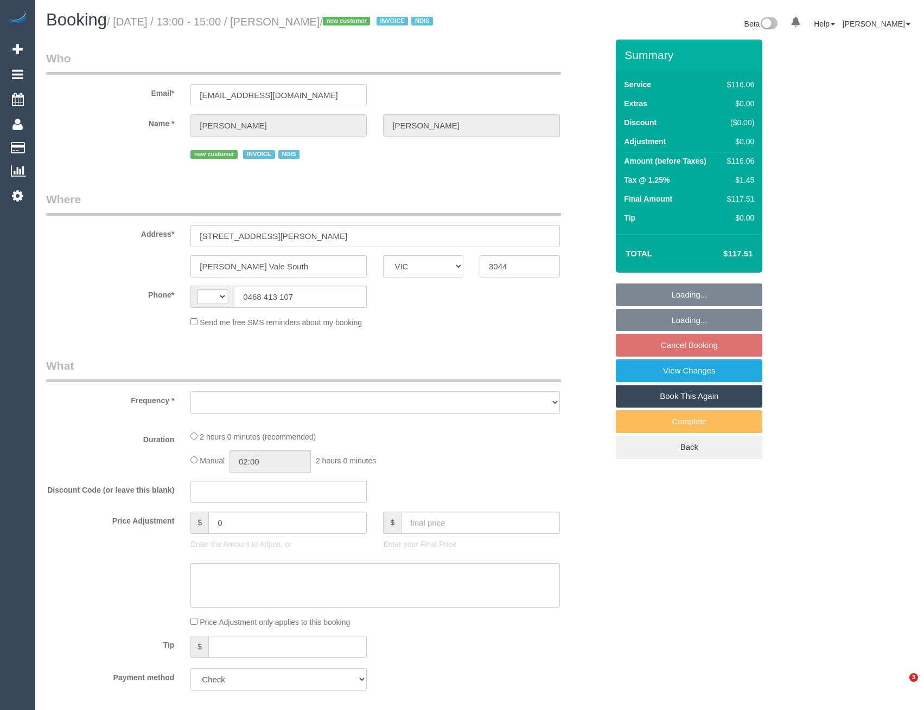
select select "VIC"
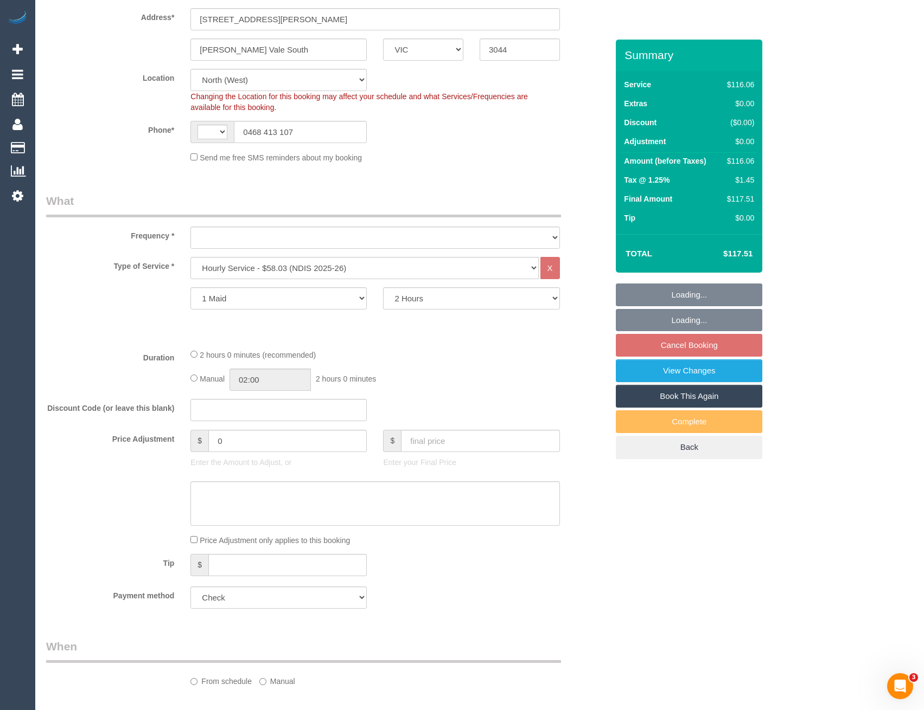
select select "string:AU"
select select "object:599"
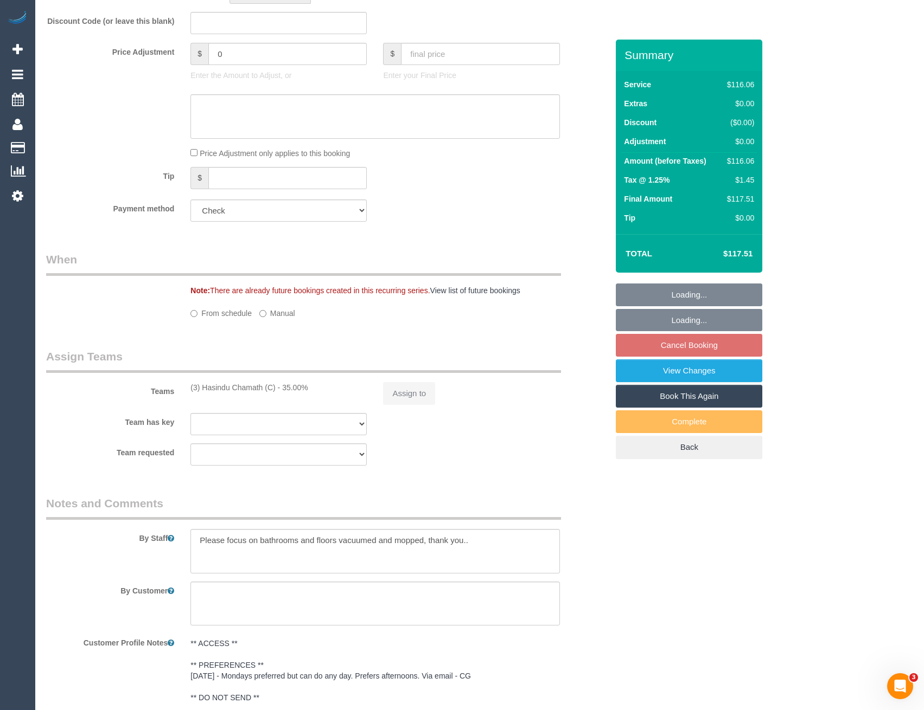
select select "number:29"
select select "number:14"
select select "number:19"
select select "number:23"
select select "number:34"
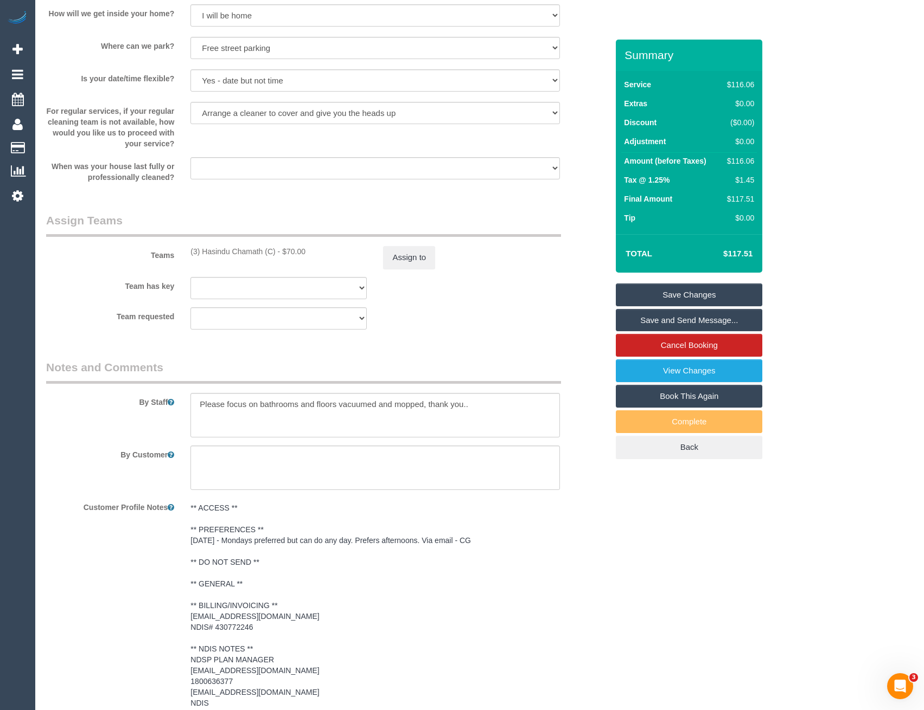
scroll to position [1341, 0]
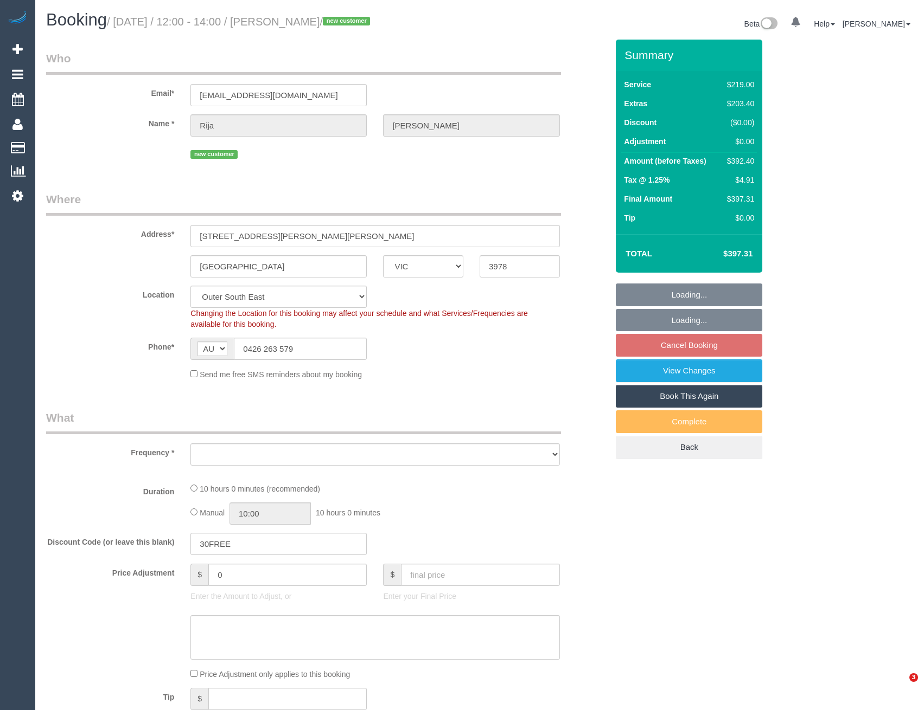
select select "VIC"
select select "number:28"
select select "number:14"
select select "number:19"
select select "number:24"
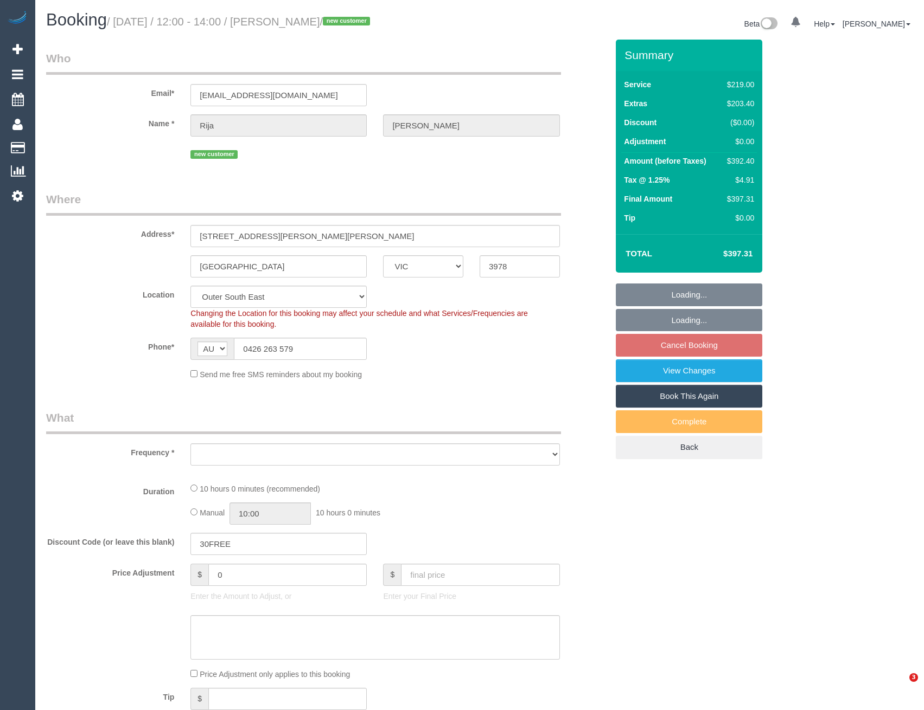
select select "number:26"
select select "object:1081"
select select "string:stripe-pm_1RvxrR2GScqysDRVq4noj3pA"
select select "spot4"
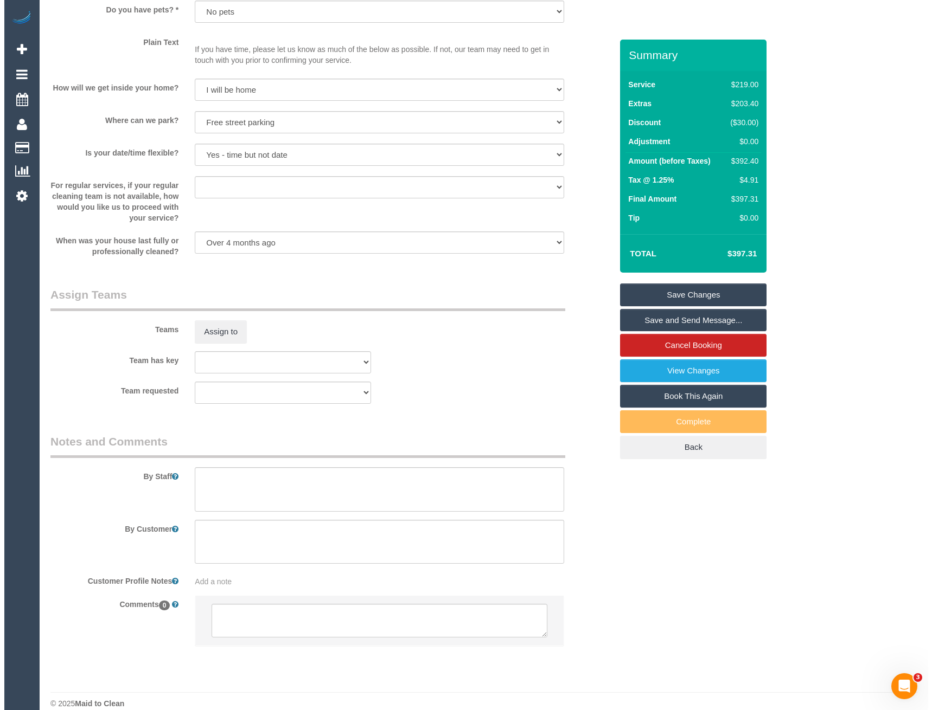
scroll to position [1387, 0]
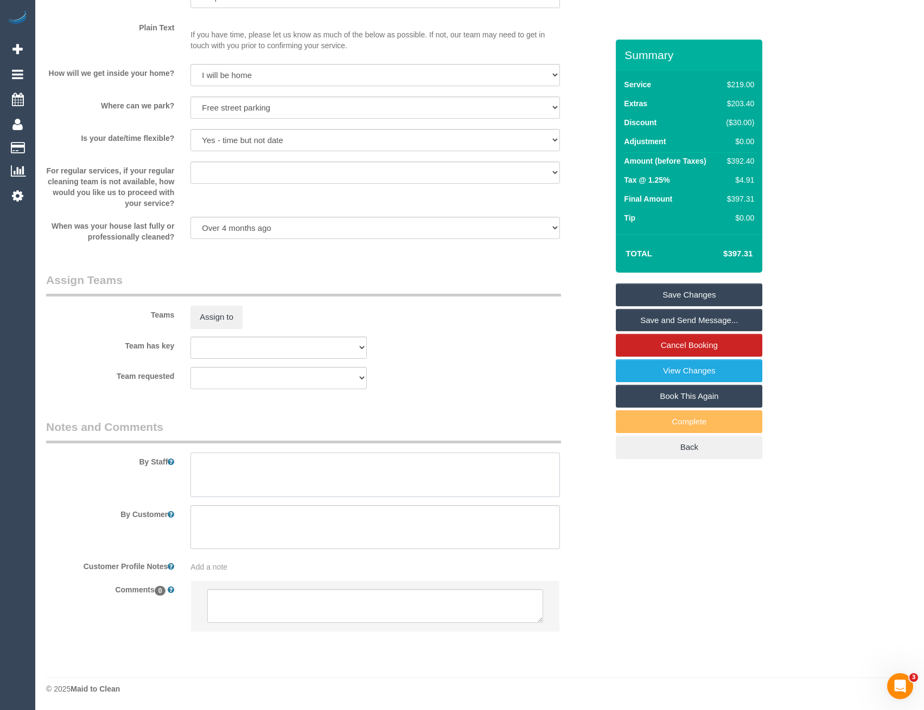
drag, startPoint x: 221, startPoint y: 474, endPoint x: 227, endPoint y: 467, distance: 9.2
click at [221, 474] on textarea at bounding box center [374, 475] width 369 height 44
type textarea "Est 6-8 hours"
click at [214, 322] on button "Assign to" at bounding box center [216, 317] width 52 height 23
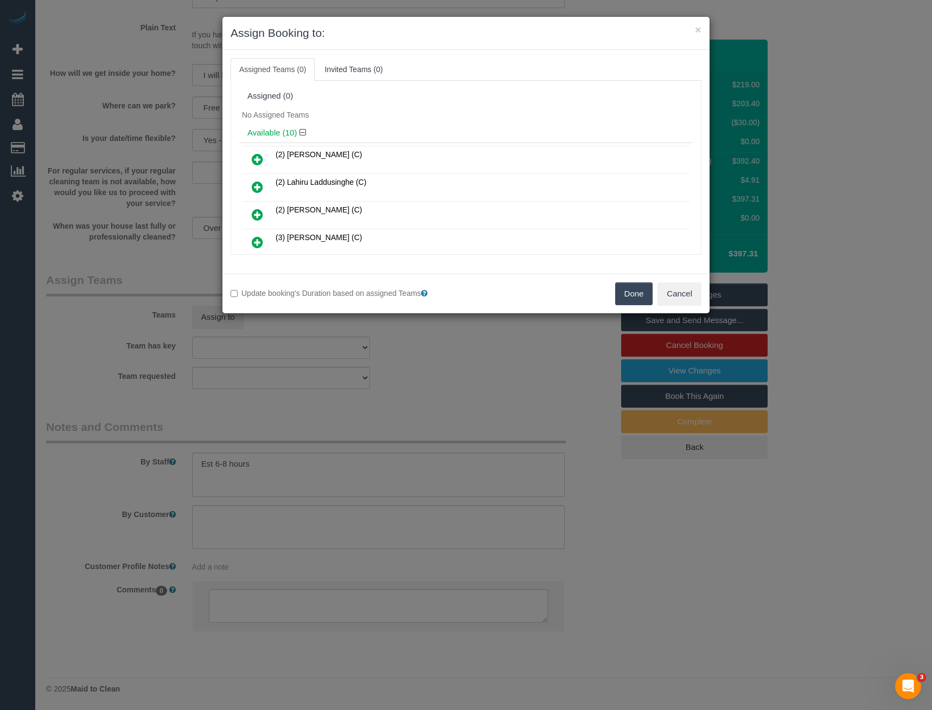
click at [314, 460] on div "× Assign Booking to: Assigned Teams (0) Invited Teams (0) Assigned (0) No Assig…" at bounding box center [466, 355] width 932 height 710
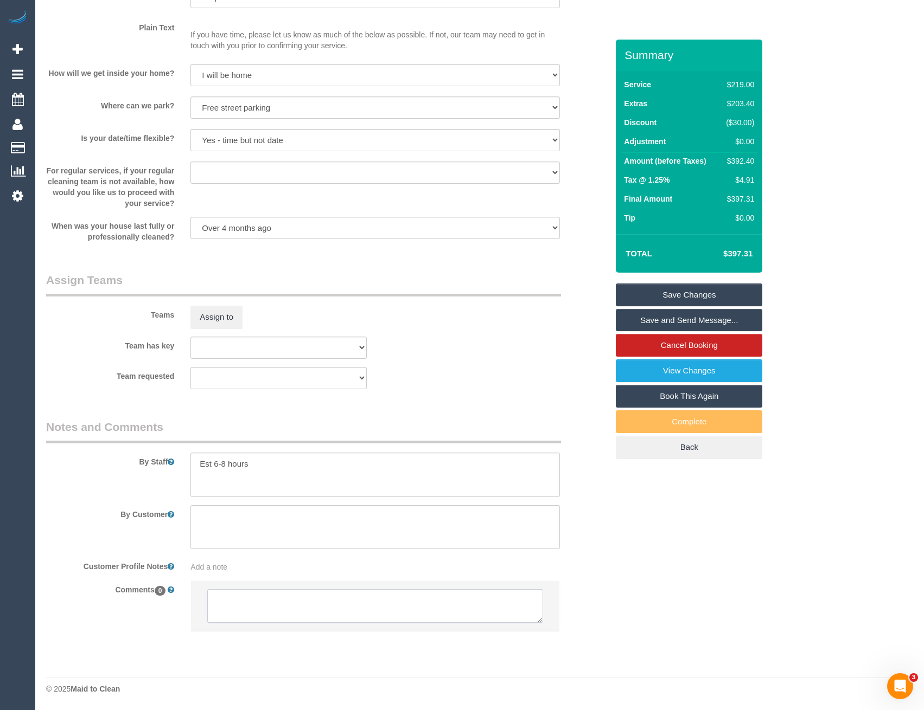
click at [281, 604] on textarea at bounding box center [374, 607] width 335 height 34
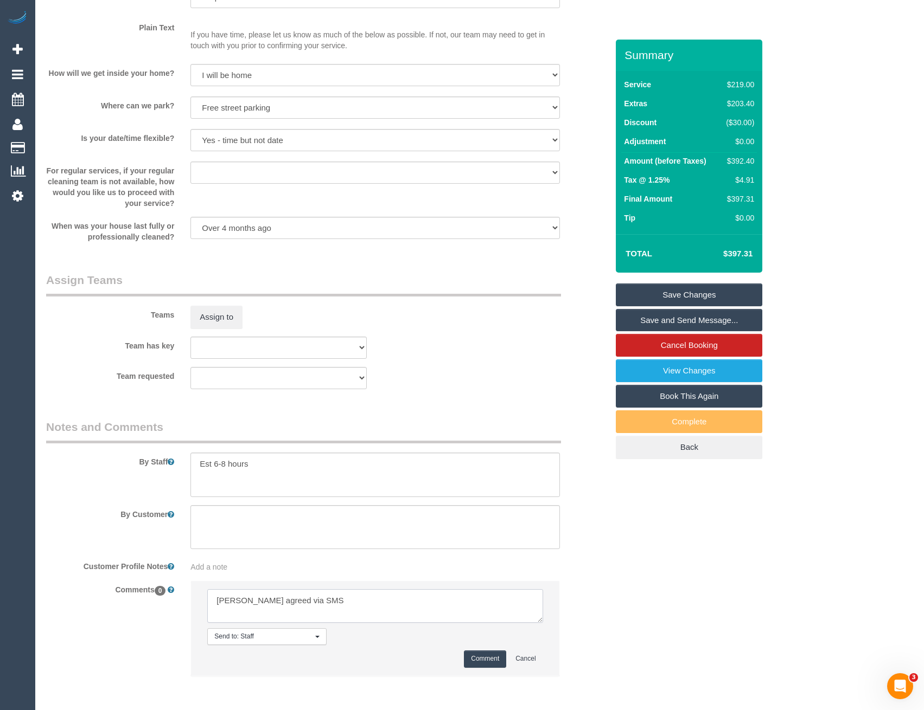
type textarea "Sayan agreed via SMS"
click at [491, 658] on button "Comment" at bounding box center [485, 659] width 42 height 17
click at [285, 466] on textarea at bounding box center [374, 475] width 369 height 44
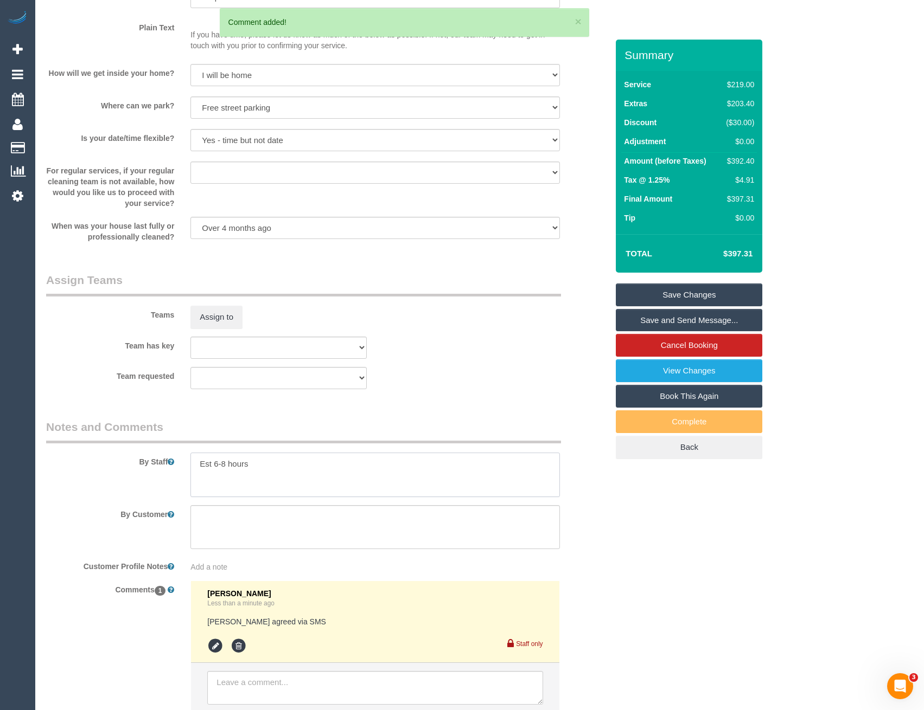
click at [283, 466] on textarea at bounding box center [374, 475] width 369 height 44
type textarea "Est 6-8 hours"
click at [216, 311] on button "Assign to" at bounding box center [216, 317] width 52 height 23
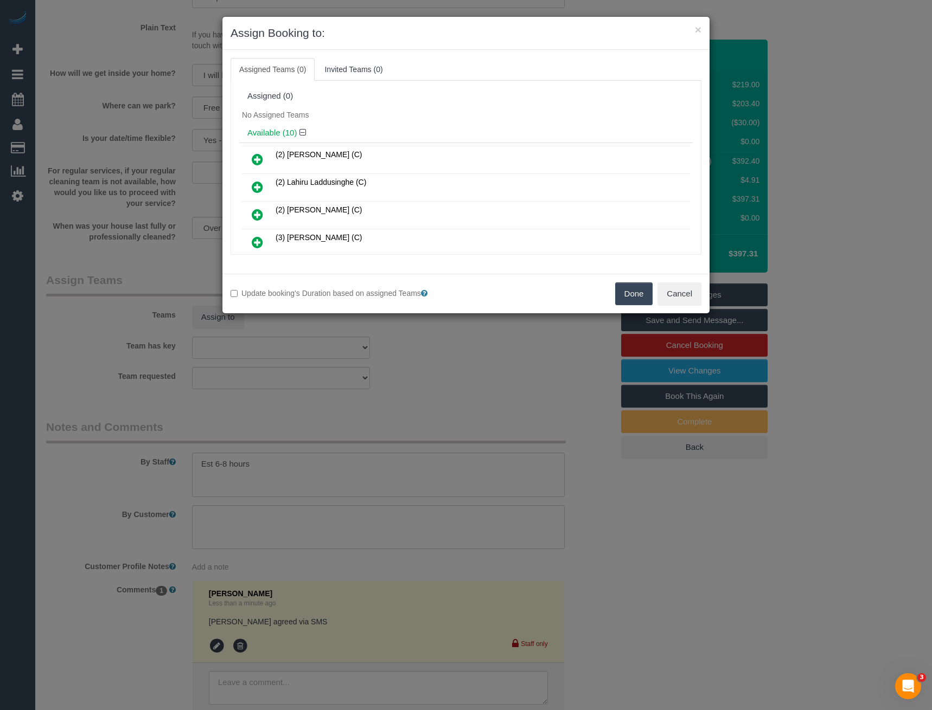
scroll to position [1370, 0]
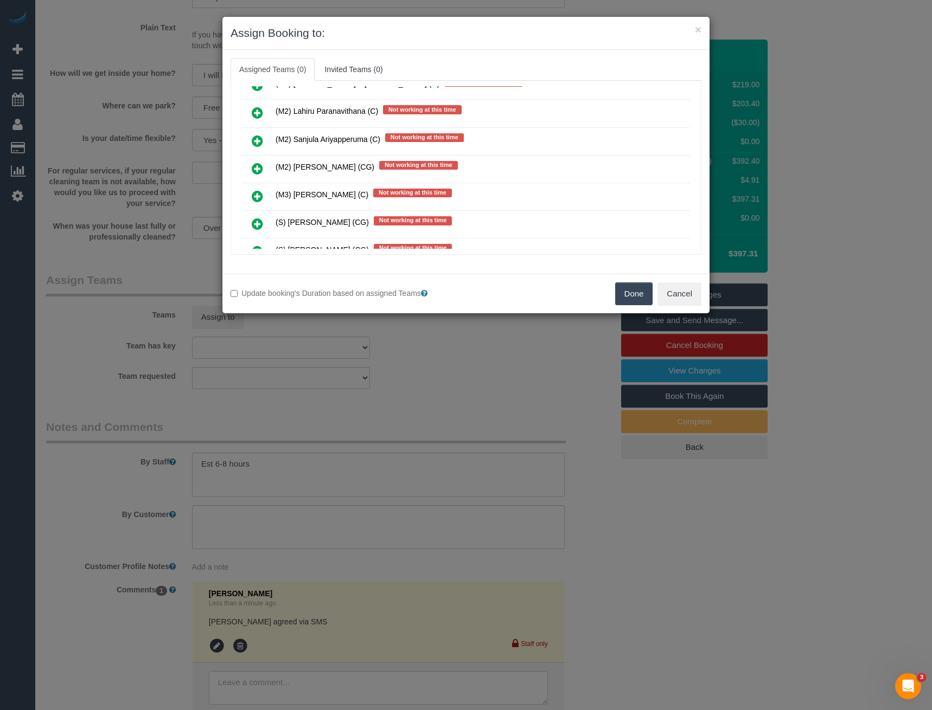
click at [254, 168] on icon at bounding box center [257, 168] width 11 height 13
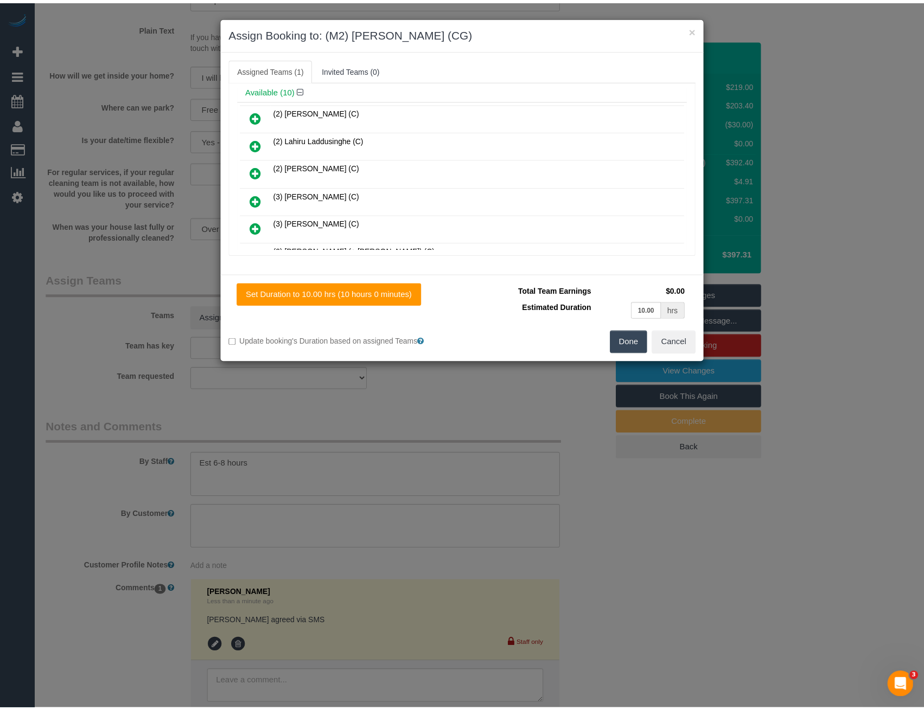
scroll to position [0, 0]
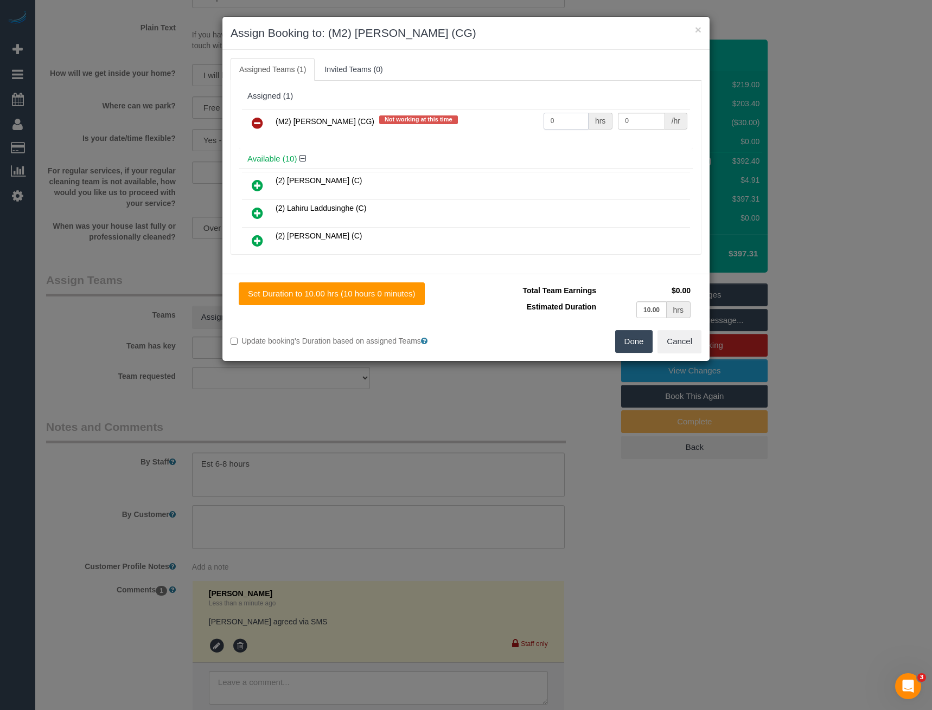
drag, startPoint x: 553, startPoint y: 117, endPoint x: 513, endPoint y: 118, distance: 39.6
click at [526, 118] on tr "(M2) Sayan Sayanthan (CG) Not working at this time 0 hrs 0 /hr" at bounding box center [466, 124] width 448 height 28
type input "1"
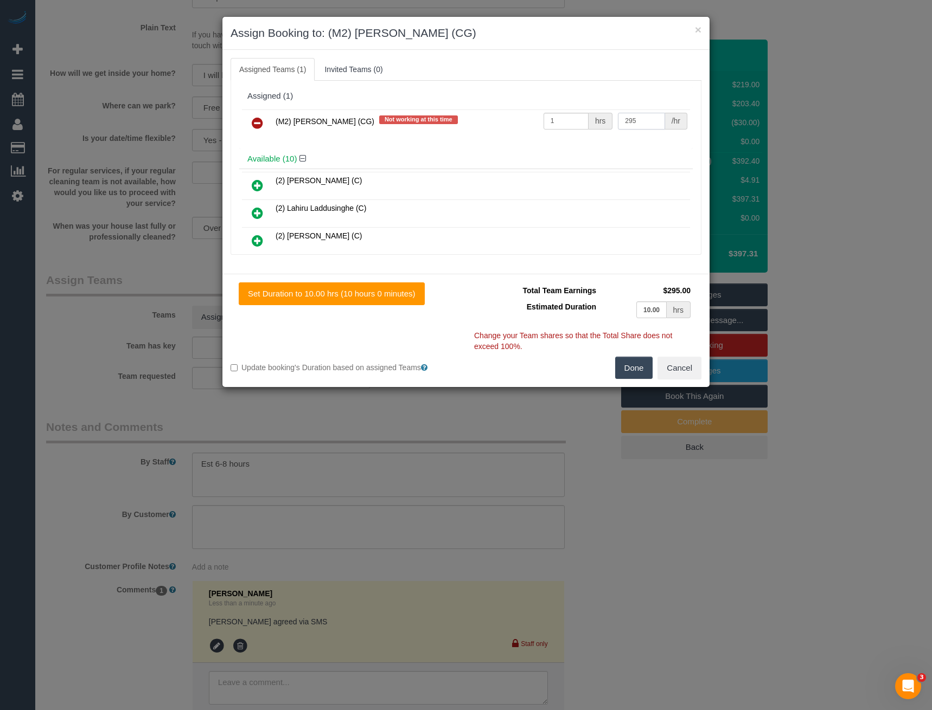
type input "295"
click at [633, 369] on button "Done" at bounding box center [634, 368] width 38 height 23
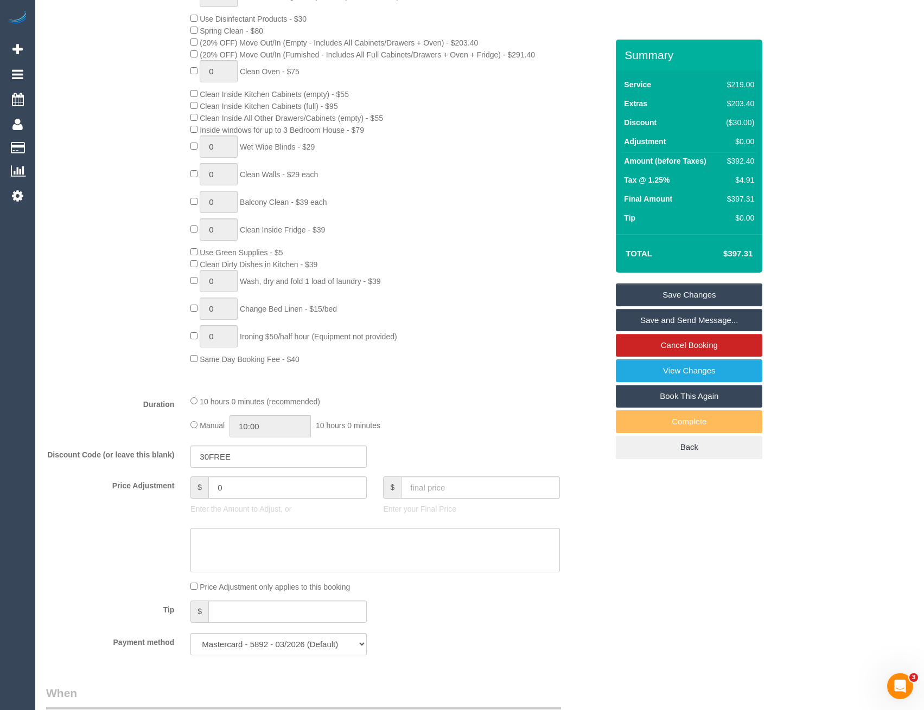
scroll to position [384, 0]
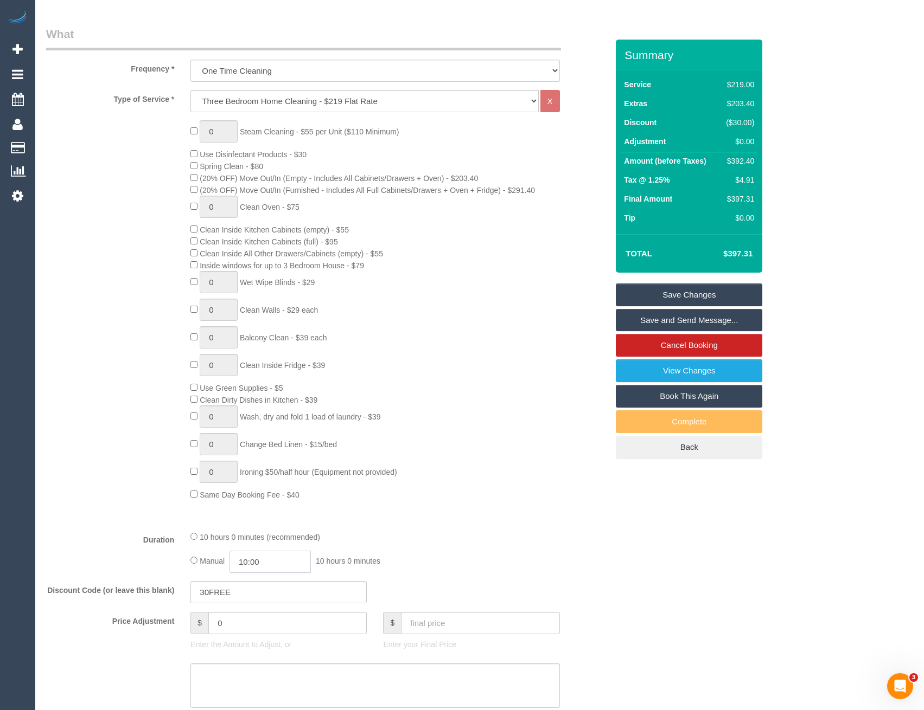
click at [285, 556] on input "10:00" at bounding box center [269, 562] width 81 height 22
type input "08:00"
click at [258, 626] on li "08:00" at bounding box center [258, 625] width 48 height 14
click at [476, 503] on div "Type of Service * Hourly Service - $70/h Hourly Service - $65/h Hourly Service …" at bounding box center [326, 306] width 561 height 432
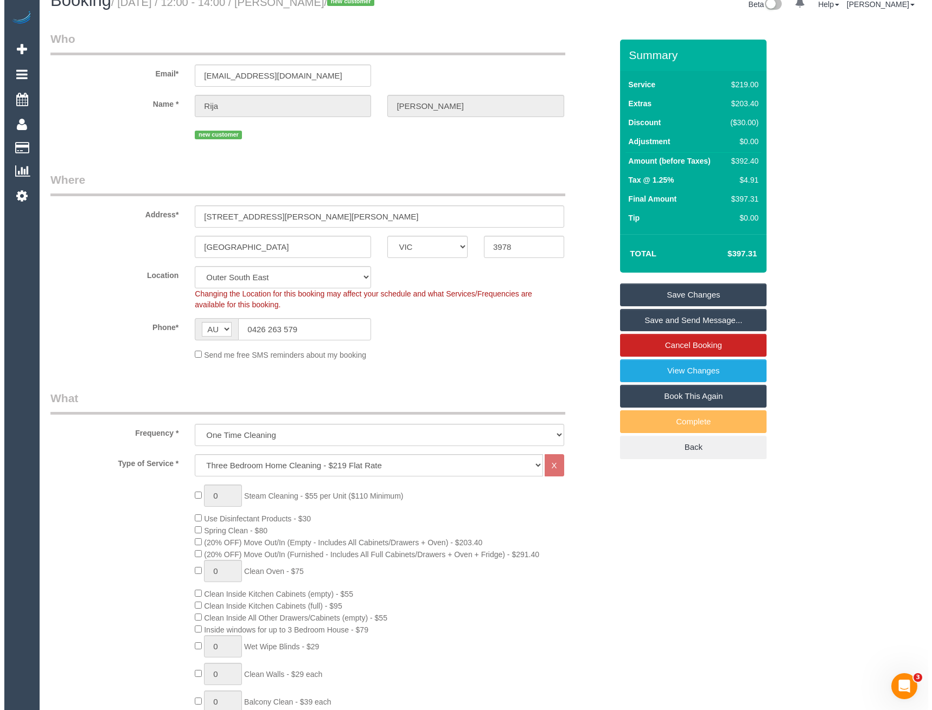
scroll to position [0, 0]
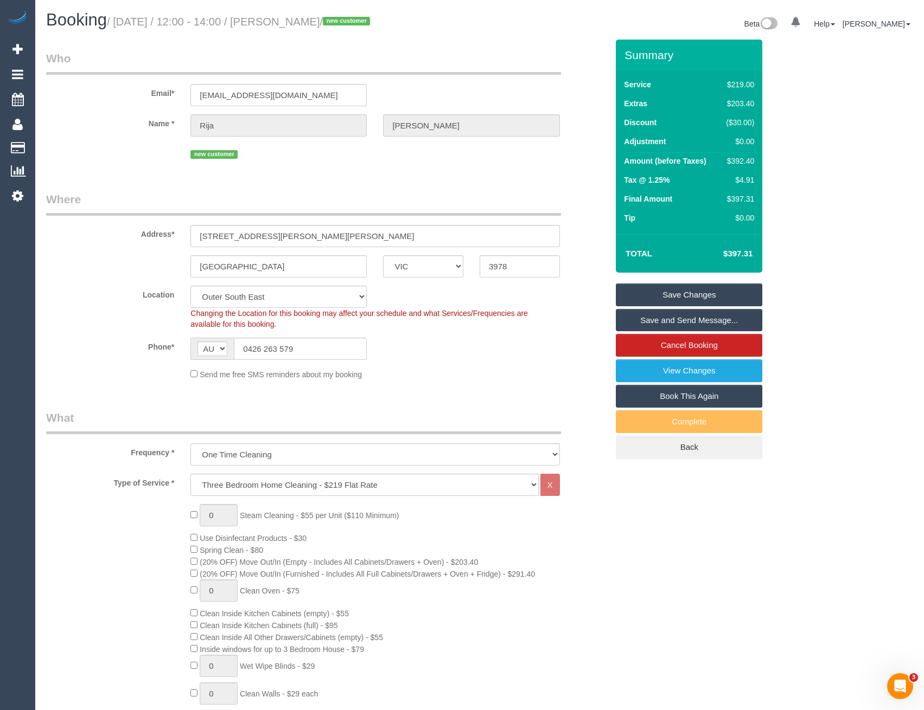
select select "spot25"
click at [692, 321] on link "Save and Send Message..." at bounding box center [689, 320] width 146 height 23
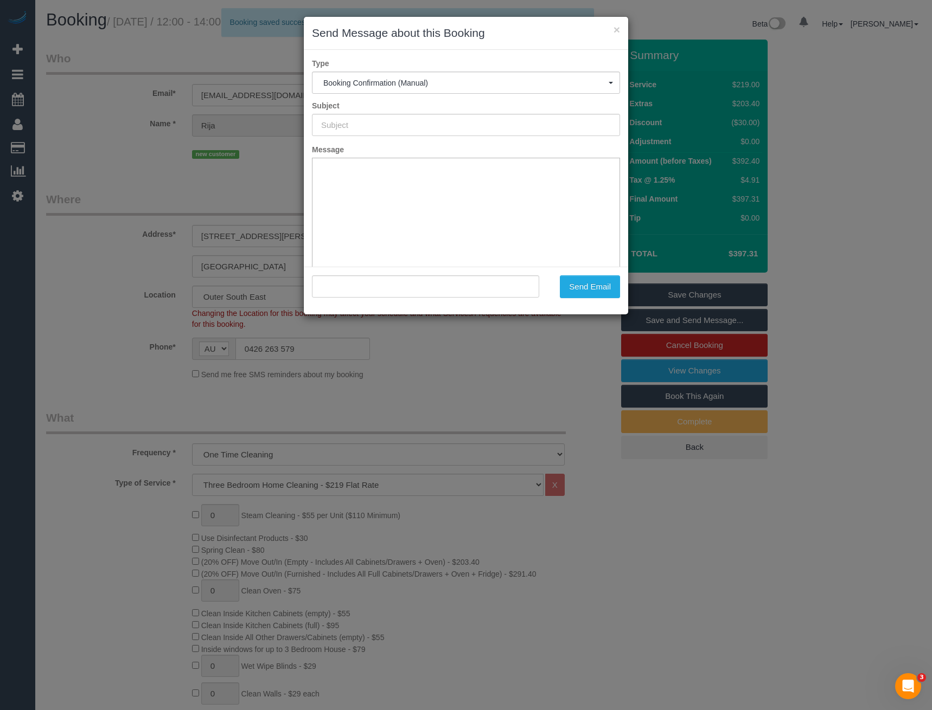
type input "Booking Confirmed"
type input ""Rija Ahmed" <rijamajoka92@gmail.com>"
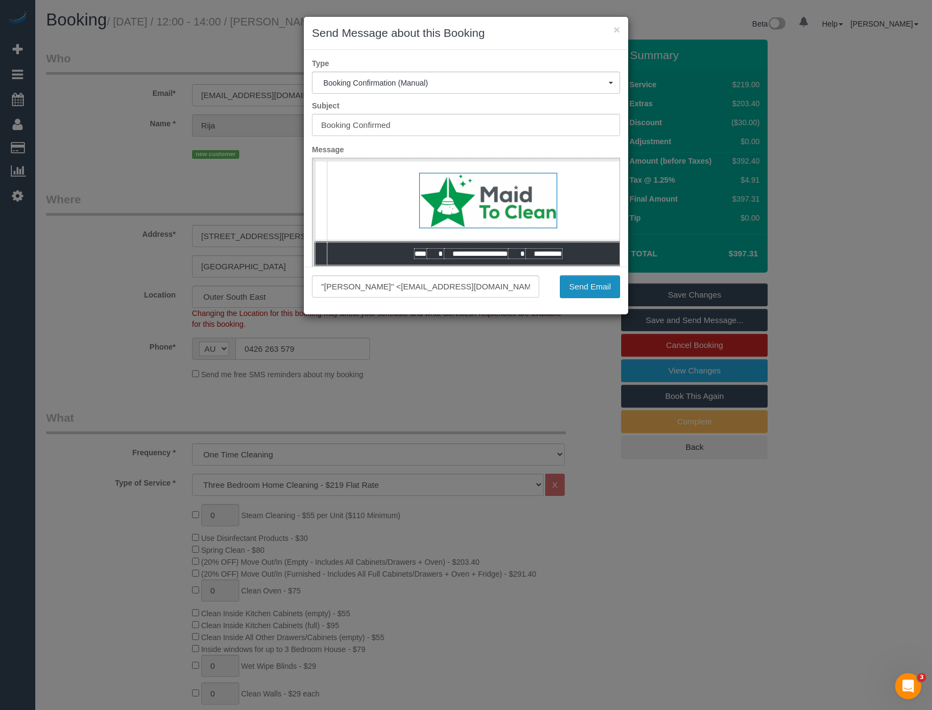
drag, startPoint x: 591, startPoint y: 283, endPoint x: 586, endPoint y: 278, distance: 6.5
click at [591, 283] on button "Send Email" at bounding box center [590, 287] width 60 height 23
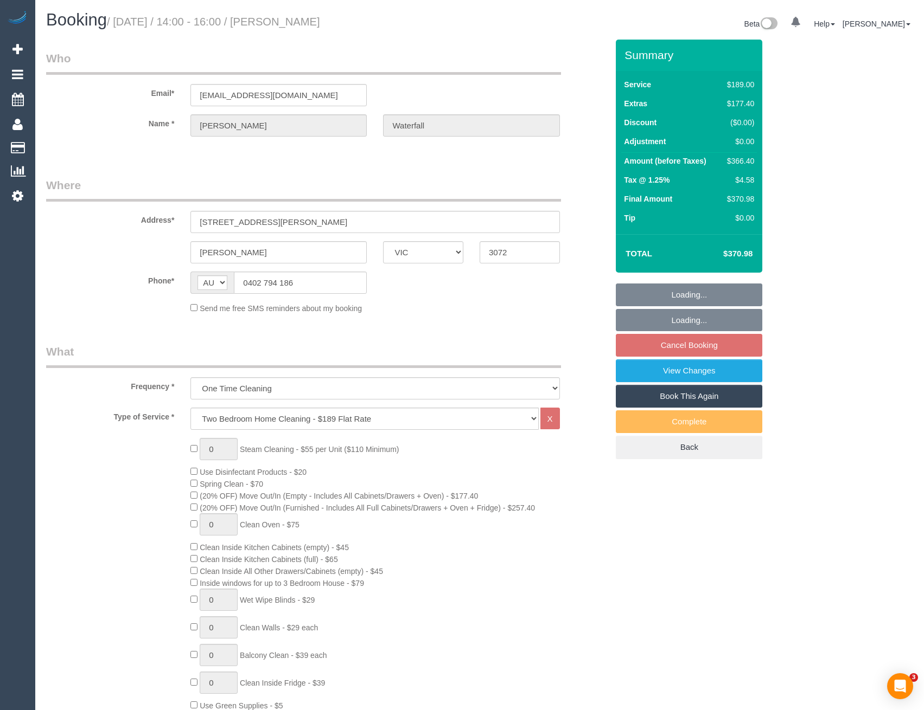
select select "VIC"
select select "string:stripe-pm_1QbBHQ2GScqysDRVyRG6Y1qd"
select select "number:28"
select select "number:14"
select select "number:19"
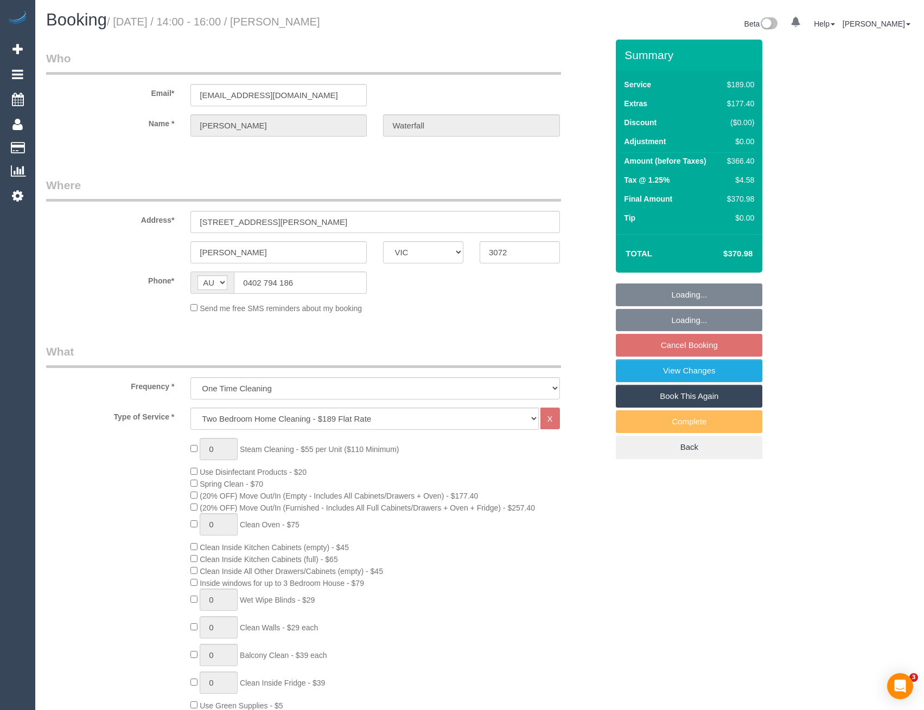
select select "number:24"
select select "number:13"
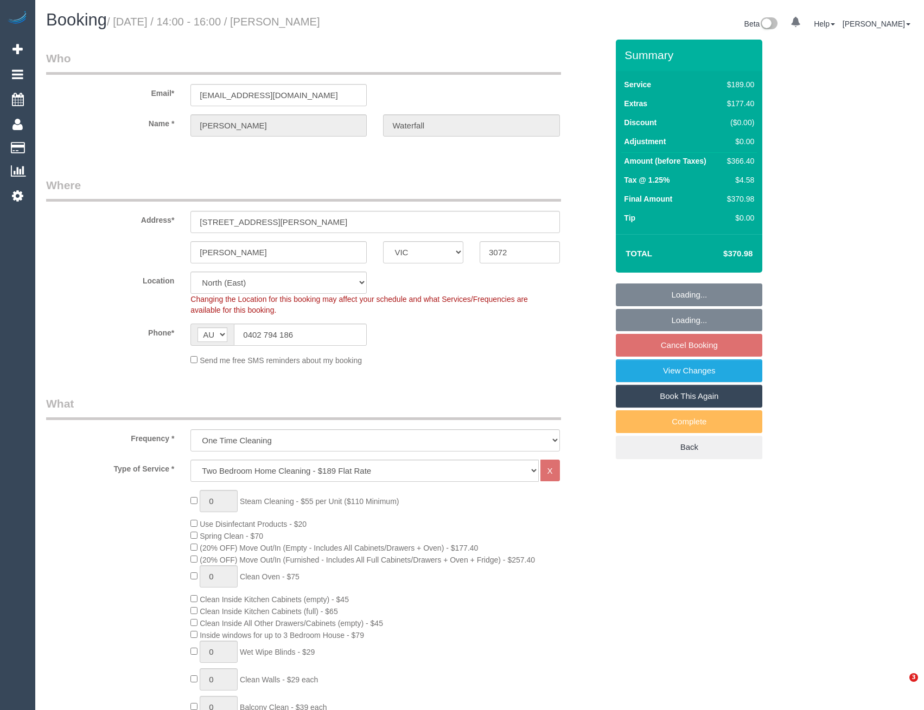
select select "object:1387"
select select "spot5"
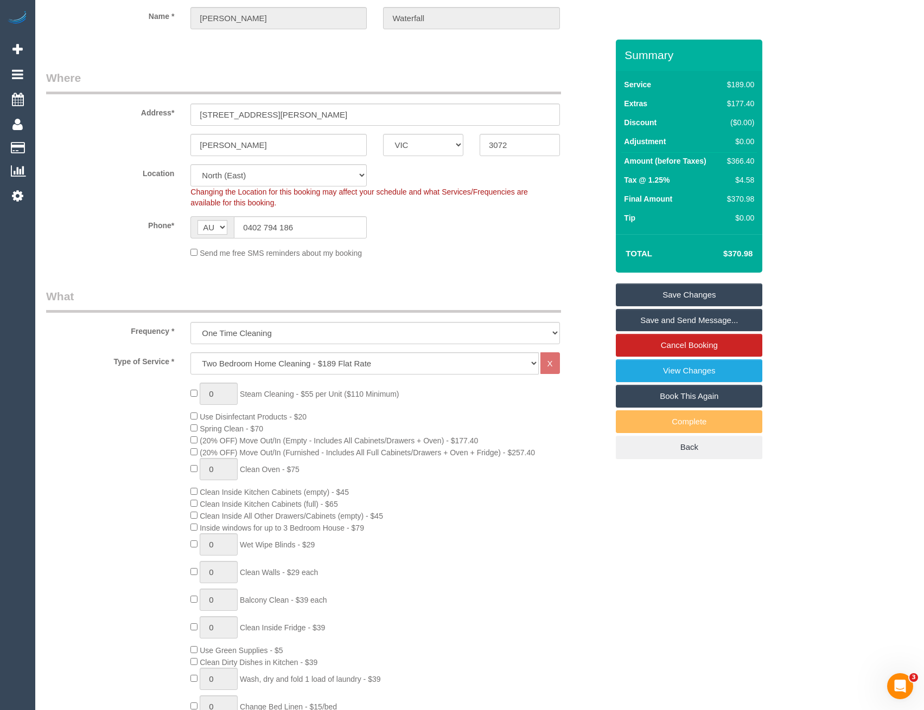
scroll to position [33, 0]
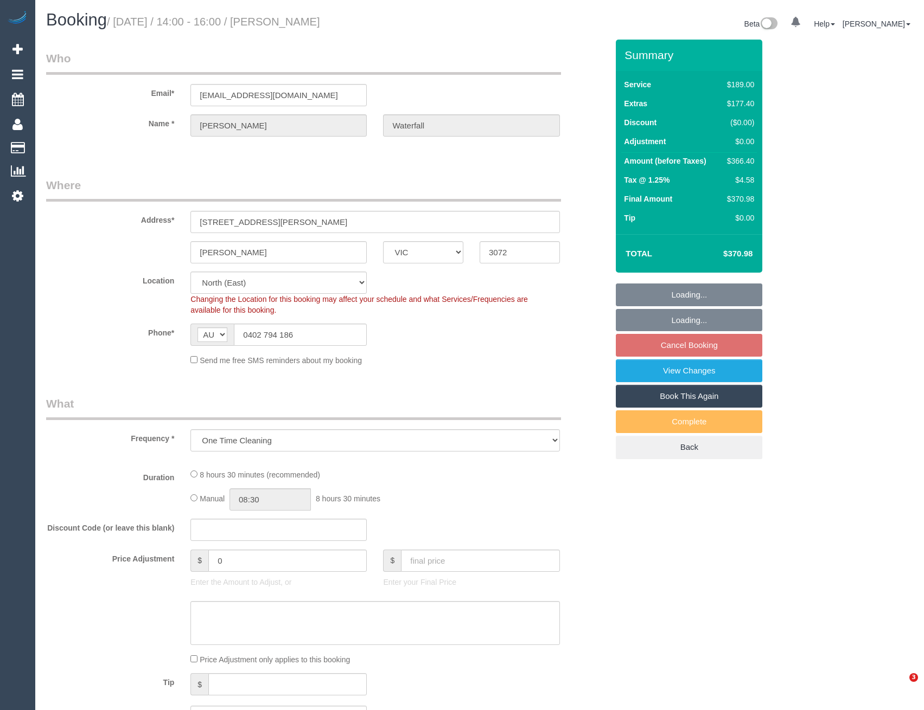
select select "VIC"
select select "string:stripe-pm_1QbBHQ2GScqysDRVyRG6Y1qd"
select select "object:1150"
select select "spot5"
select select "number:28"
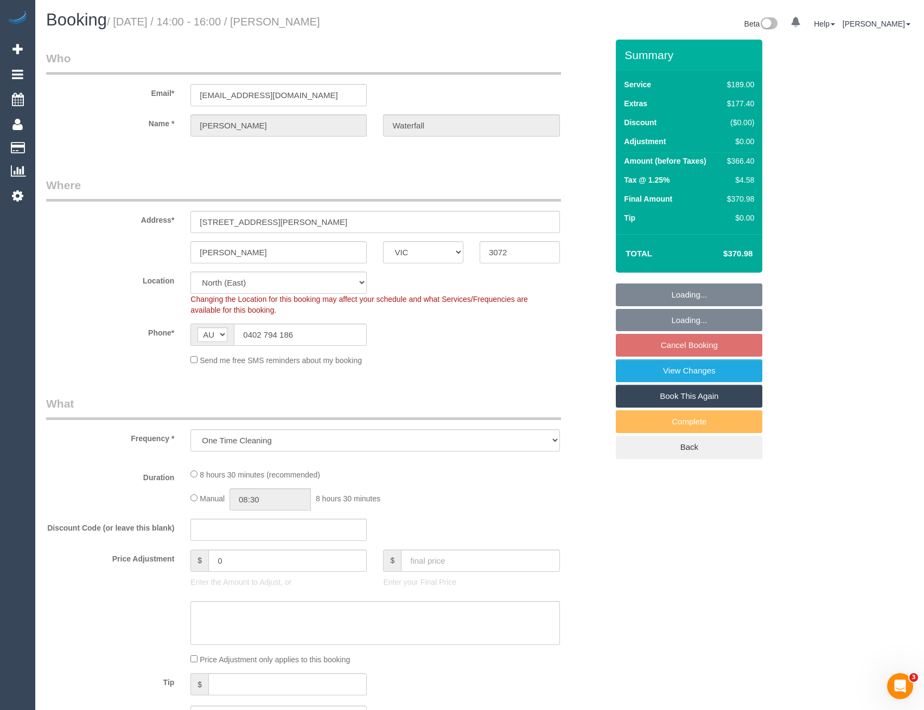
select select "number:14"
select select "number:19"
select select "number:24"
select select "number:13"
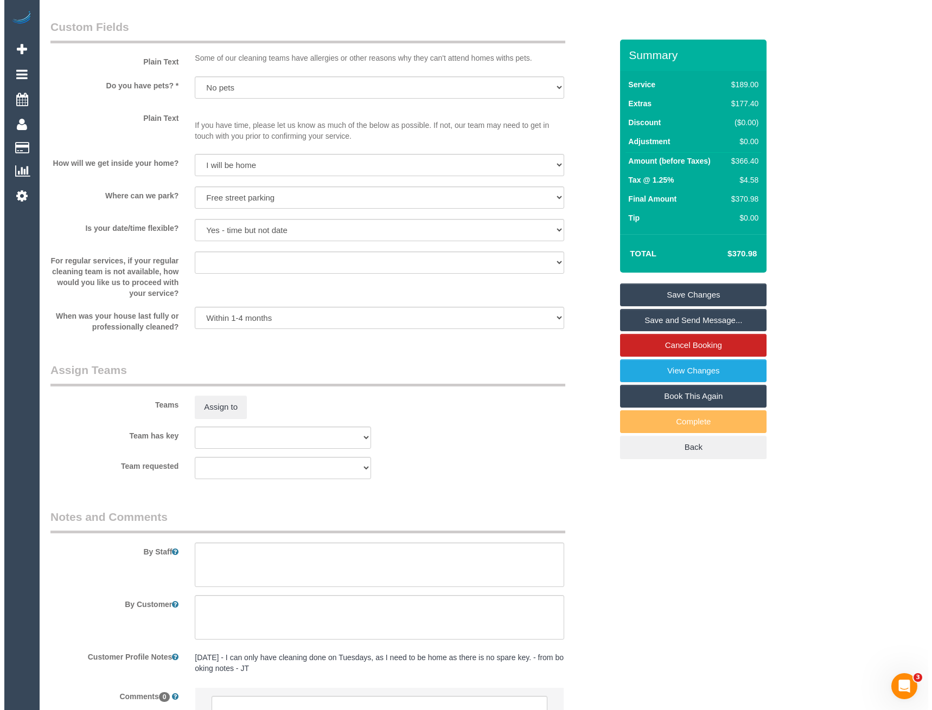
scroll to position [1356, 0]
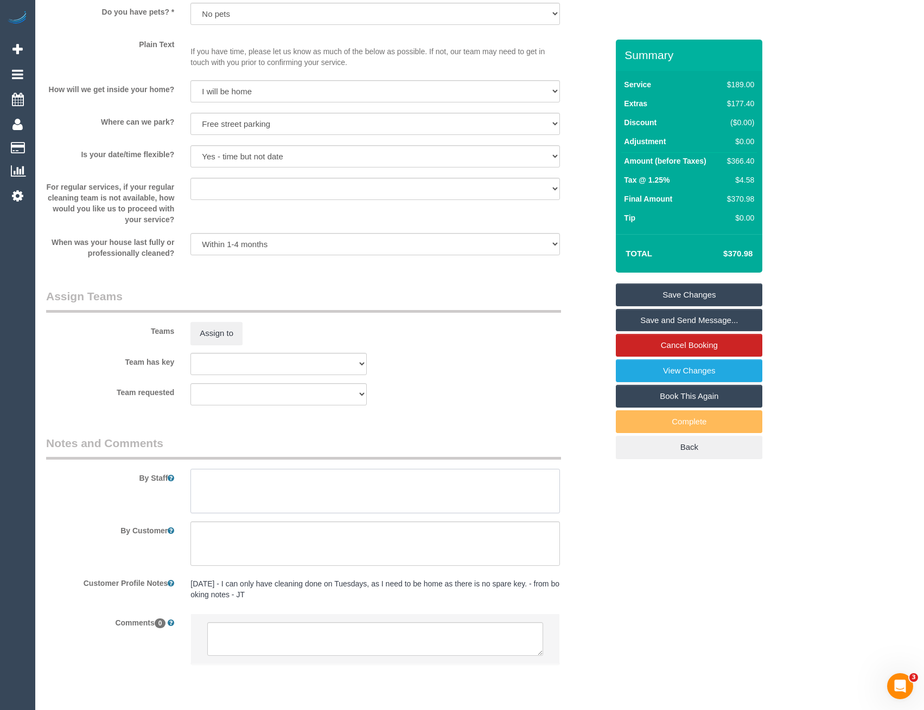
click at [226, 489] on textarea at bounding box center [374, 491] width 369 height 44
type textarea "Est 5-7 hours"
click at [215, 334] on button "Assign to" at bounding box center [216, 333] width 52 height 23
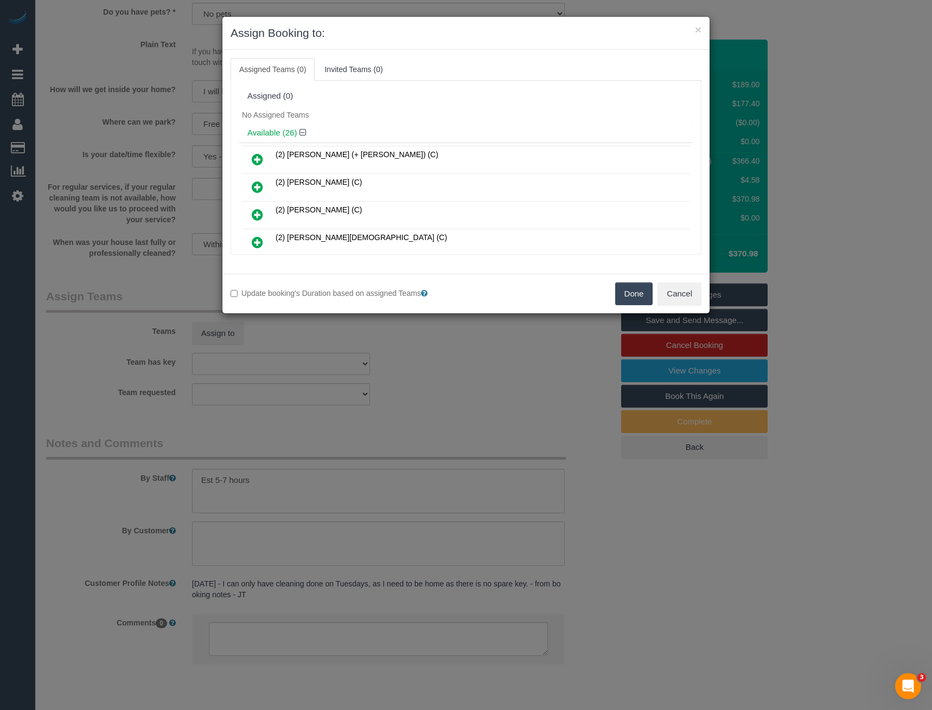
scroll to position [1565, 0]
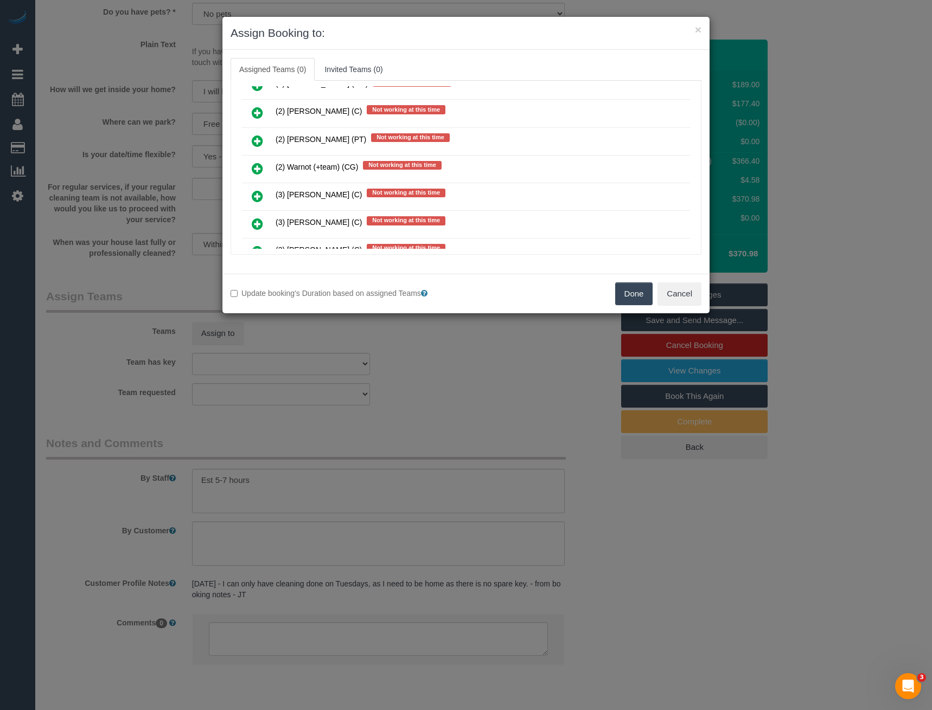
click at [259, 168] on icon at bounding box center [257, 168] width 11 height 13
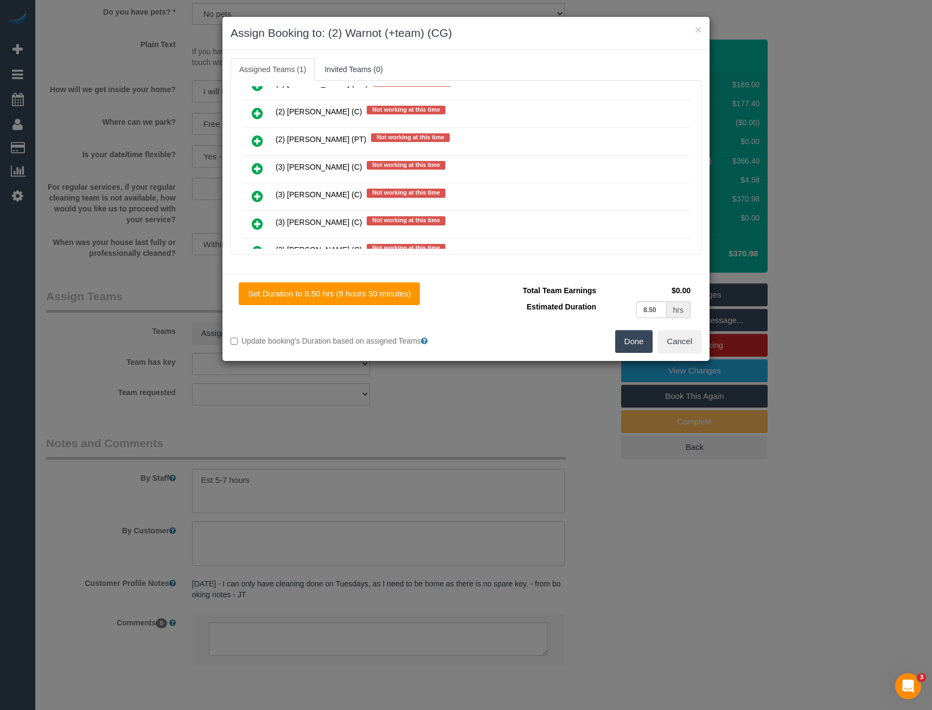
scroll to position [1341, 0]
click at [257, 168] on icon at bounding box center [257, 168] width 11 height 13
click at [260, 169] on icon at bounding box center [257, 168] width 11 height 13
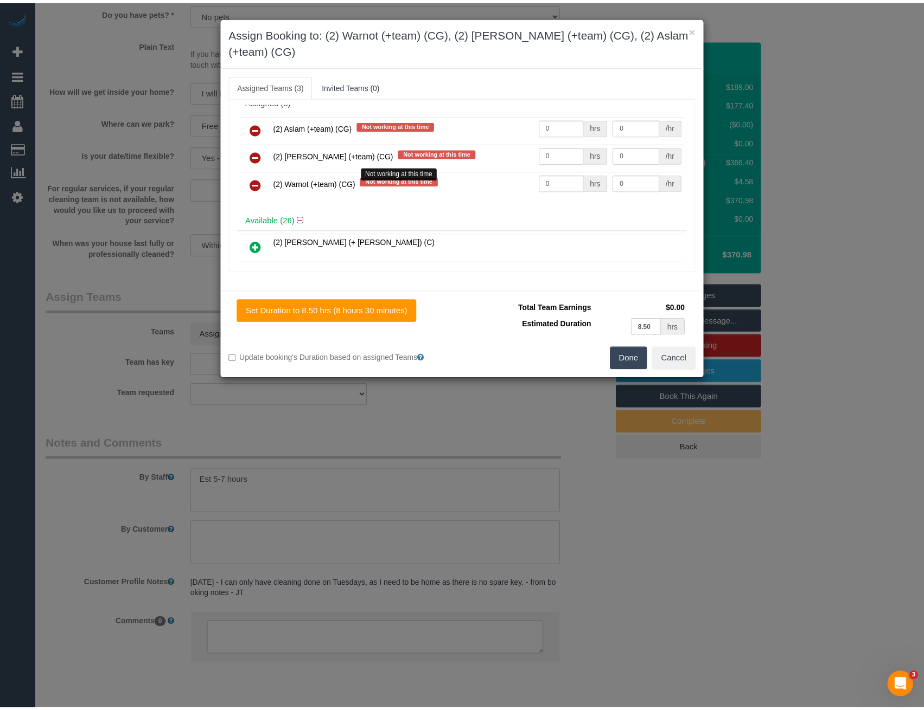
scroll to position [0, 0]
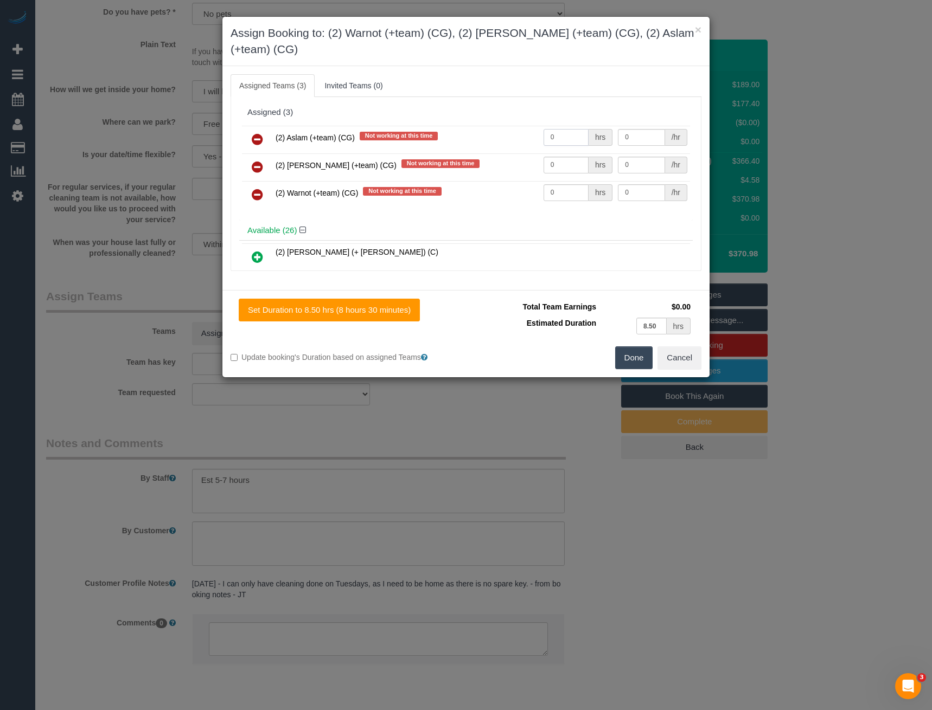
drag, startPoint x: 556, startPoint y: 134, endPoint x: 502, endPoint y: 134, distance: 54.2
click at [506, 137] on tr "(2) Aslam (+team) (CG) Not working at this time 0 hrs 0 /hr" at bounding box center [466, 140] width 448 height 28
type input "1"
type input "85"
drag, startPoint x: 562, startPoint y: 169, endPoint x: 454, endPoint y: 156, distance: 108.7
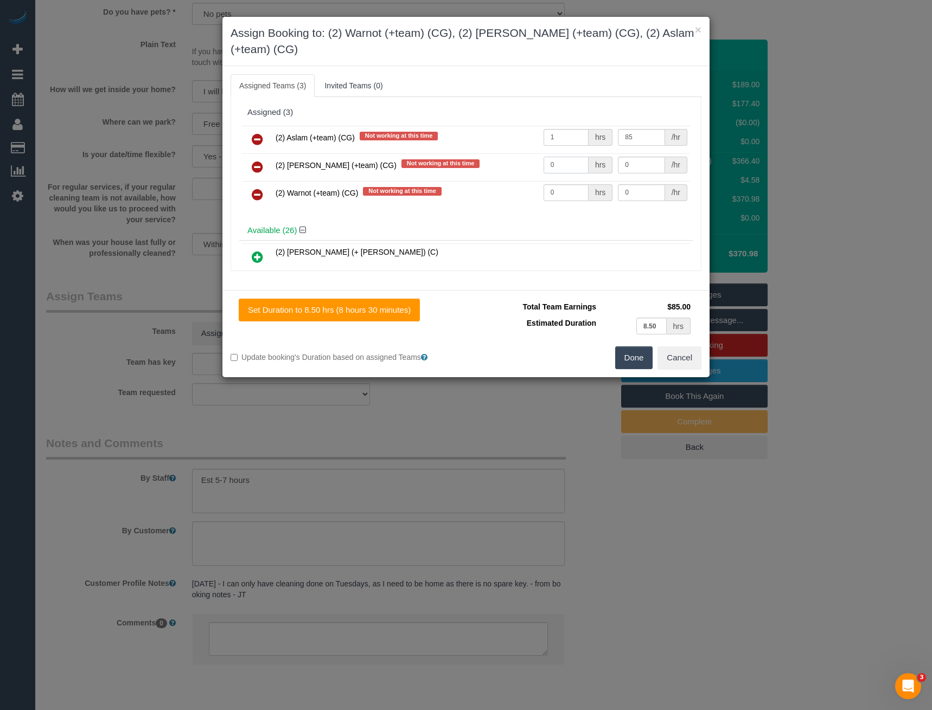
click at [462, 160] on tr "(2) Maria (+team) (CG) Not working at this time 0 hrs 0 /hr" at bounding box center [466, 167] width 448 height 28
type input "1"
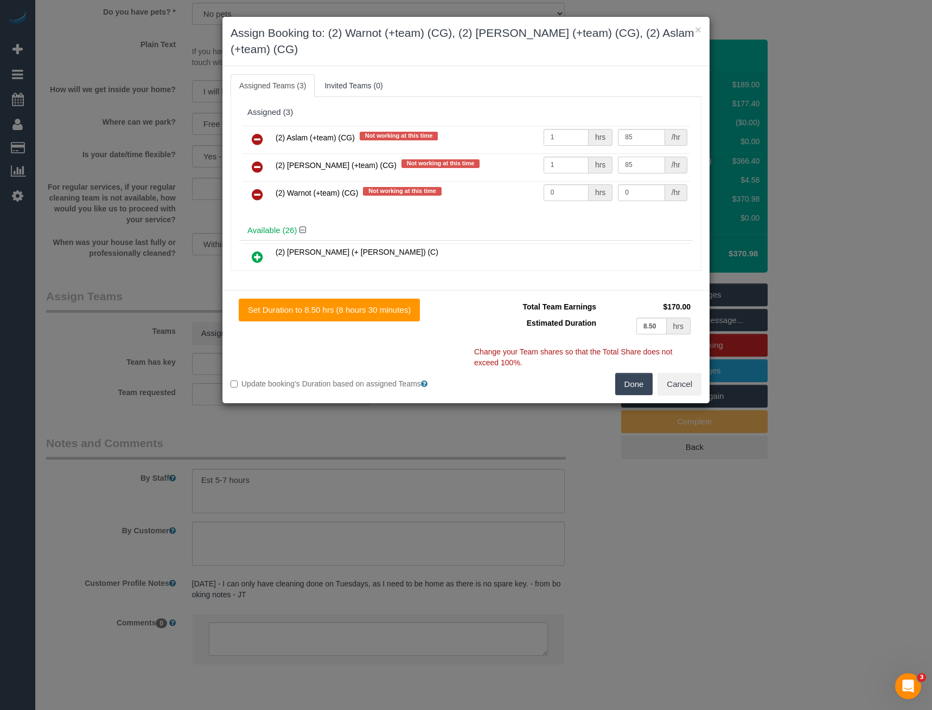
type input "85"
drag, startPoint x: 563, startPoint y: 193, endPoint x: 395, endPoint y: 168, distance: 170.0
click at [407, 173] on tbody "(2) Aslam (+team) (CG) Not working at this time 1 hrs 85 /hr (2) Maria (+team) …" at bounding box center [466, 167] width 448 height 83
type input "1"
type input "85"
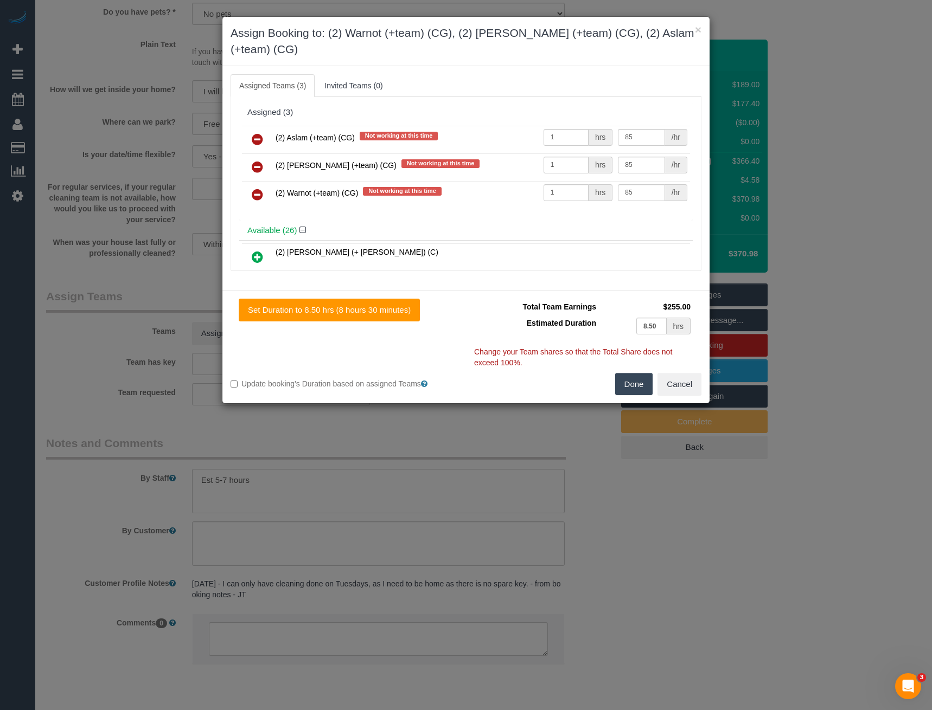
click at [633, 388] on button "Done" at bounding box center [634, 384] width 38 height 23
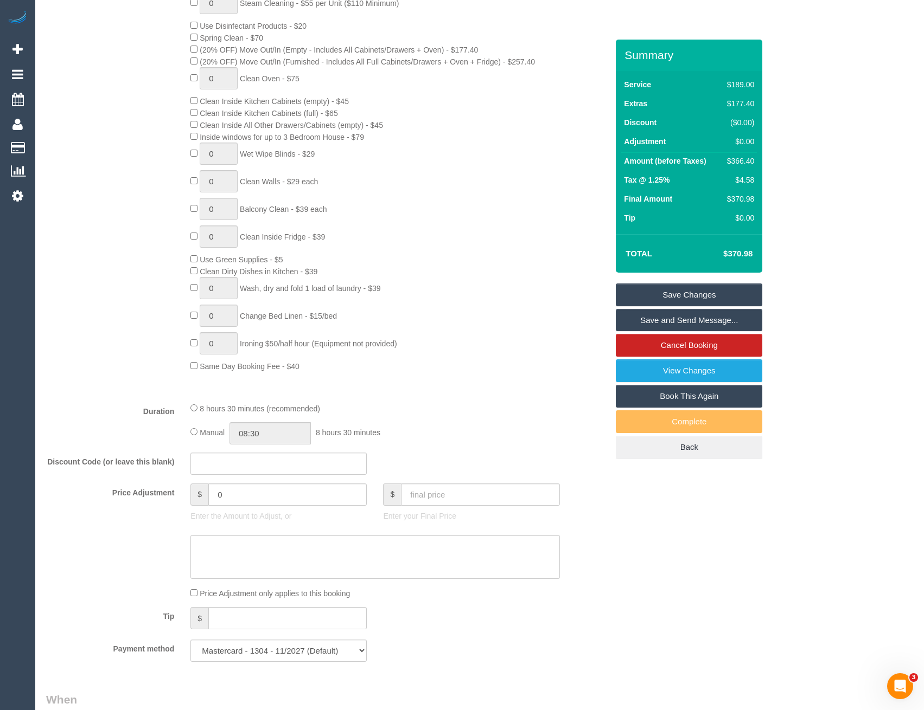
scroll to position [368, 0]
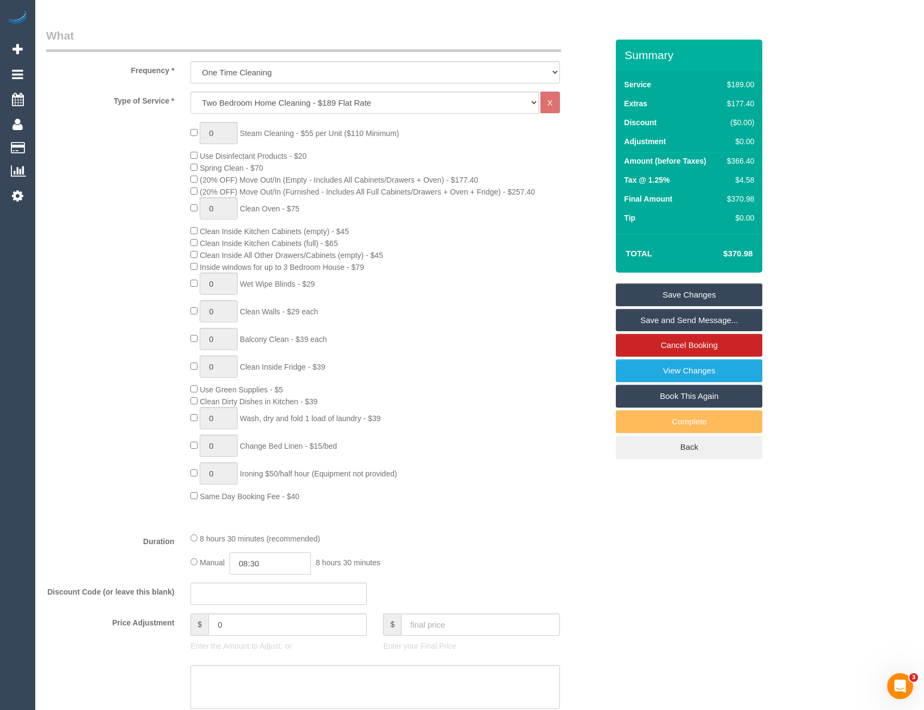
click at [290, 565] on input "08:30" at bounding box center [269, 564] width 81 height 22
type input "02:30"
drag, startPoint x: 255, startPoint y: 582, endPoint x: 283, endPoint y: 581, distance: 28.2
click at [255, 582] on li "02:30" at bounding box center [258, 579] width 48 height 14
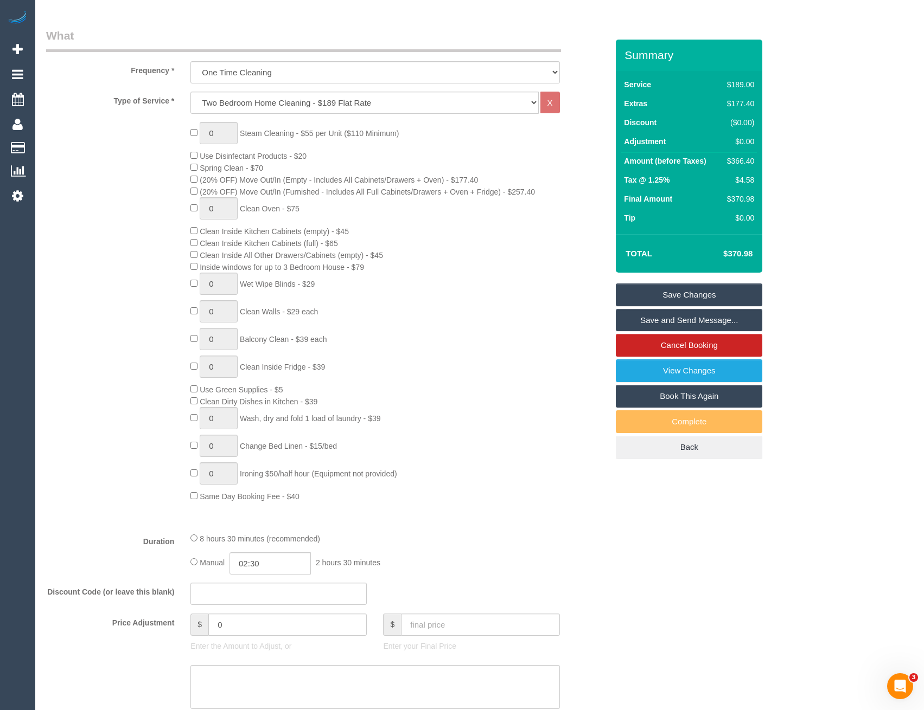
click at [459, 553] on div "Manual 02:30 2 hours 30 minutes" at bounding box center [374, 564] width 369 height 22
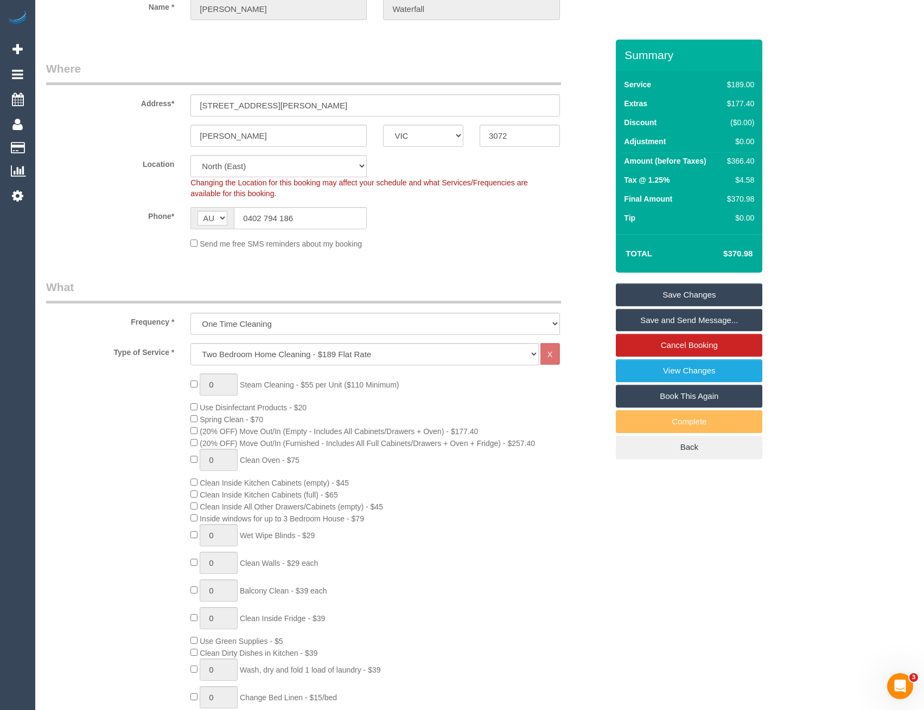
select select "spot26"
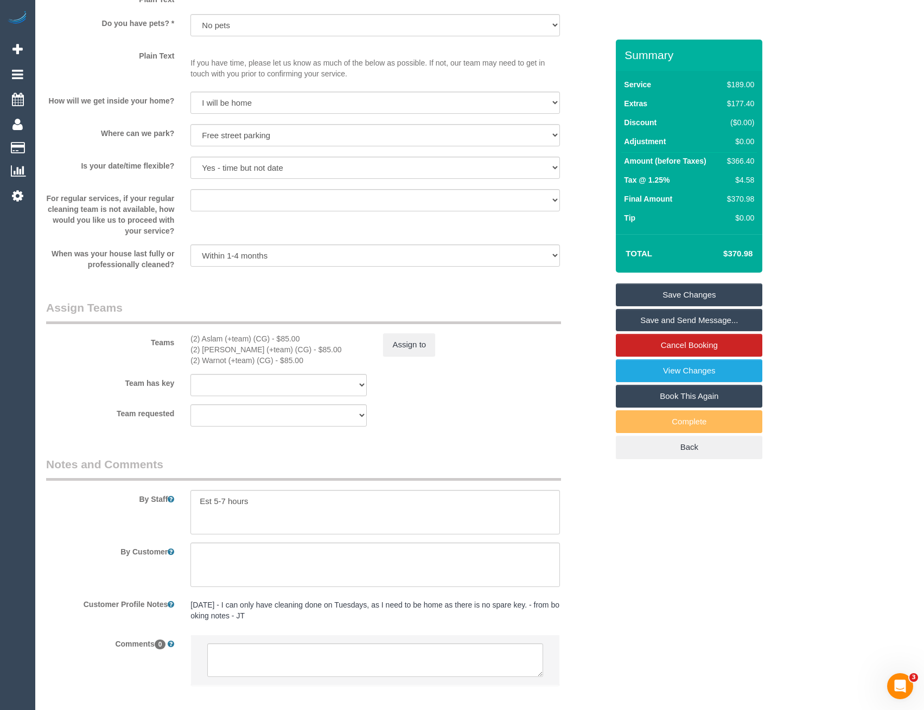
scroll to position [1399, 0]
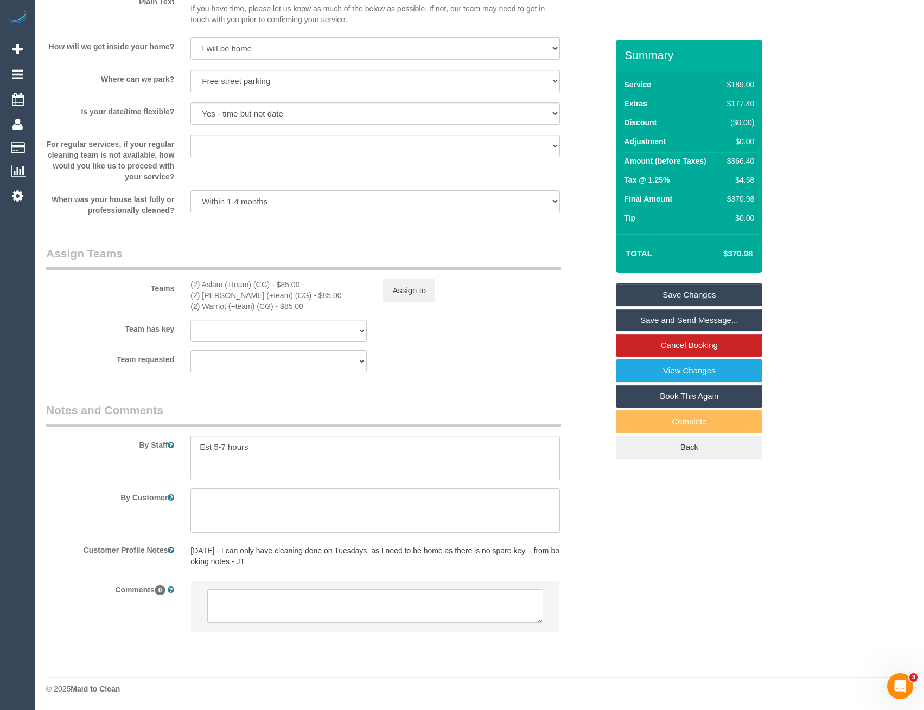
click at [322, 606] on textarea at bounding box center [374, 607] width 335 height 34
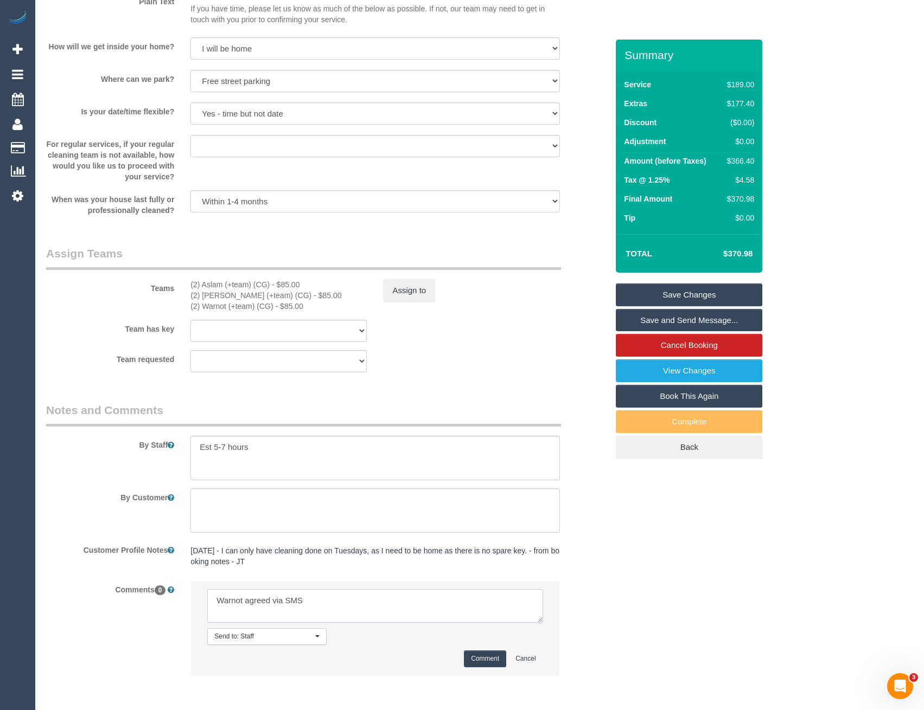
type textarea "Warnot agreed via SMS"
click at [473, 654] on button "Comment" at bounding box center [485, 659] width 42 height 17
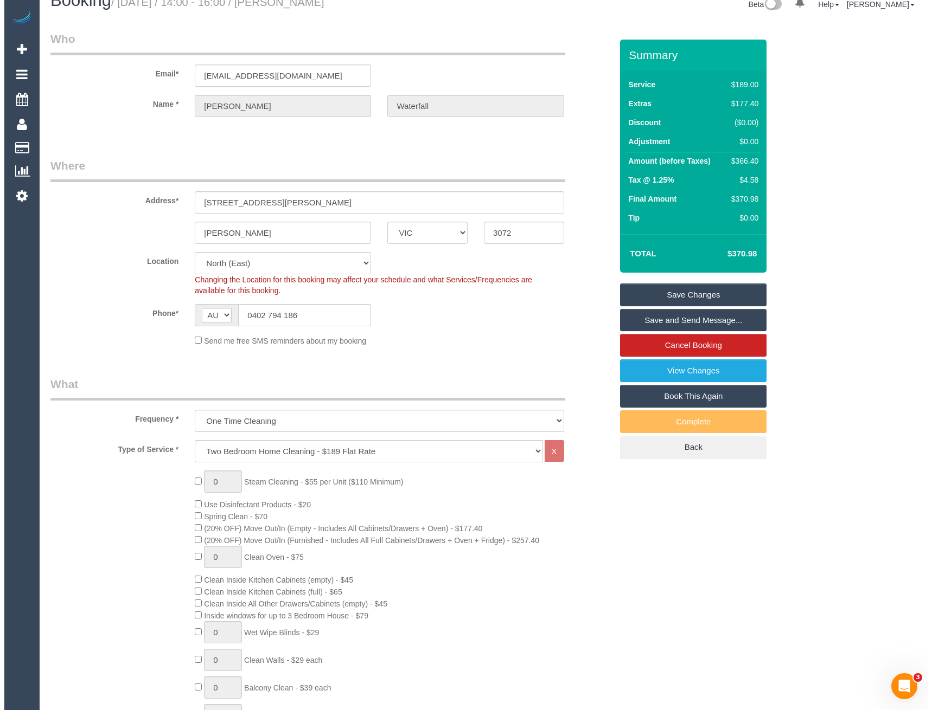
scroll to position [0, 0]
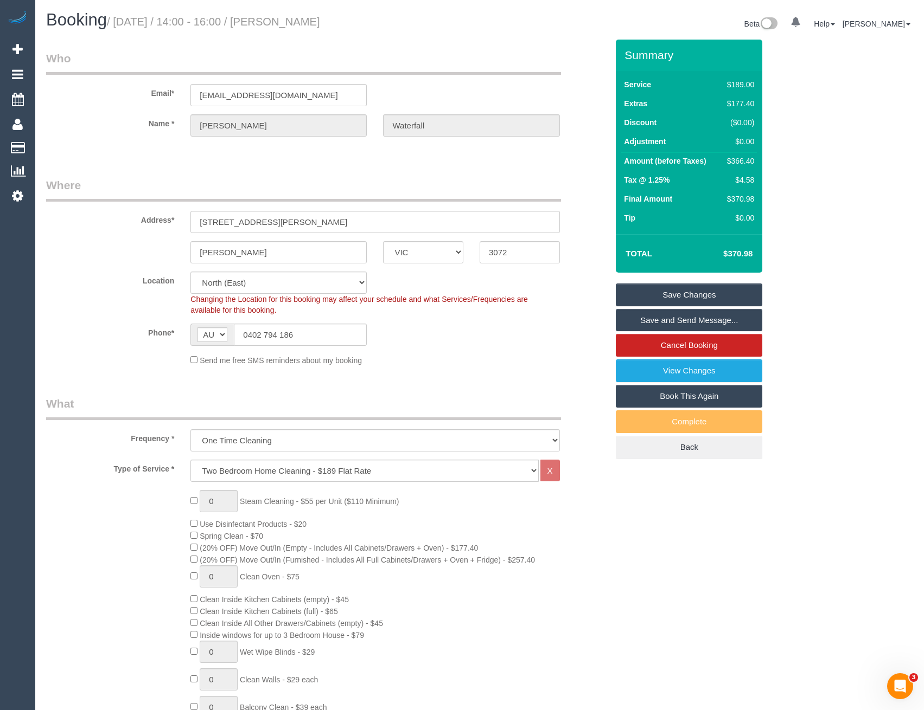
click at [659, 317] on link "Save and Send Message..." at bounding box center [689, 320] width 146 height 23
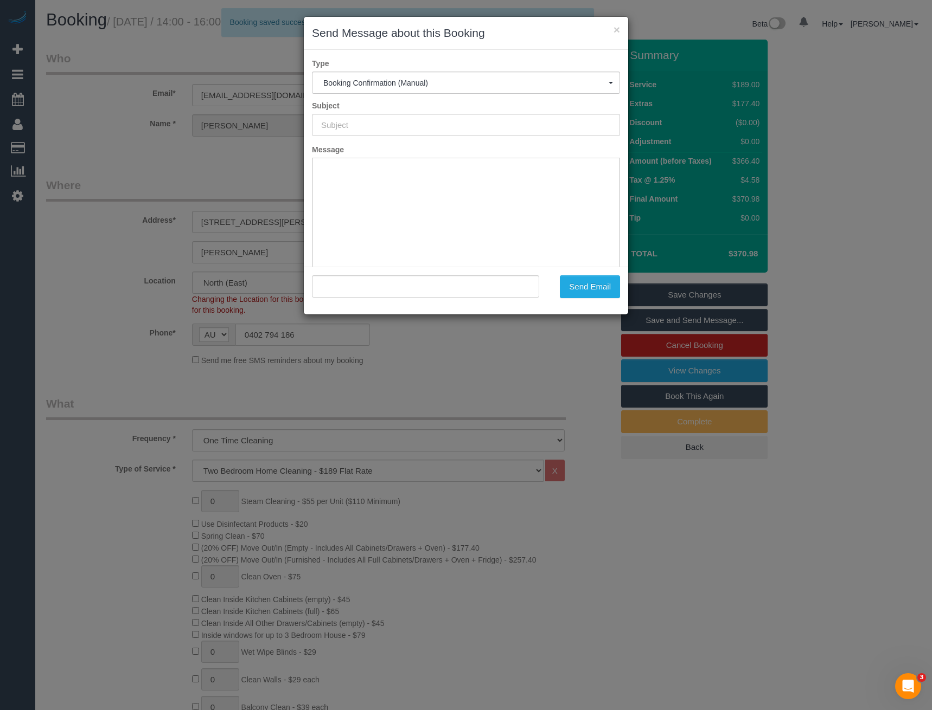
type input "Booking Confirmed"
type input ""Sophie Waterfall" <sophierose2303@gmail.com>"
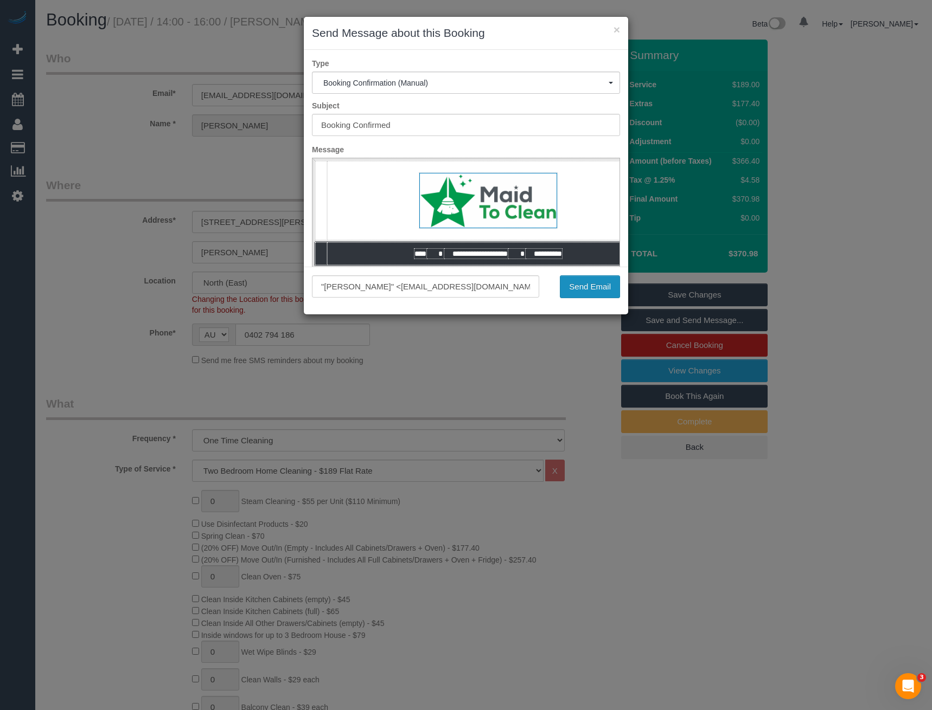
click at [583, 290] on button "Send Email" at bounding box center [590, 287] width 60 height 23
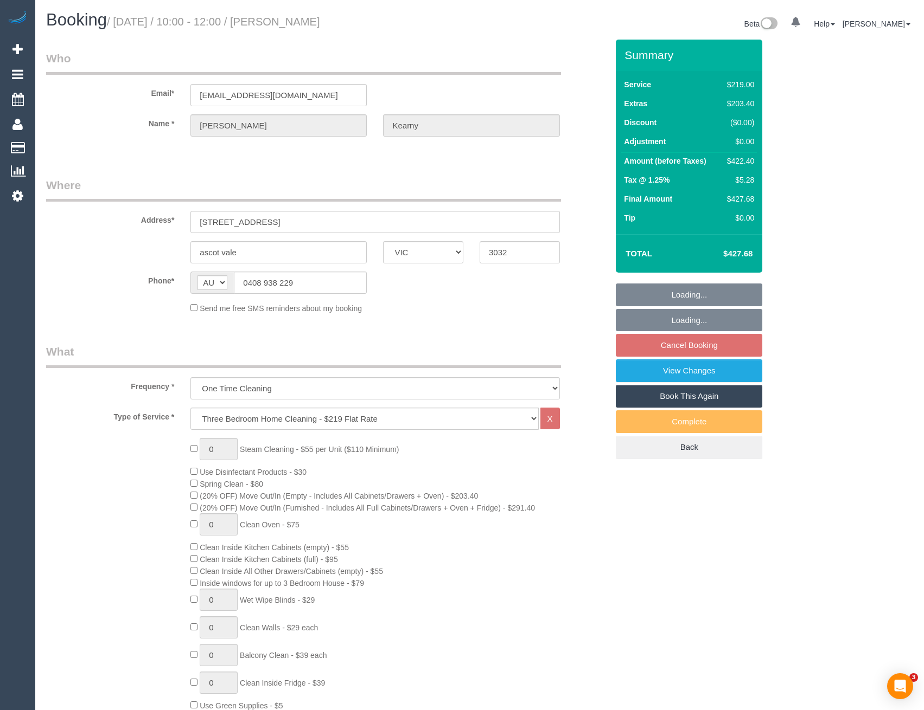
select select "VIC"
select select "object:1437"
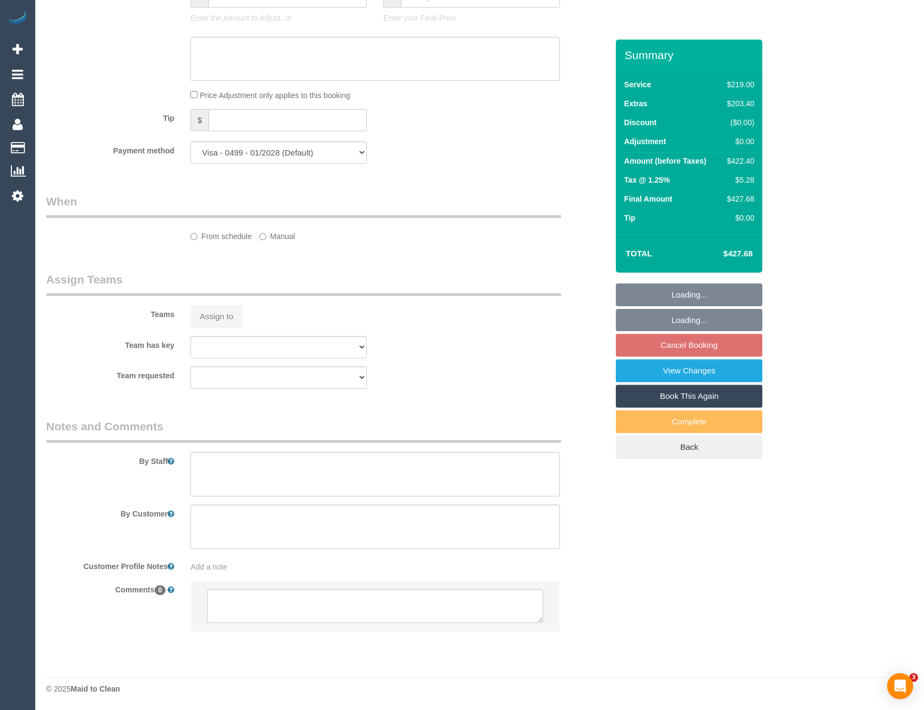
click at [0, 0] on sui-booking-custom-fields at bounding box center [0, 0] width 0 height 0
select select "spot3"
select select "number:29"
select select "number:15"
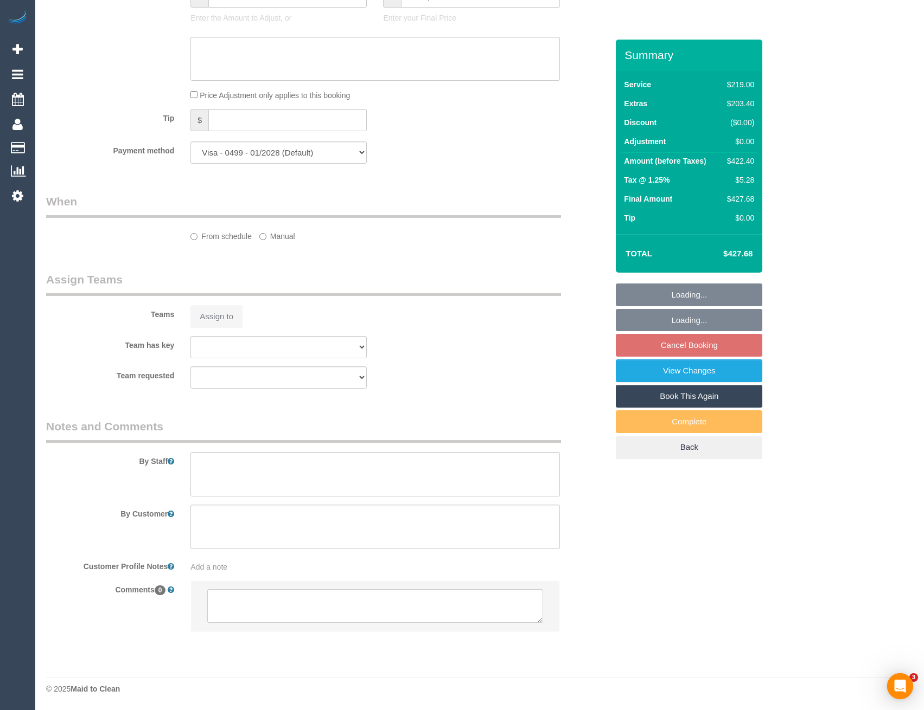
select select "number:19"
select select "number:24"
select select "number:26"
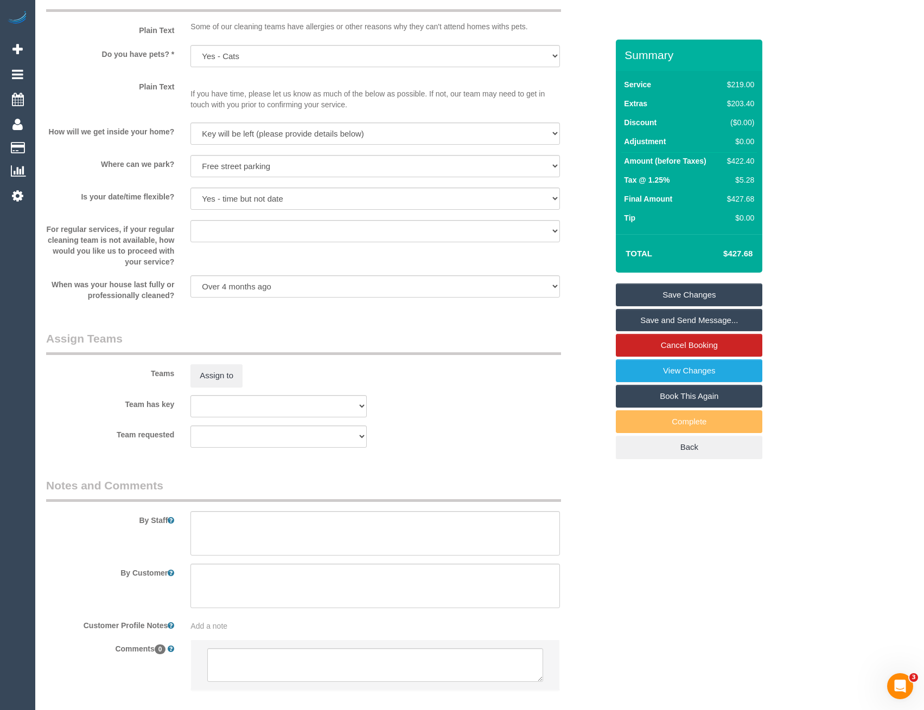
scroll to position [1373, 0]
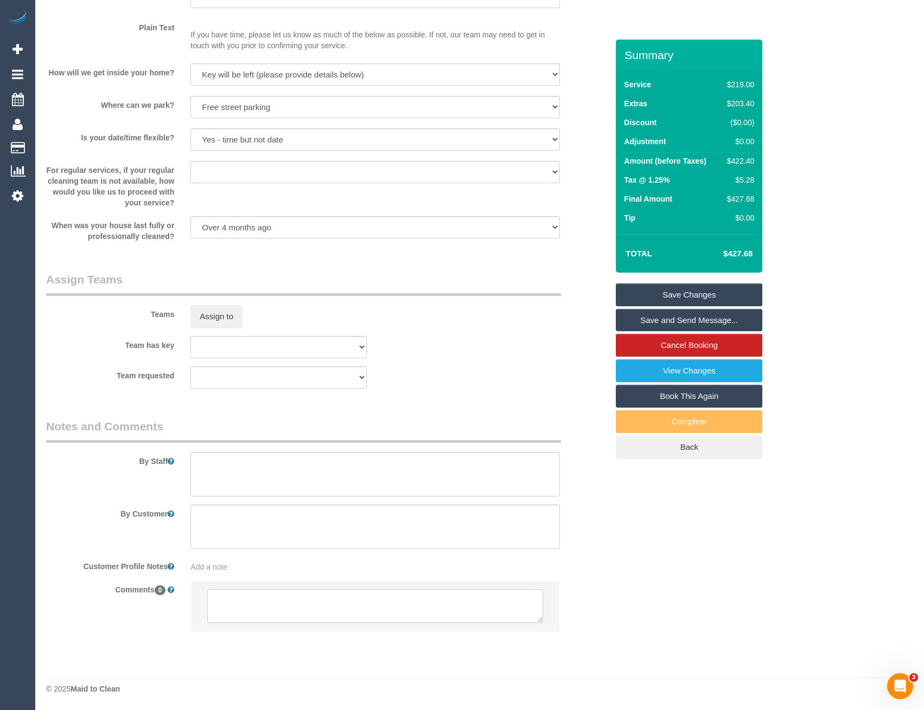
click at [249, 603] on textarea at bounding box center [374, 607] width 335 height 34
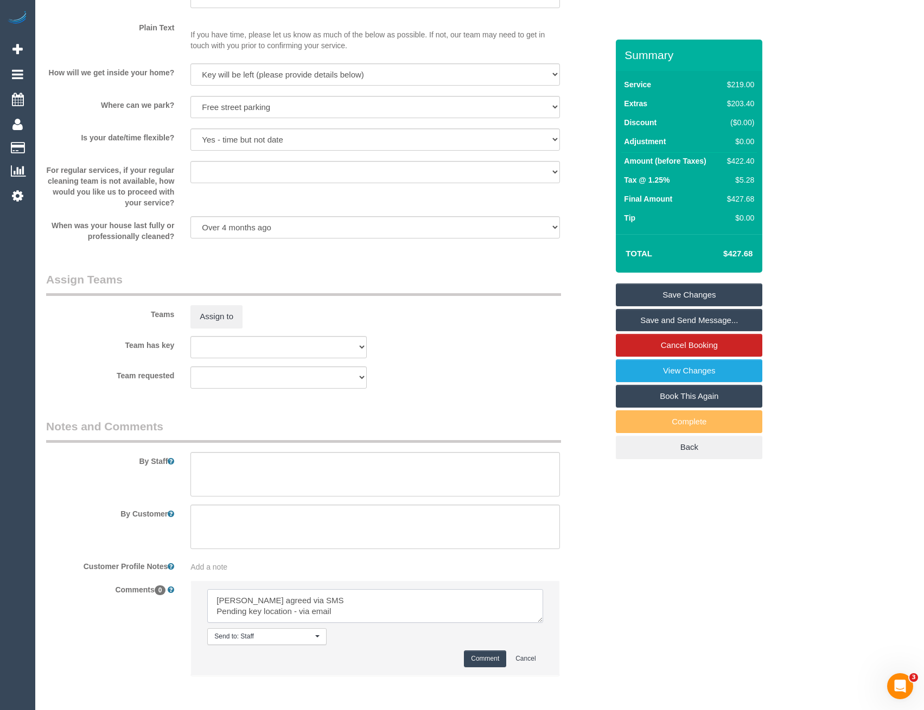
type textarea "[PERSON_NAME] agreed via SMS Pending key location - via email"
click at [497, 658] on button "Comment" at bounding box center [485, 659] width 42 height 17
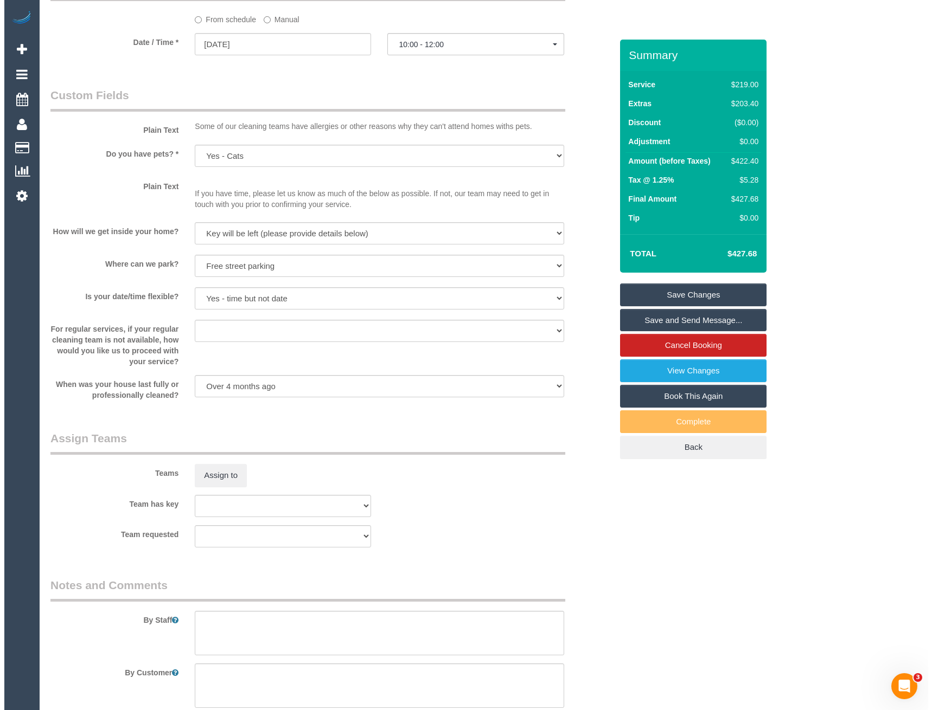
scroll to position [1210, 0]
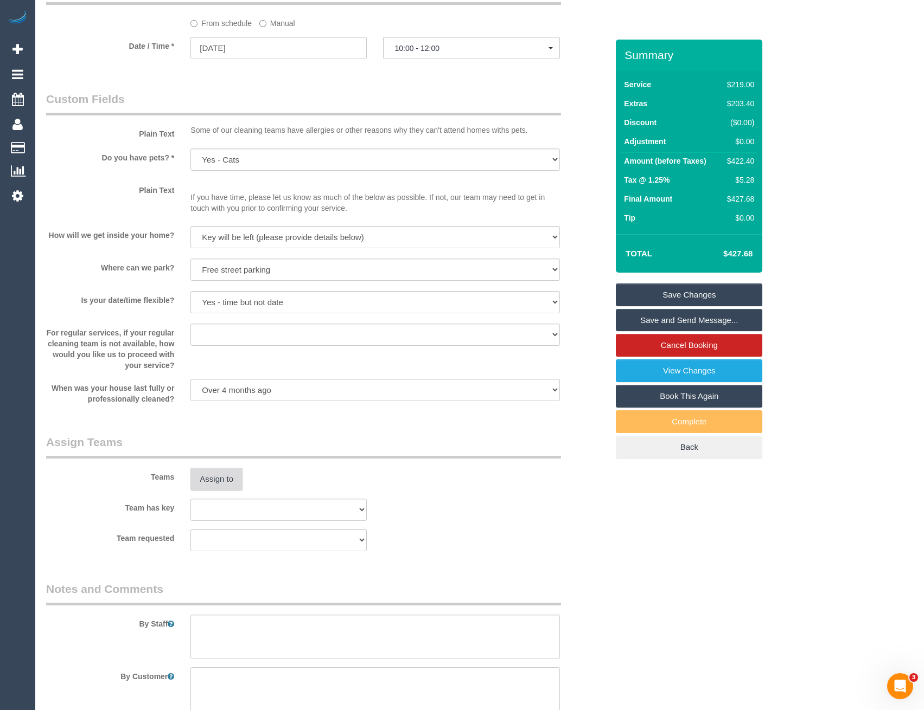
click at [207, 481] on button "Assign to" at bounding box center [216, 479] width 52 height 23
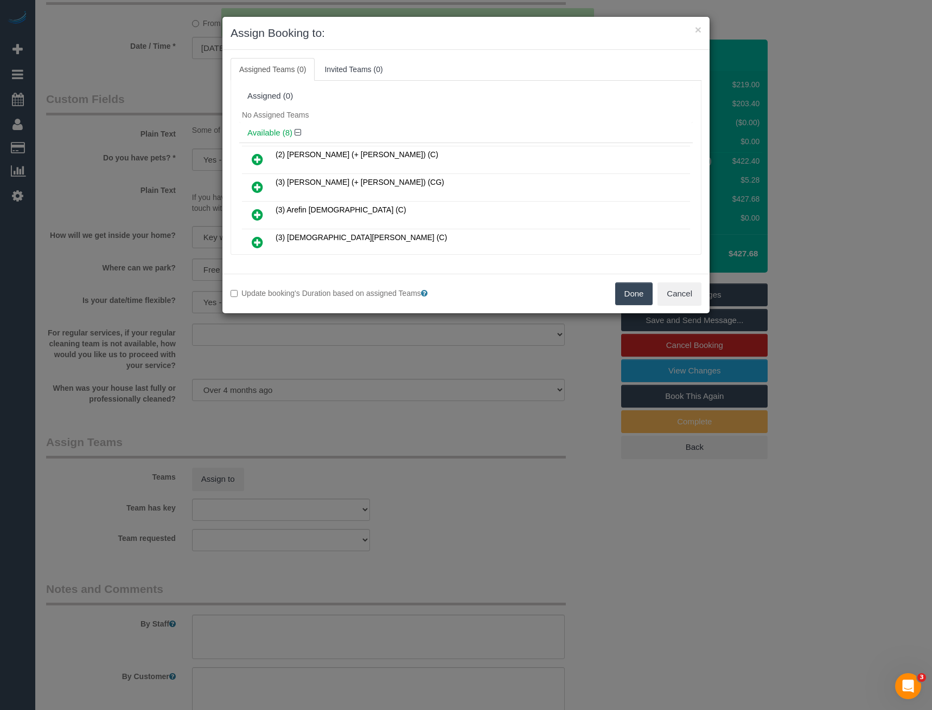
scroll to position [2840, 0]
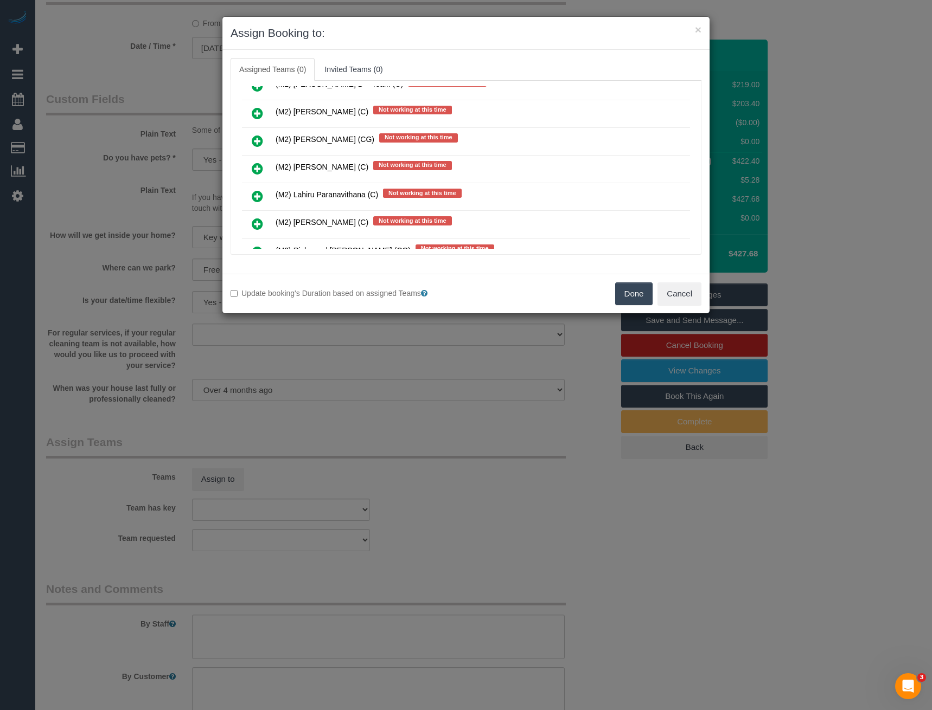
click at [252, 167] on icon at bounding box center [257, 168] width 11 height 13
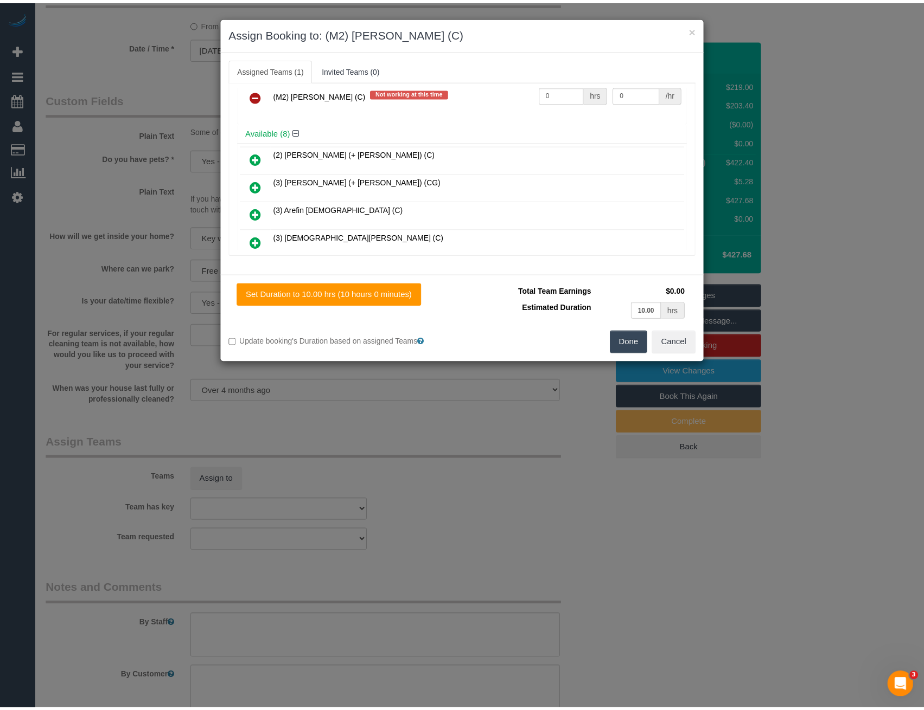
scroll to position [0, 0]
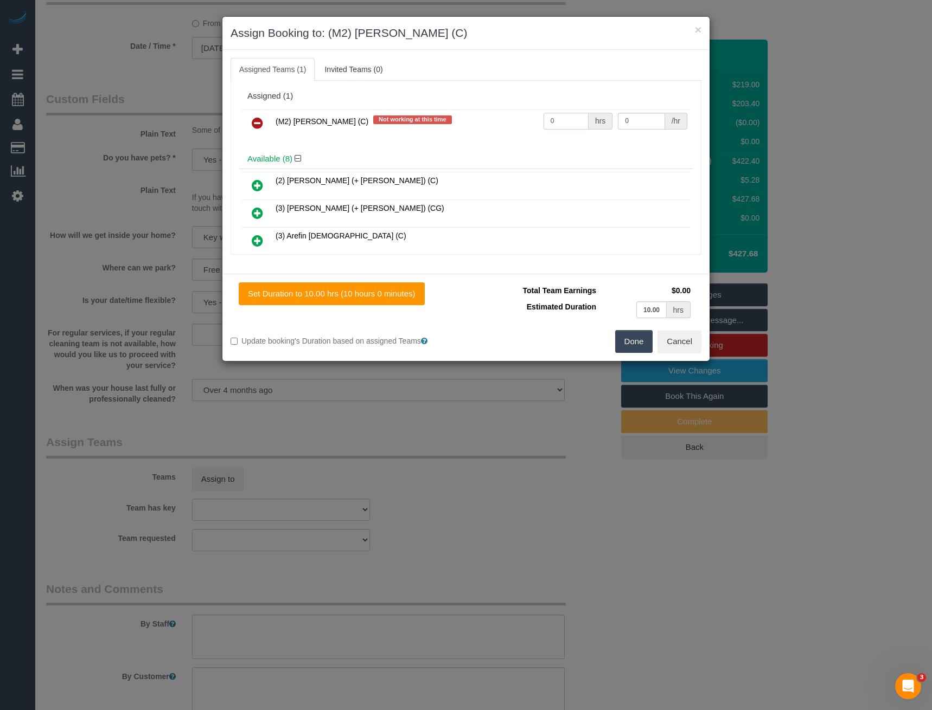
drag, startPoint x: 557, startPoint y: 125, endPoint x: 458, endPoint y: 120, distance: 98.8
click at [469, 123] on tr "(M2) Joseph Tshibangu (C) Not working at this time 0 hrs 0 /hr" at bounding box center [466, 124] width 448 height 28
type input "1"
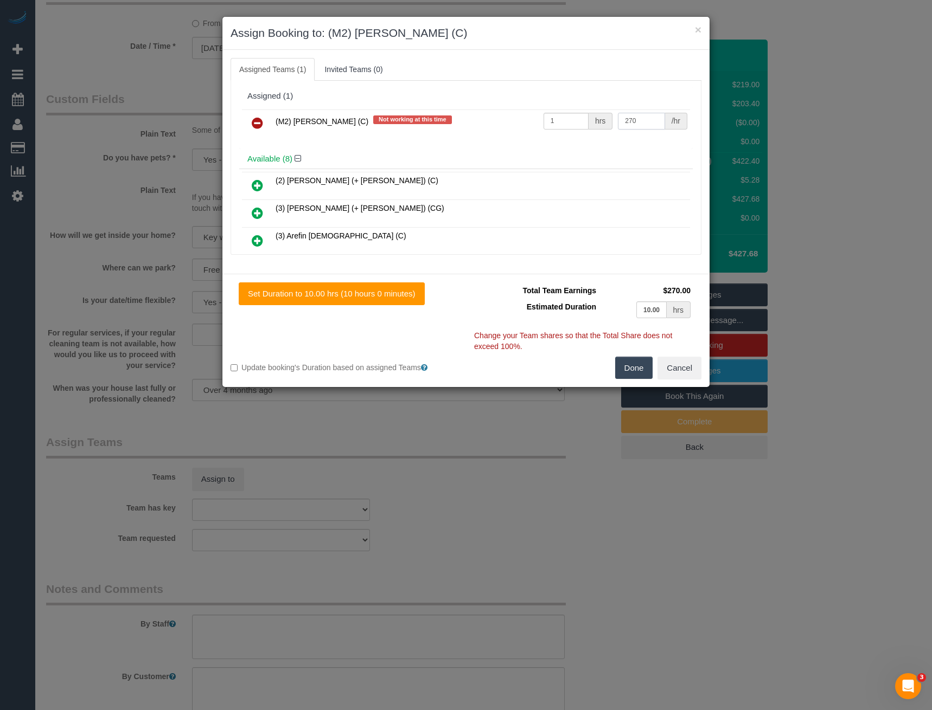
type input "270"
click at [625, 368] on button "Done" at bounding box center [634, 368] width 38 height 23
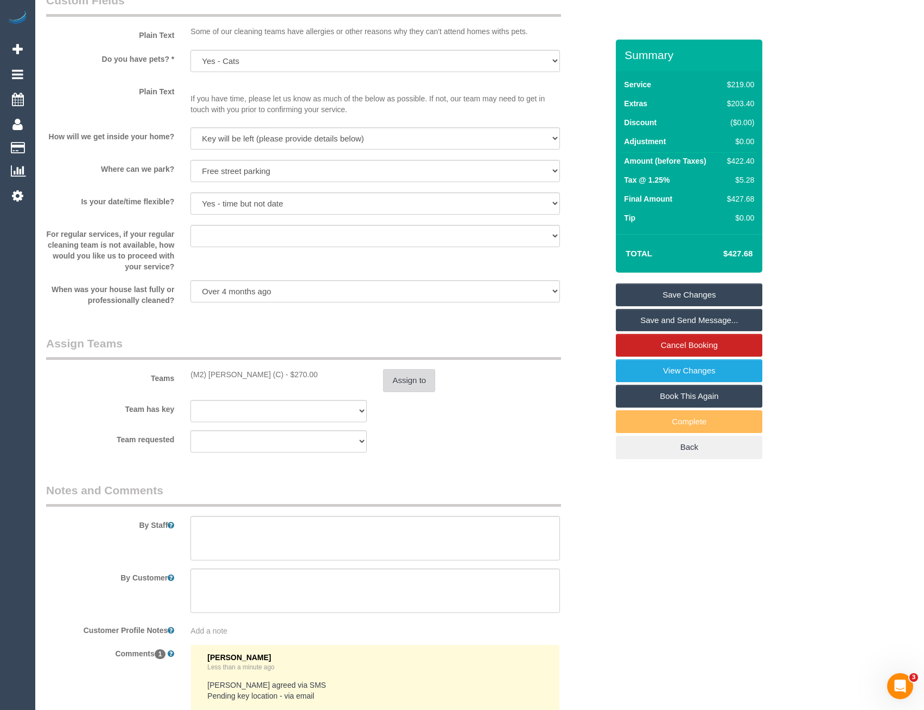
scroll to position [1318, 0]
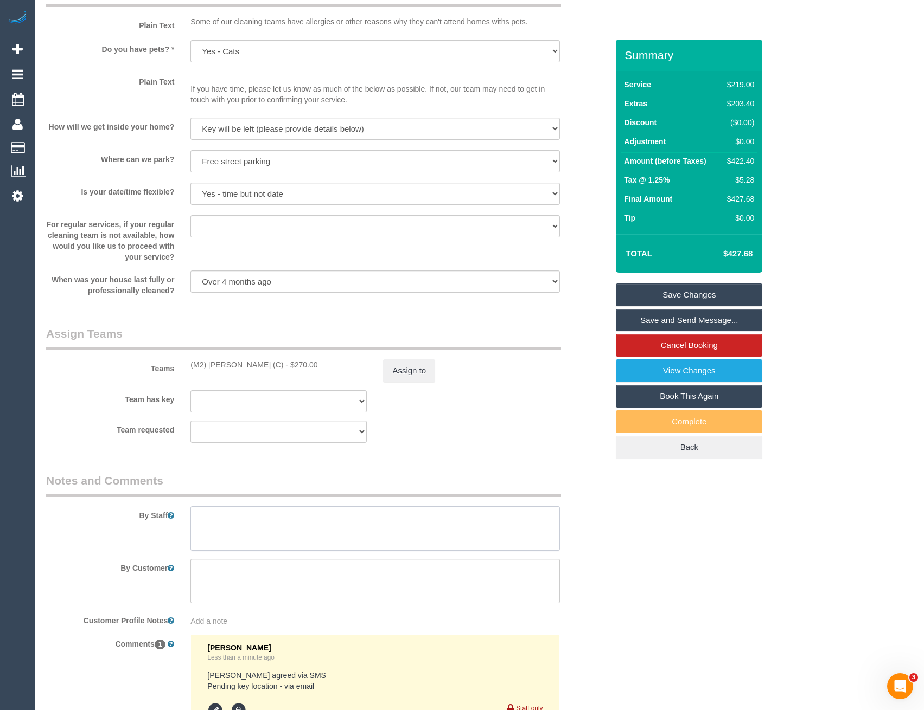
click at [224, 530] on textarea at bounding box center [374, 529] width 369 height 44
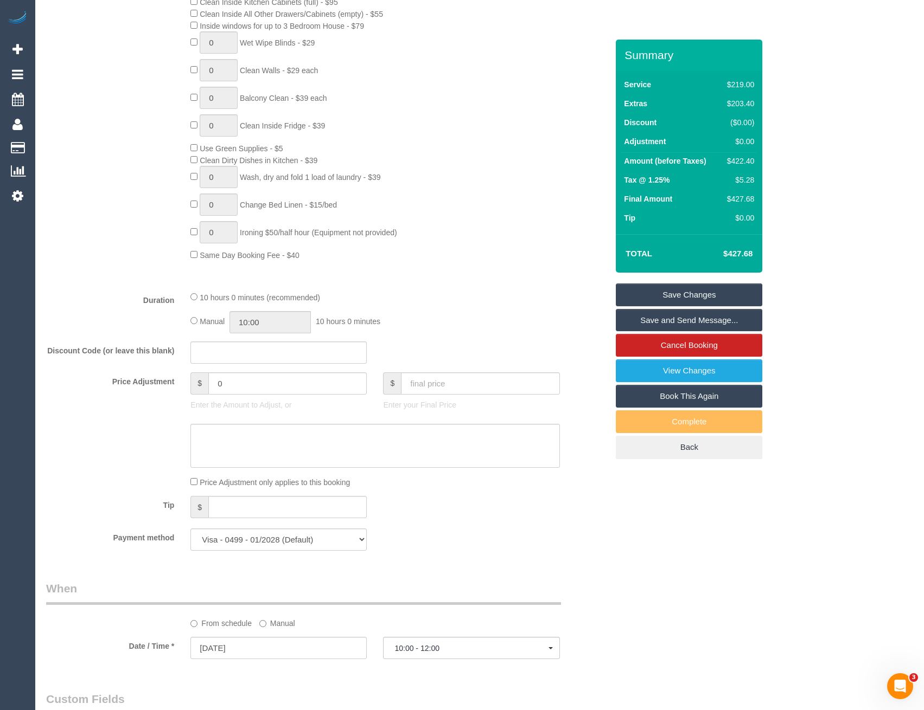
scroll to position [559, 0]
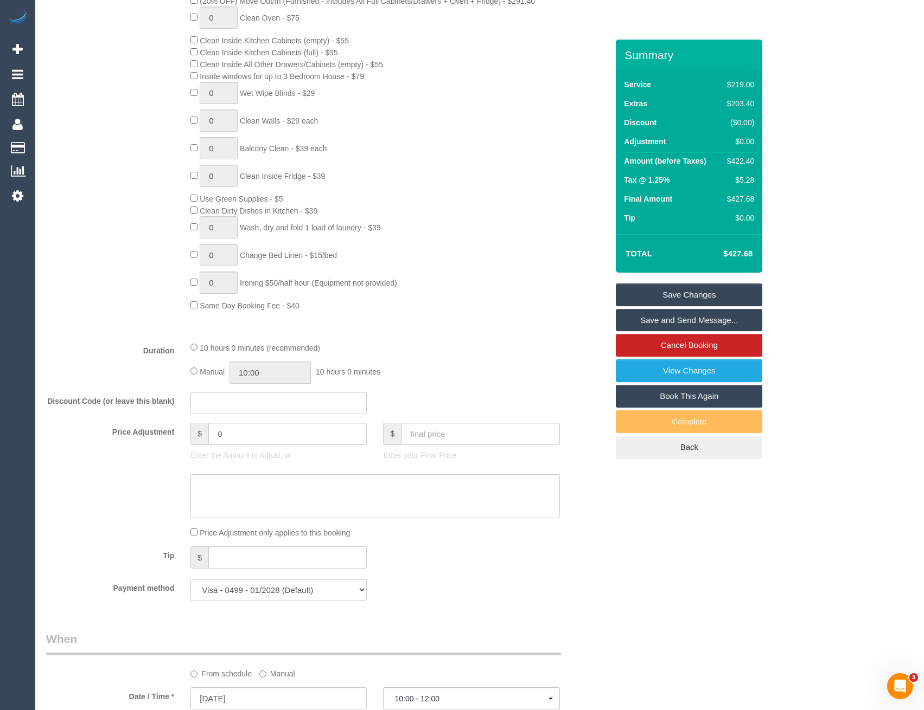
type textarea "Est 6-8 hours"
click at [198, 374] on div "Manual 10:00 10 hours 0 minutes" at bounding box center [374, 373] width 369 height 22
click at [284, 374] on input "10:00" at bounding box center [269, 373] width 81 height 22
type input "08:00"
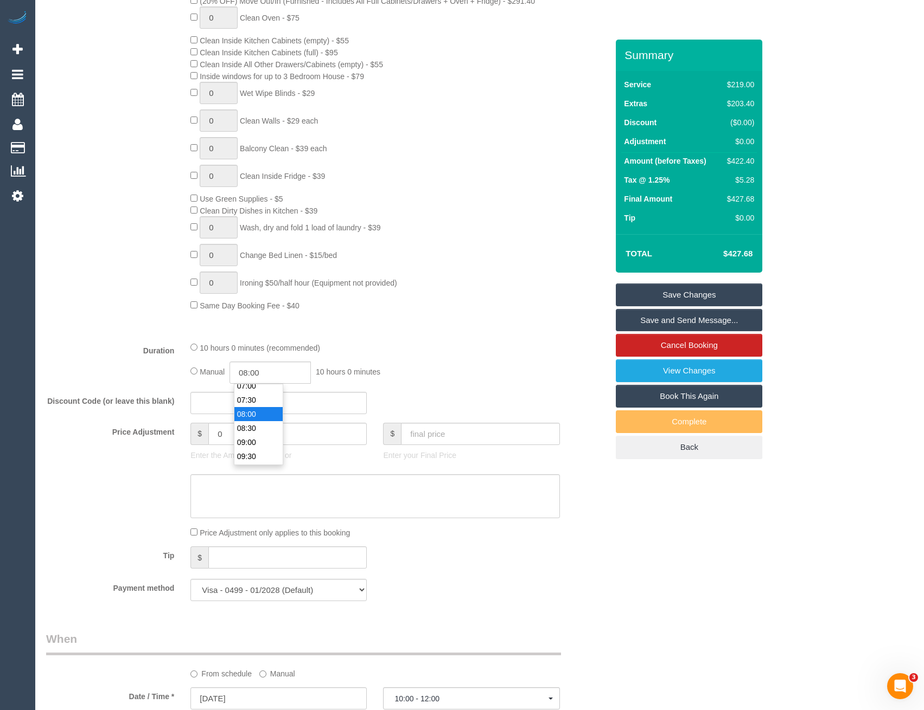
click at [259, 412] on li "08:00" at bounding box center [258, 414] width 48 height 14
click at [412, 353] on div "10 hours 0 minutes (recommended)" at bounding box center [374, 348] width 369 height 12
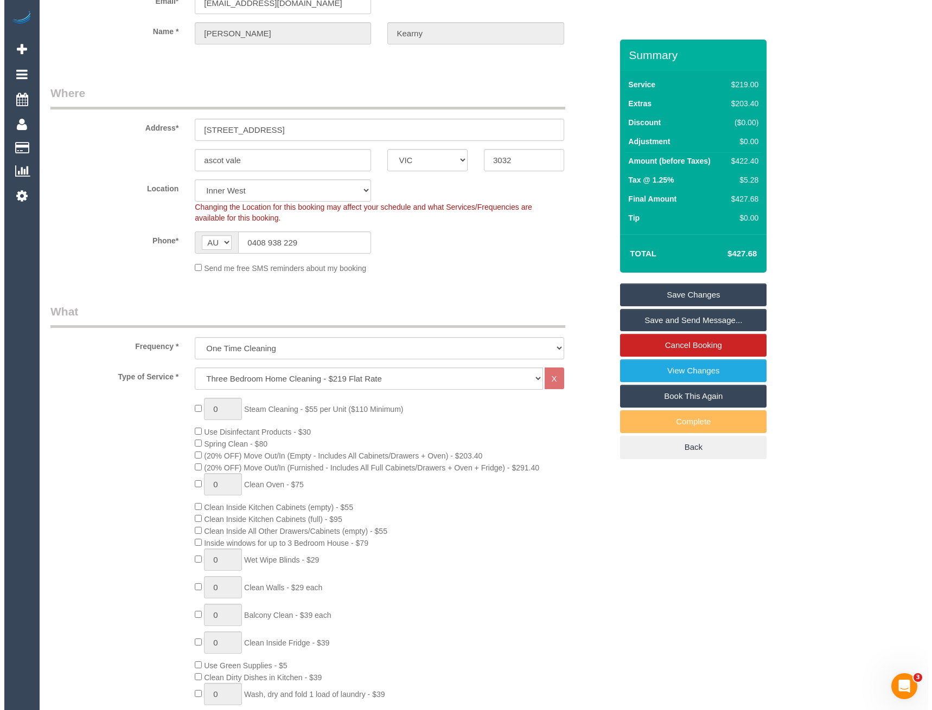
scroll to position [0, 0]
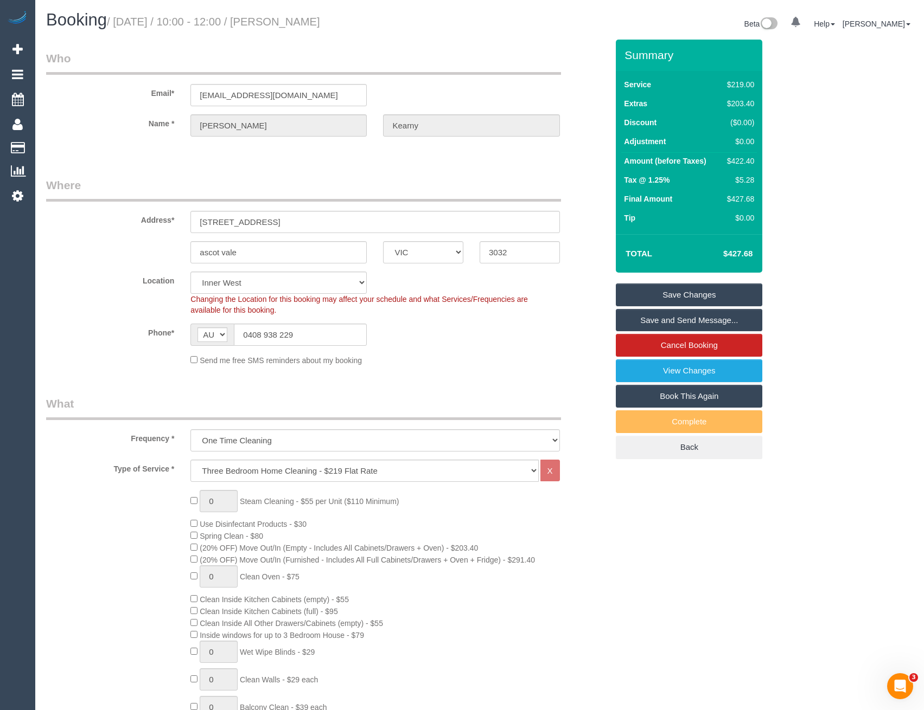
select select "spot24"
drag, startPoint x: 303, startPoint y: 94, endPoint x: 172, endPoint y: 104, distance: 131.0
click at [170, 104] on div "Email* liz@arenamedia.com.au" at bounding box center [327, 78] width 578 height 56
click at [659, 319] on link "Save and Send Message..." at bounding box center [689, 320] width 146 height 23
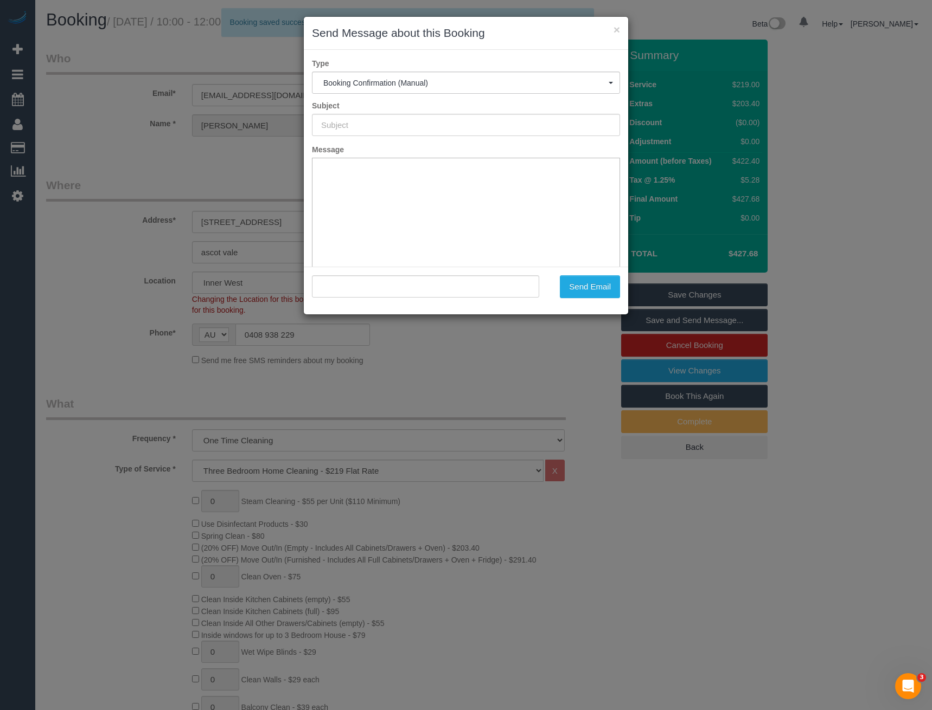
type input "Booking Confirmed"
type input ""Liz Kearny" <liz@arenamedia.com.au>"
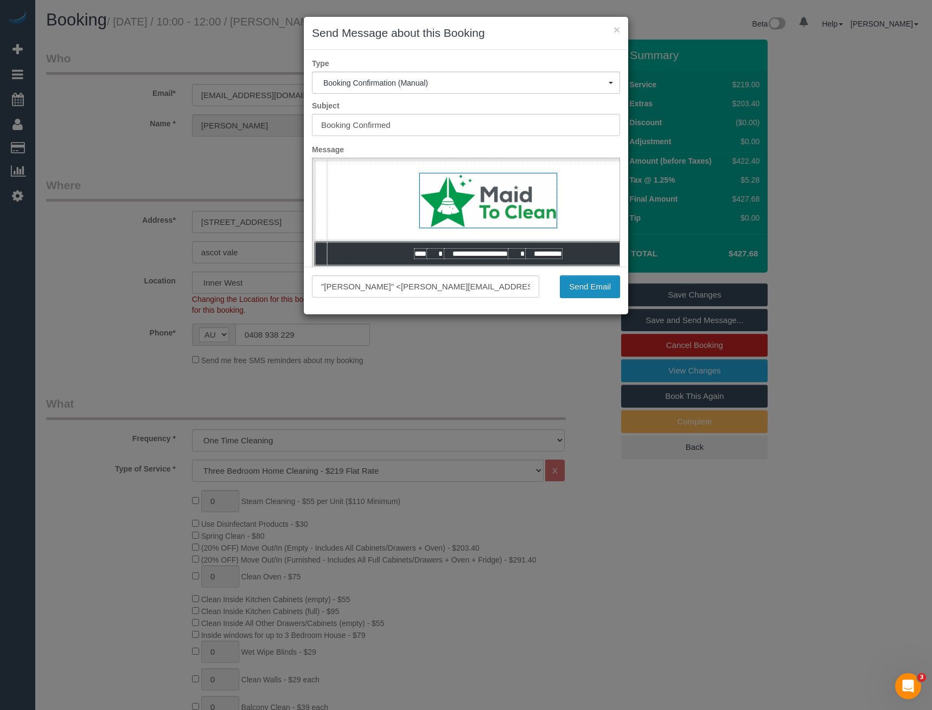
click at [584, 289] on button "Send Email" at bounding box center [590, 287] width 60 height 23
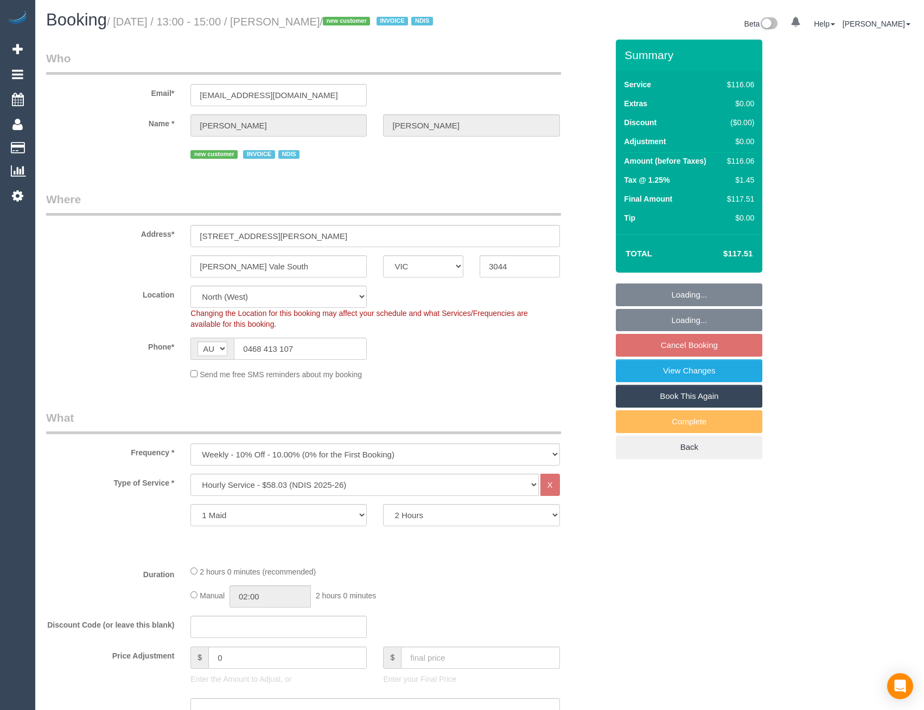
select select "VIC"
select select "number:29"
select select "number:14"
select select "number:19"
select select "number:23"
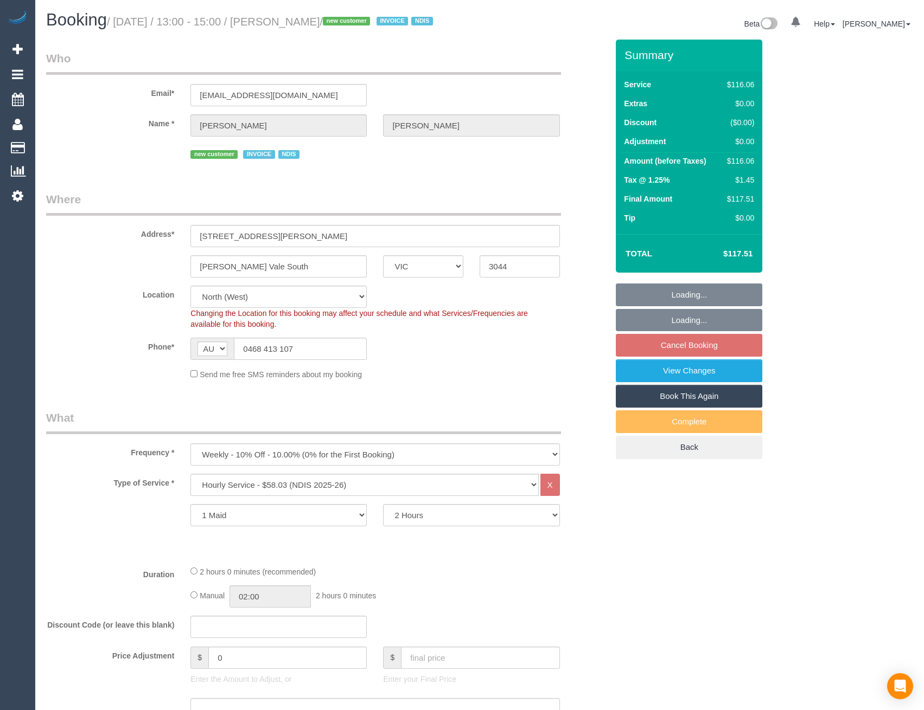
select select "number:34"
select select "object:1466"
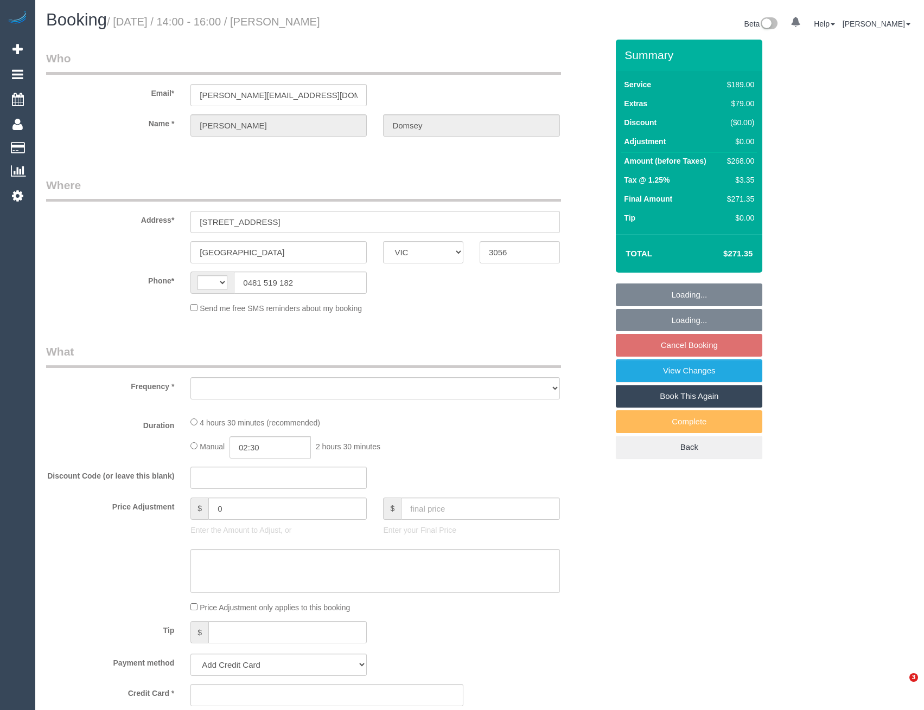
select select "VIC"
select select "object:327"
select select "string:stripe-pm_1Rztuc2GScqysDRVDnUJVFEA"
select select "number:28"
select select "number:14"
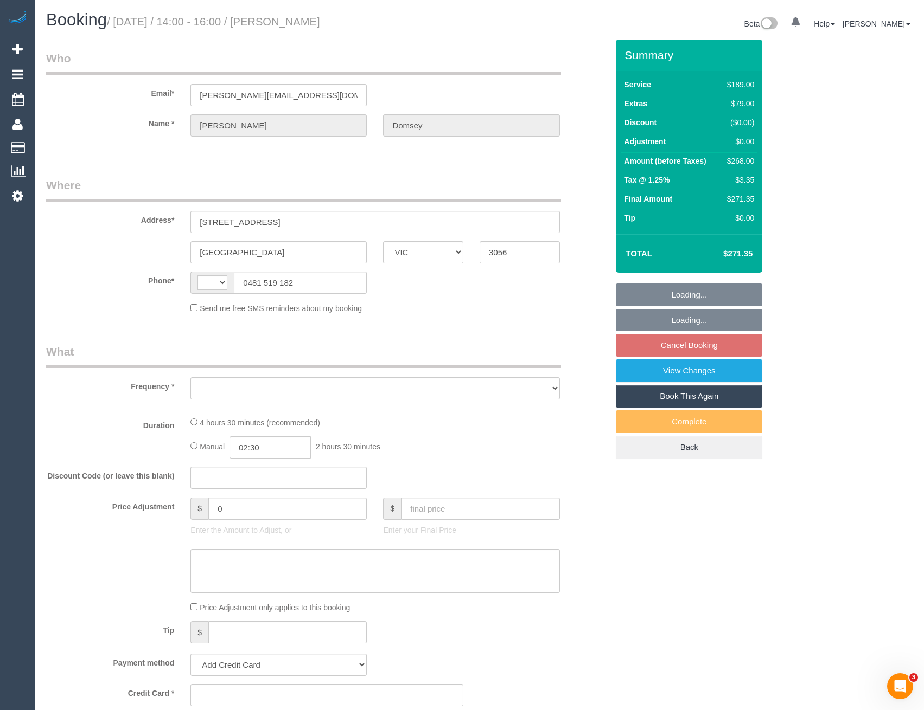
select select "number:18"
select select "number:36"
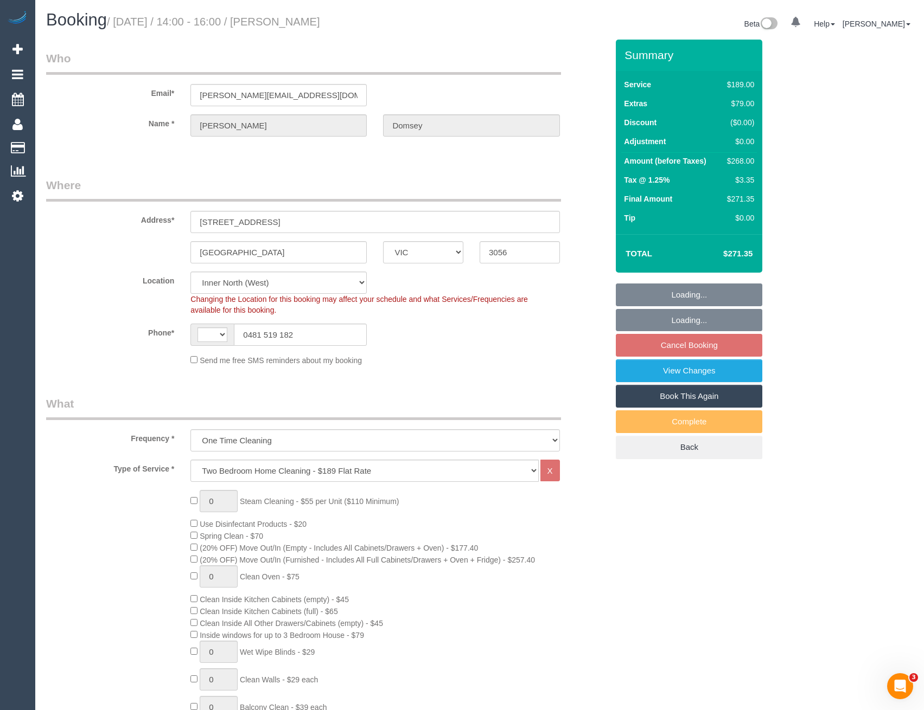
select select "object:823"
select select "string:AU"
select select "spot1"
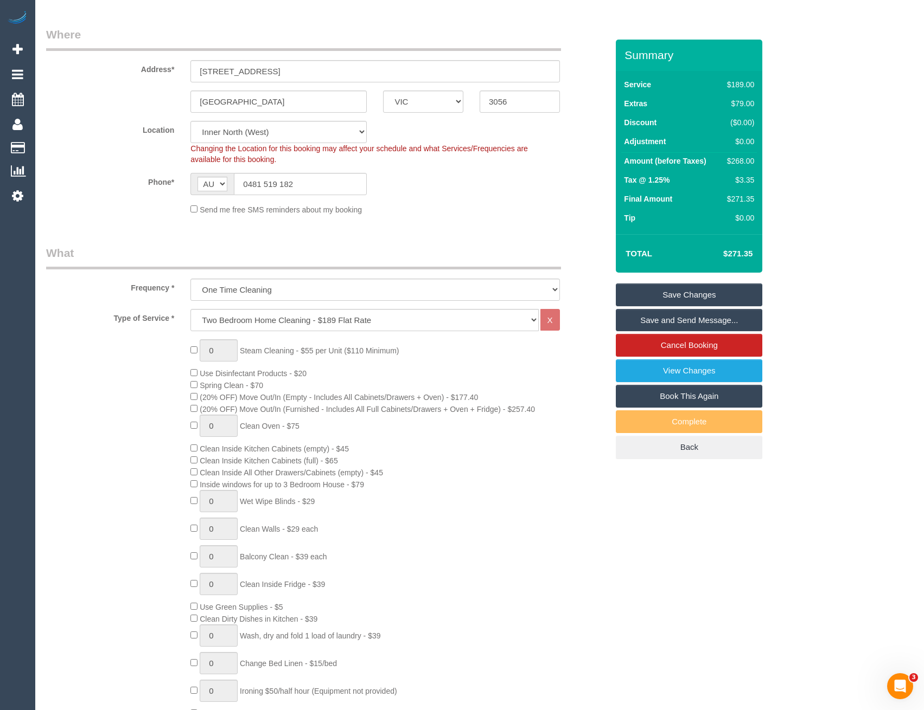
scroll to position [217, 0]
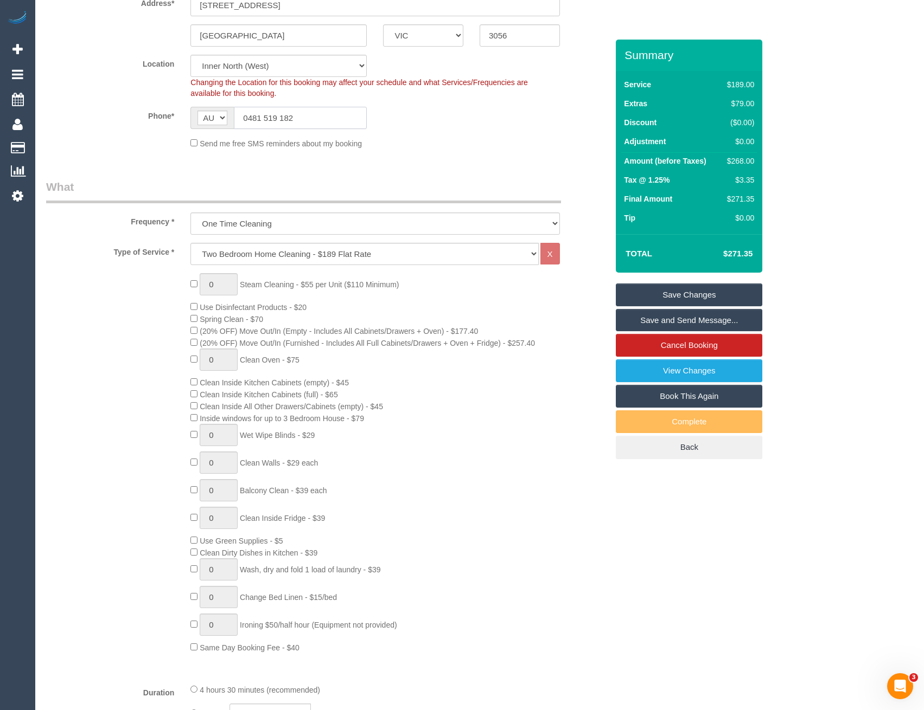
drag, startPoint x: 313, startPoint y: 117, endPoint x: 249, endPoint y: 116, distance: 64.0
click at [249, 116] on input "0481 519 182" at bounding box center [300, 118] width 133 height 22
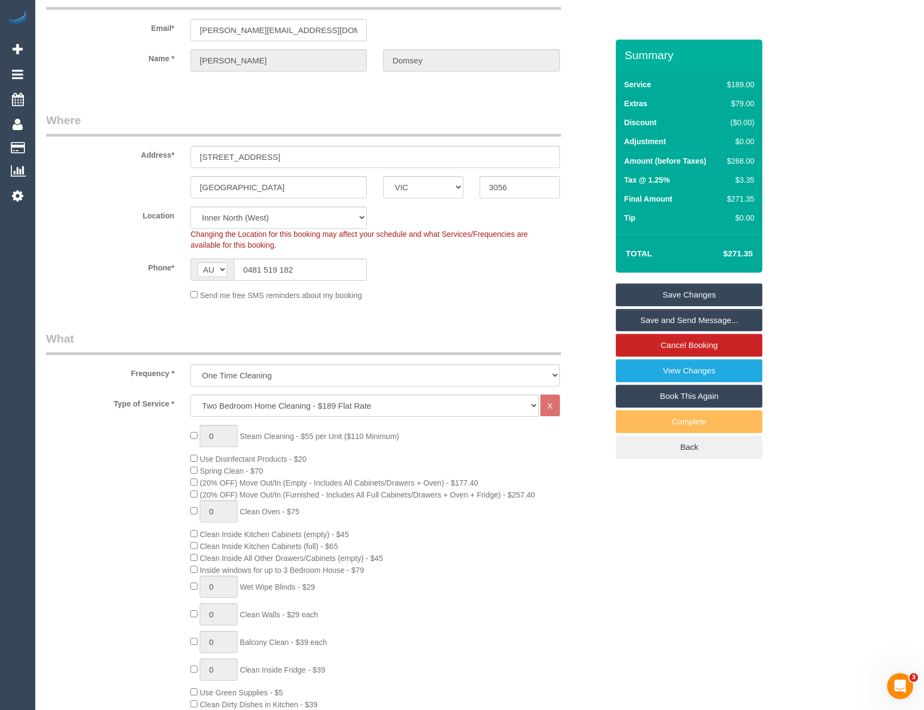
scroll to position [271, 0]
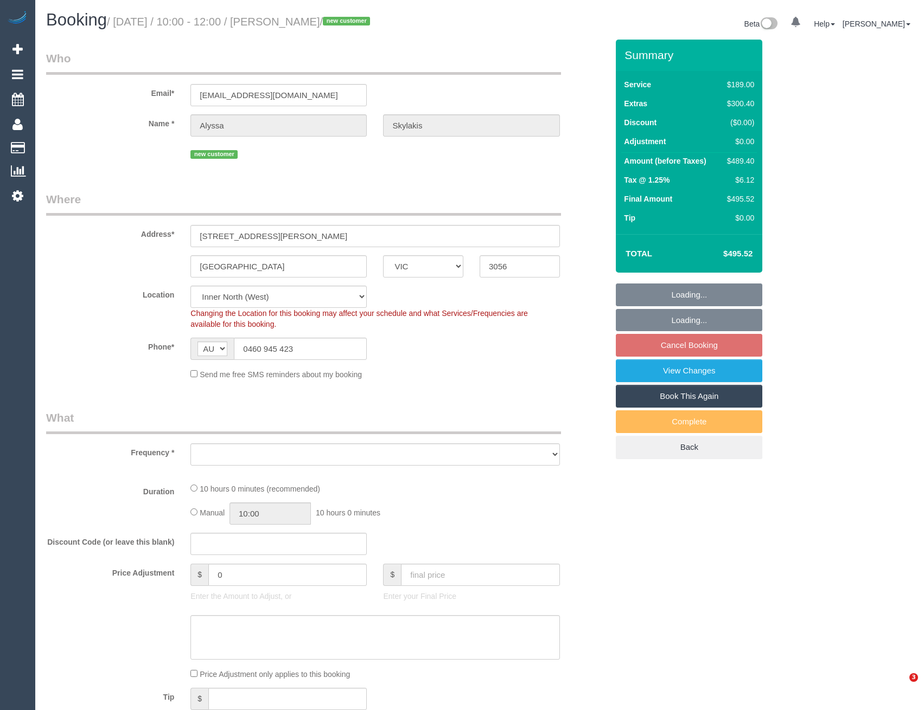
select select "VIC"
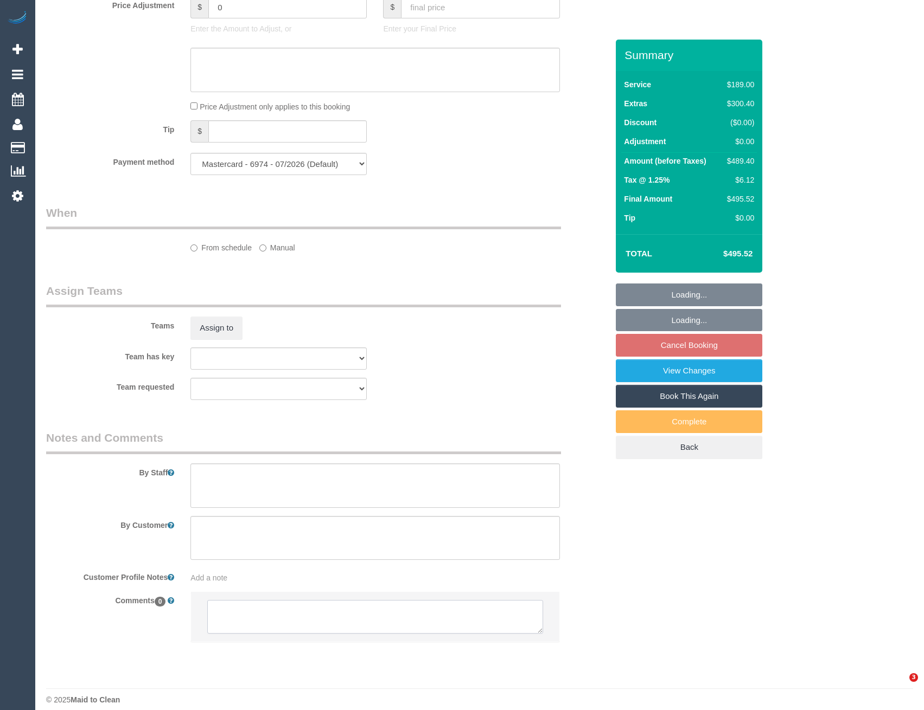
click at [259, 605] on textarea at bounding box center [374, 617] width 335 height 34
select select "object:1535"
select select "number:28"
select select "number:14"
select select "number:19"
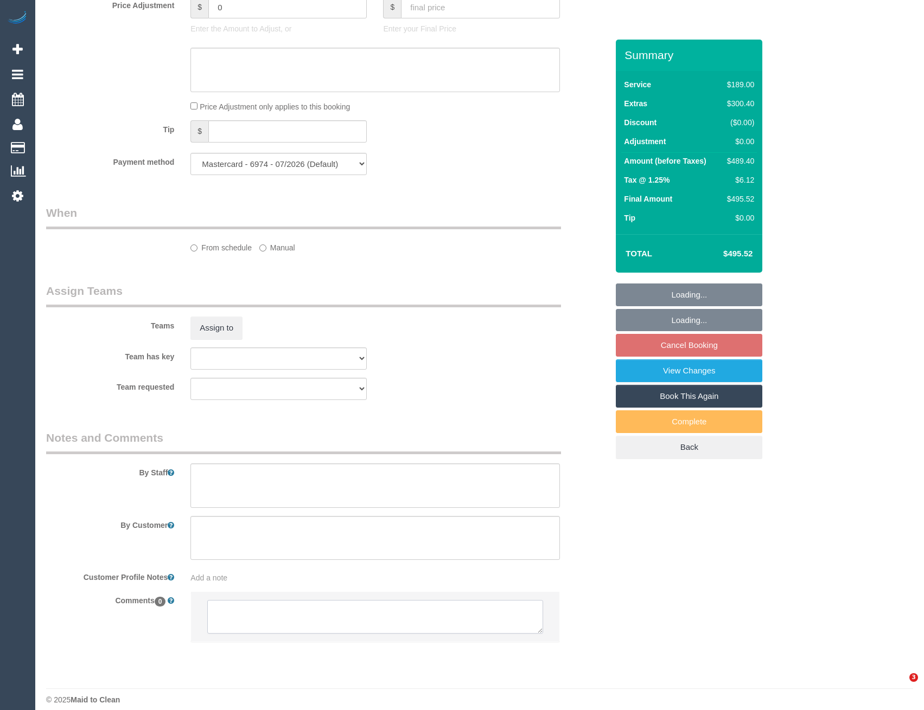
select select "number:24"
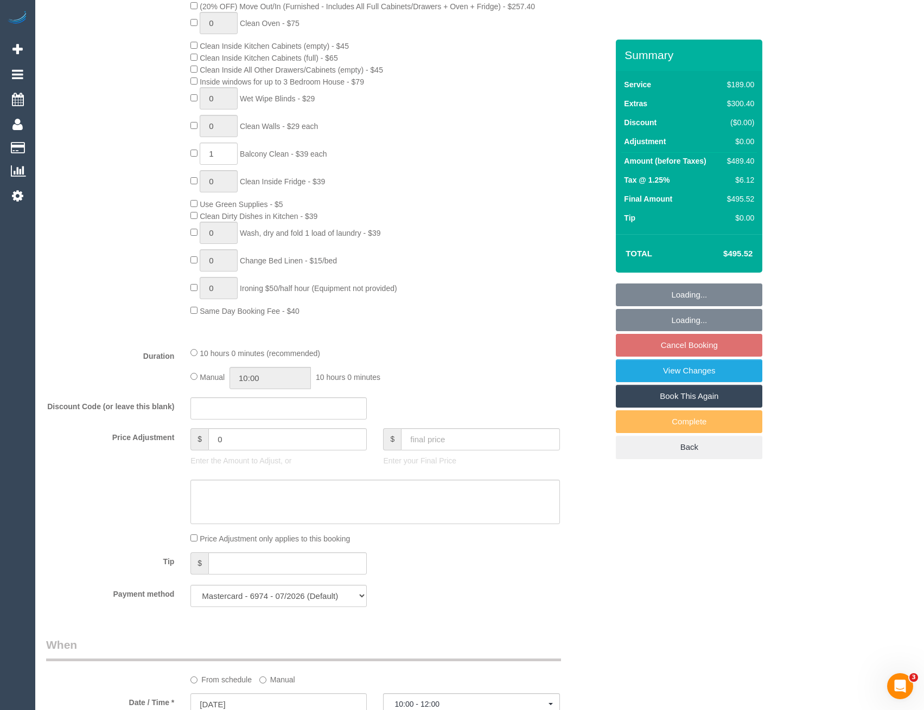
select select "spot4"
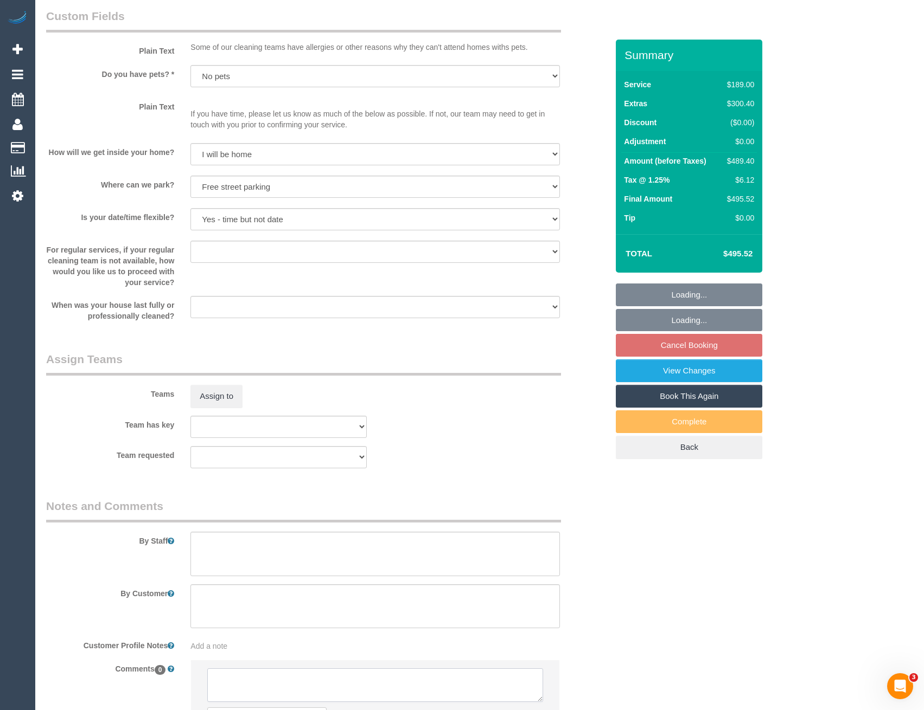
scroll to position [1432, 0]
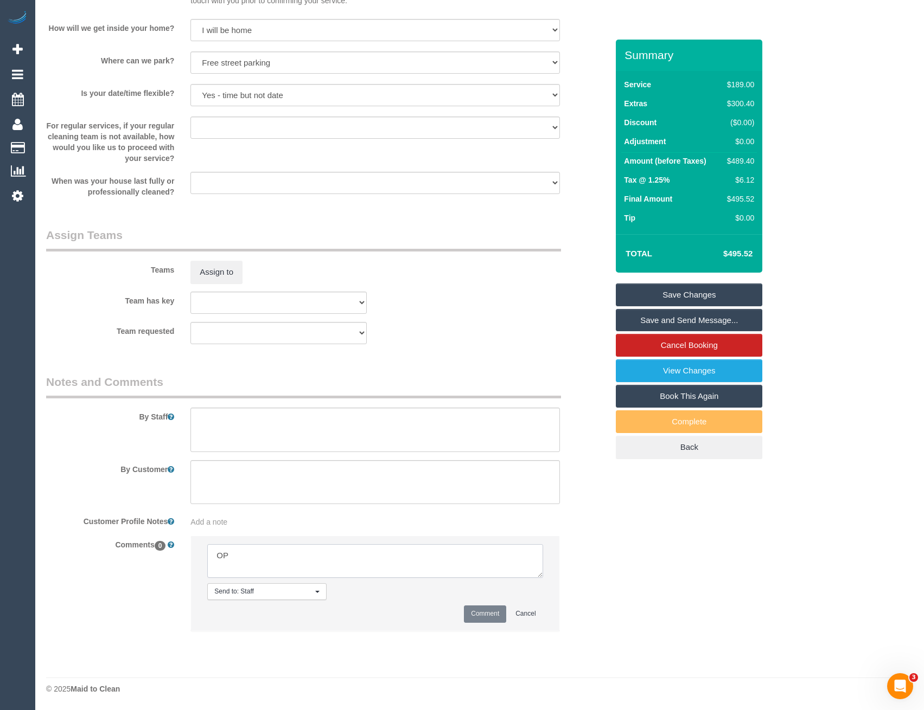
type textarea "O"
type textarea "Offered to Jefferson"
click at [478, 614] on button "Comment" at bounding box center [485, 614] width 42 height 17
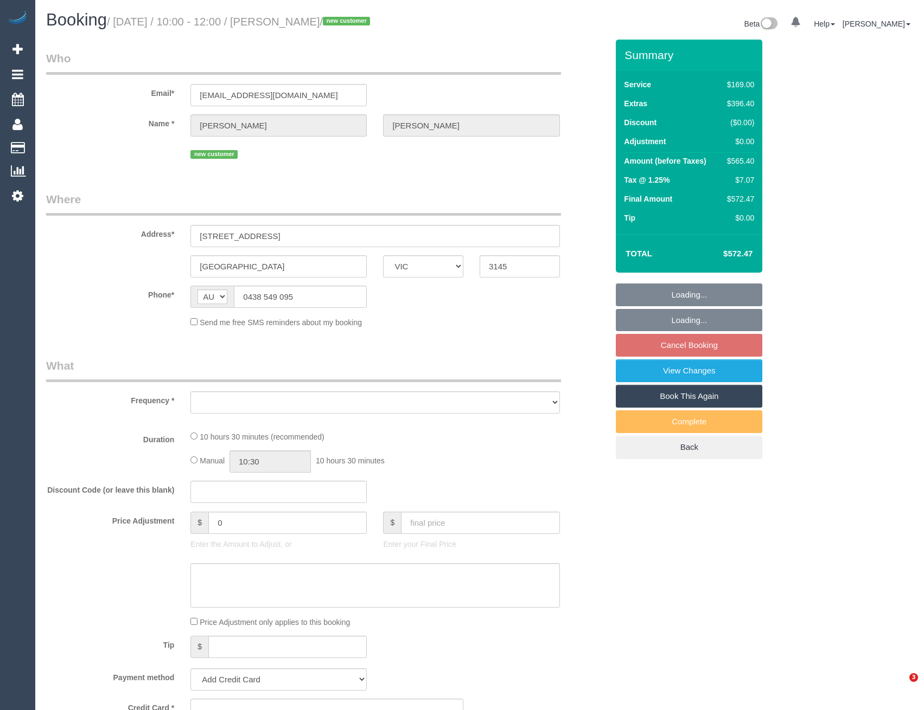
select select "VIC"
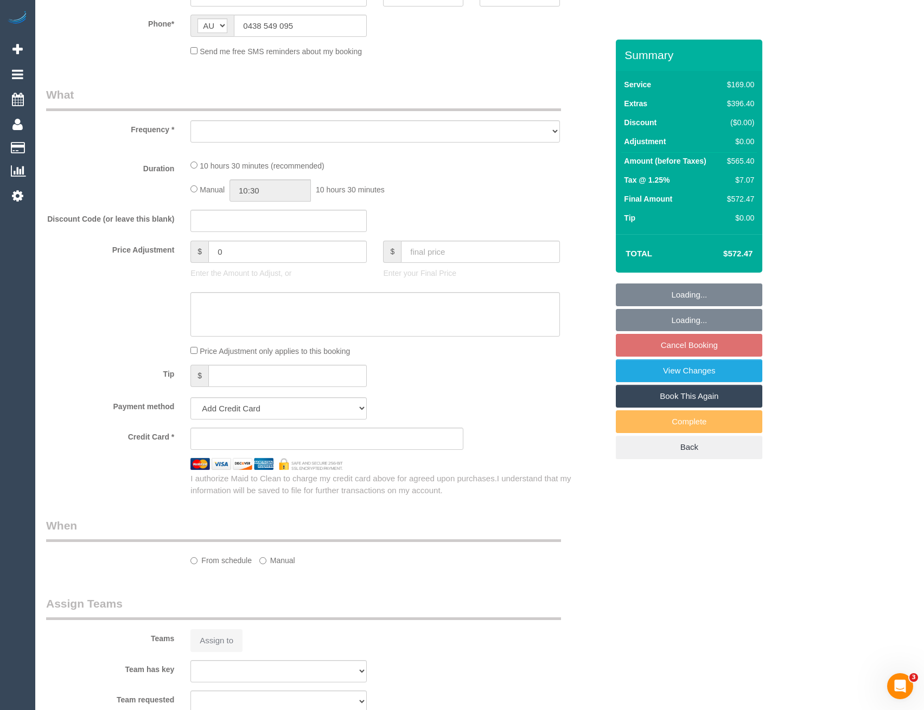
select select "string:stripe-pm_1RoIyd2GScqysDRVtwm7Lt1a"
select select "number:28"
select select "number:14"
select select "number:19"
select select "number:24"
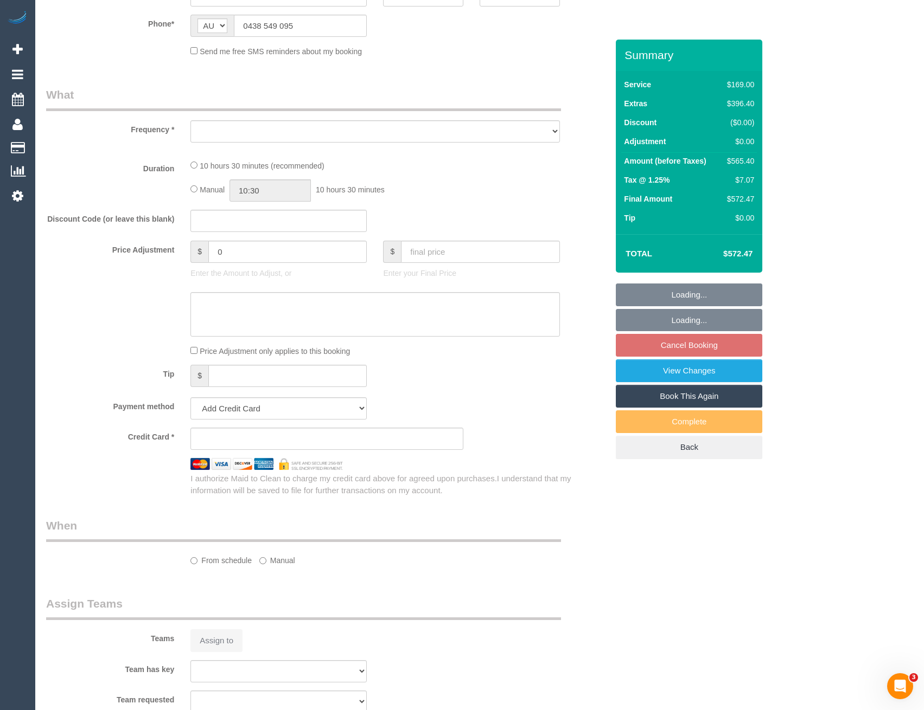
select select "number:26"
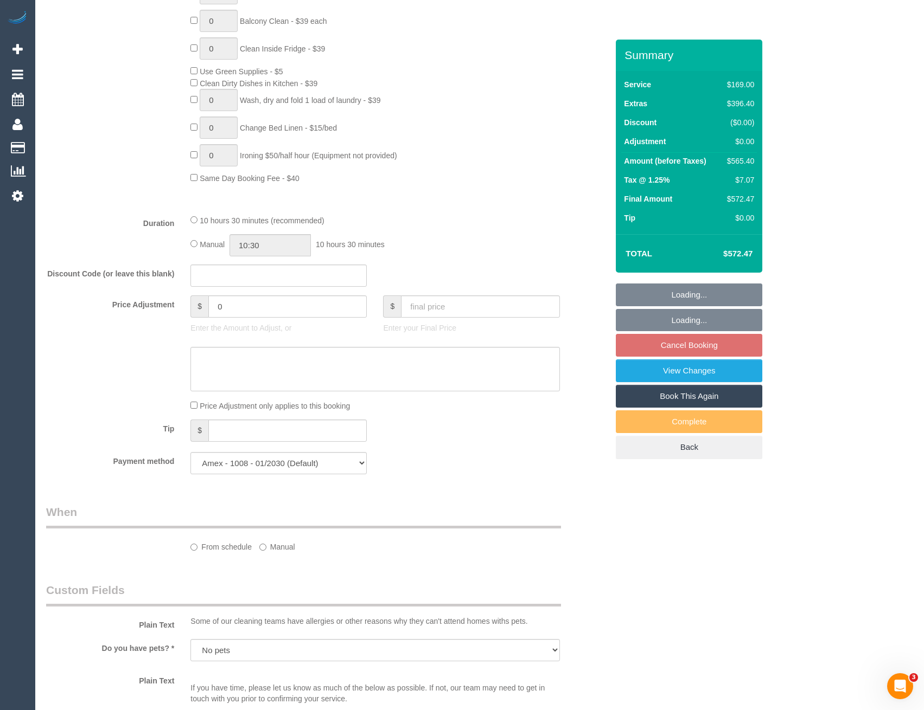
select select "object:1388"
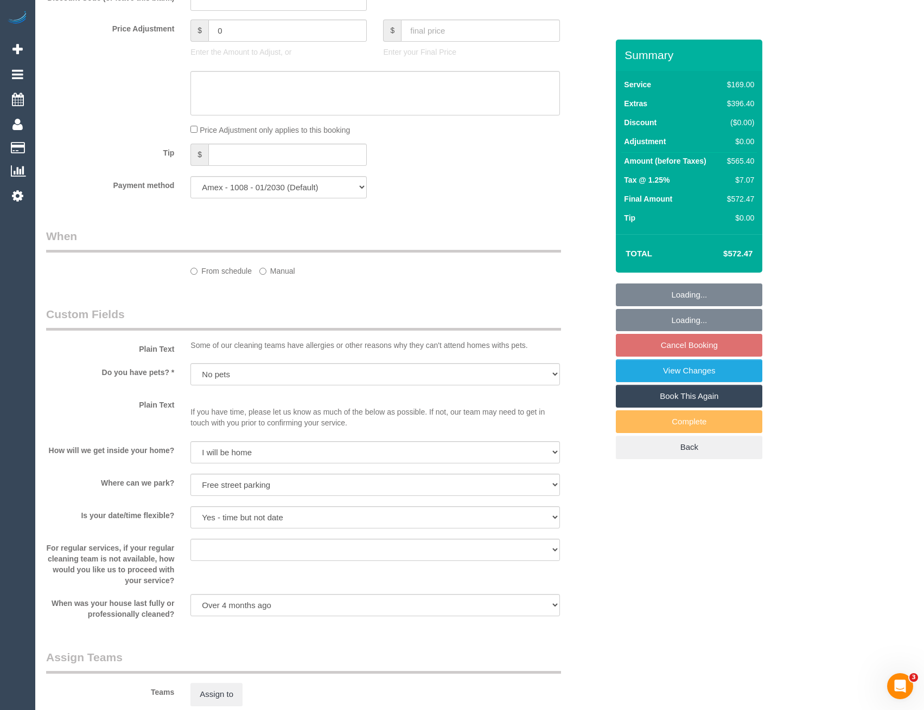
select select "spot3"
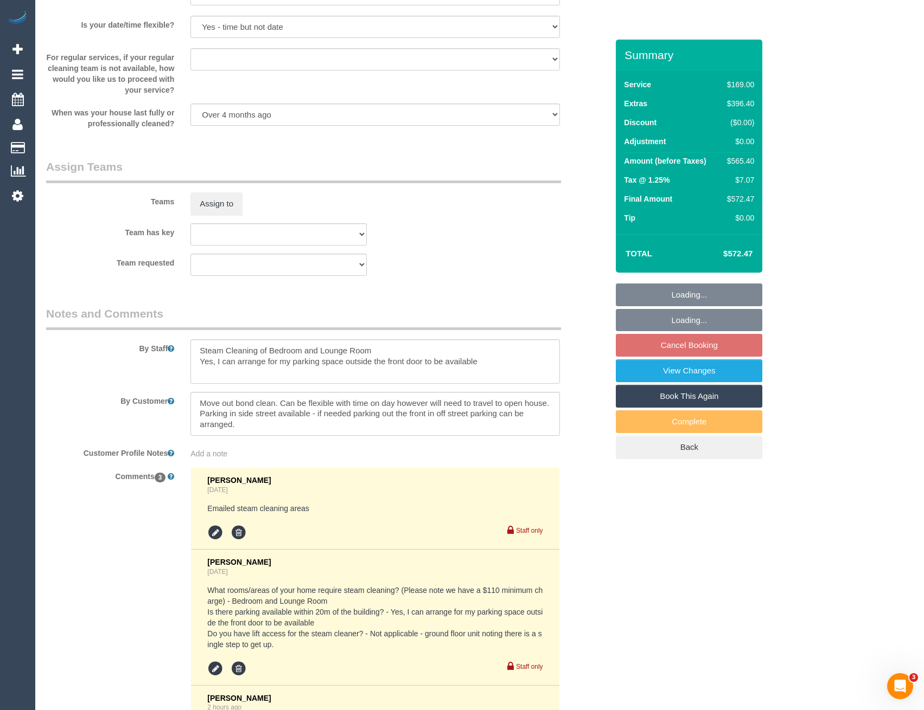
scroll to position [1625, 0]
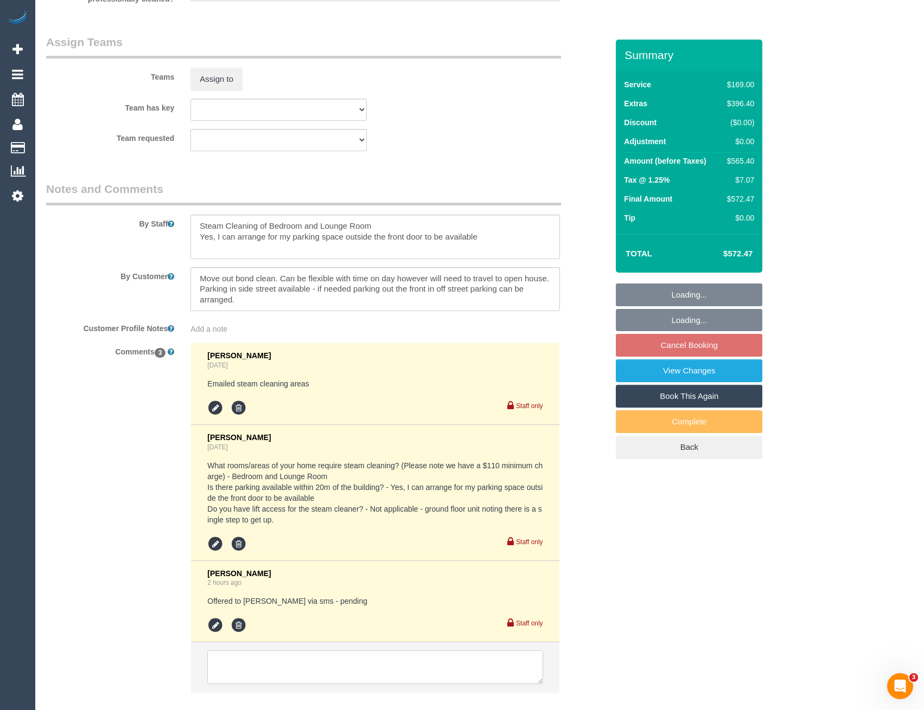
click at [277, 662] on textarea at bounding box center [374, 668] width 335 height 34
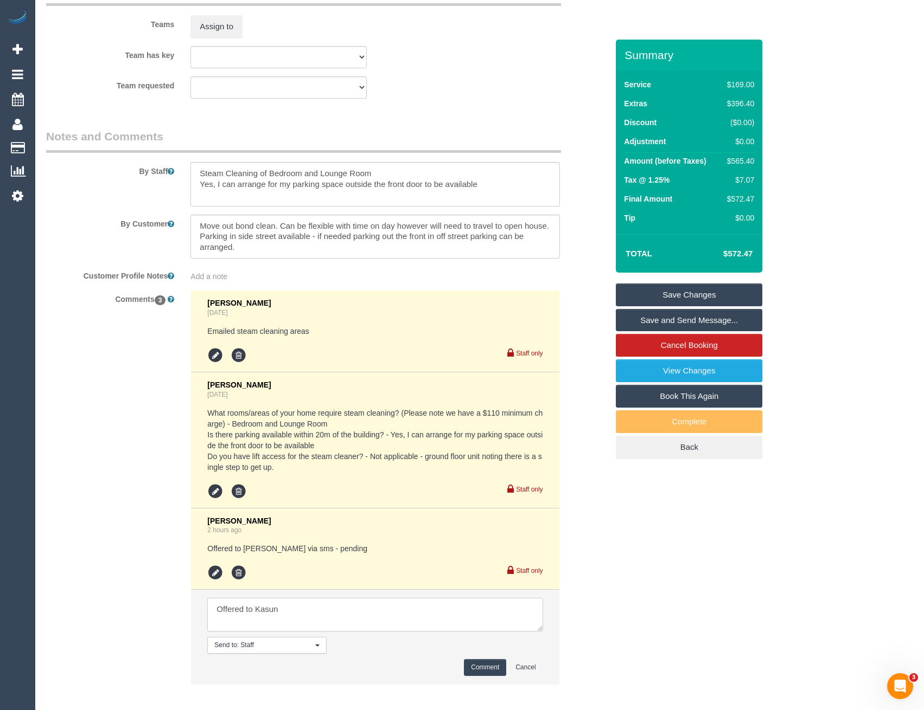
scroll to position [1731, 0]
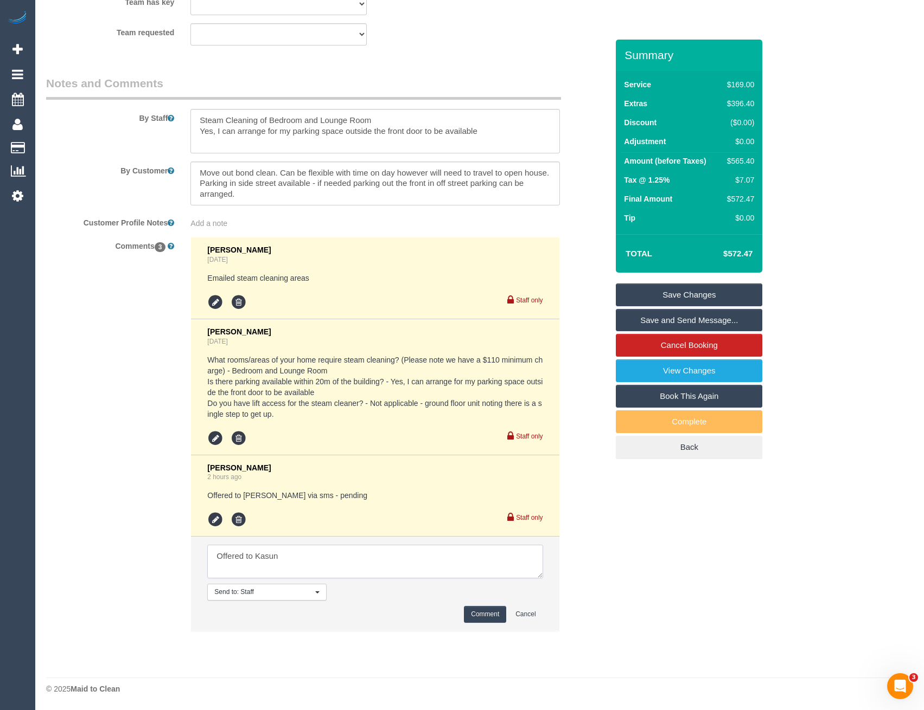
type textarea "Offered to Kasun"
click at [485, 615] on button "Comment" at bounding box center [485, 614] width 42 height 17
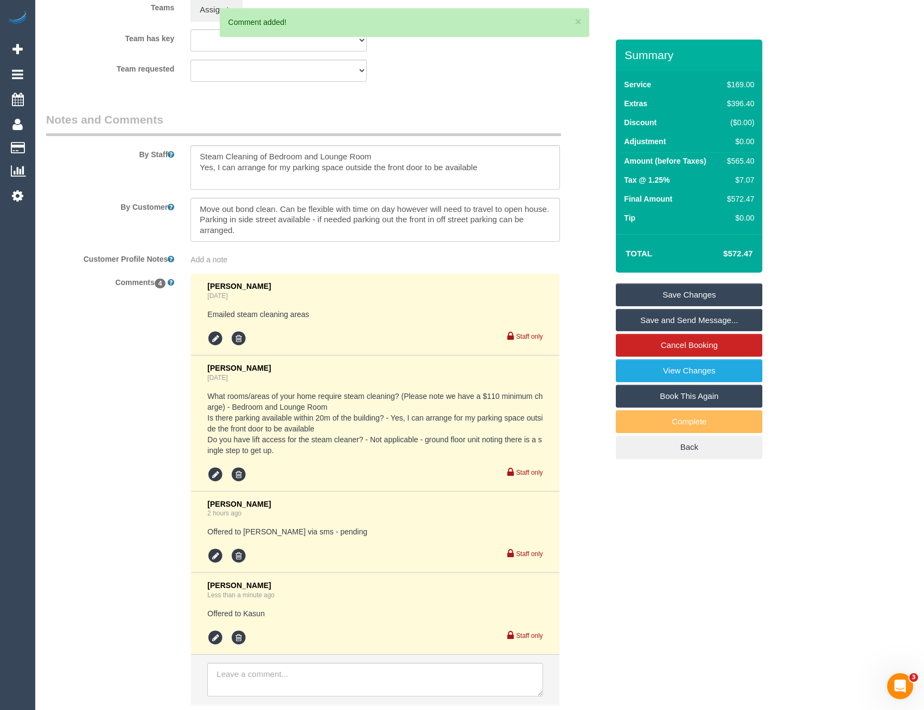
scroll to position [1676, 0]
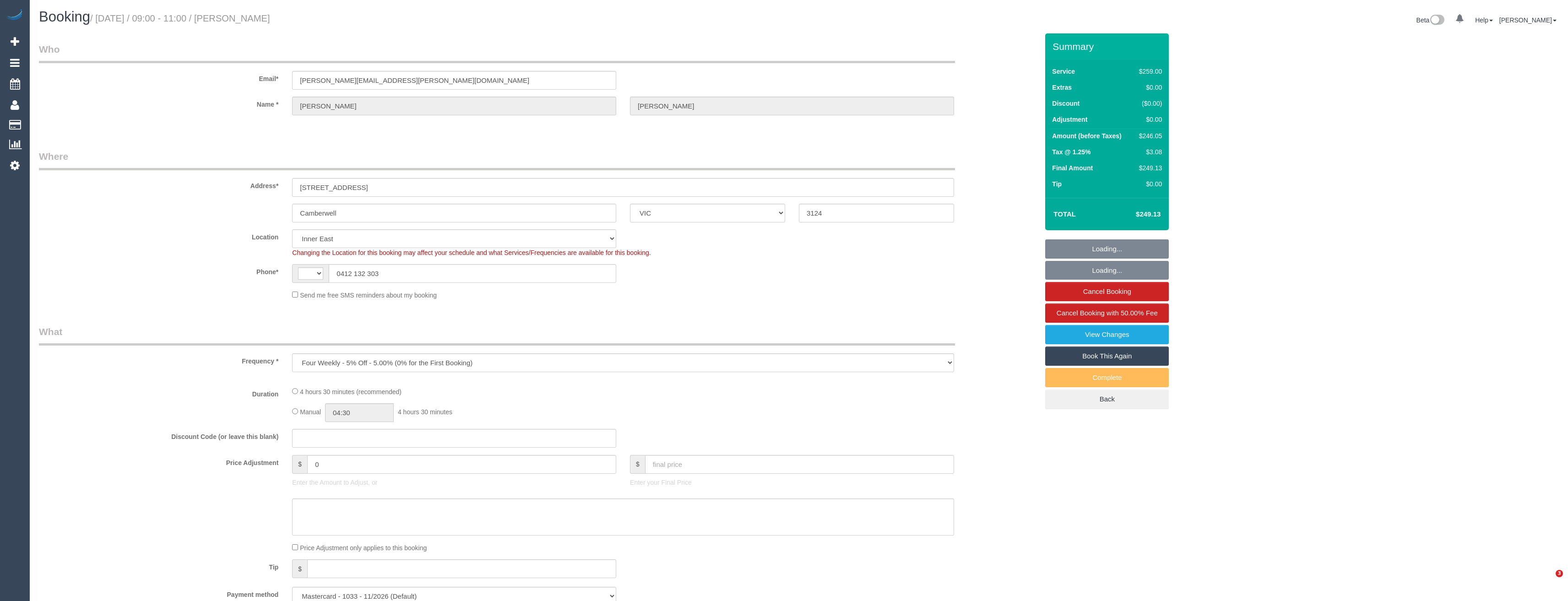
select select "VIC"
select select "object:292"
select select "string:AU"
select select "number:27"
select select "number:14"
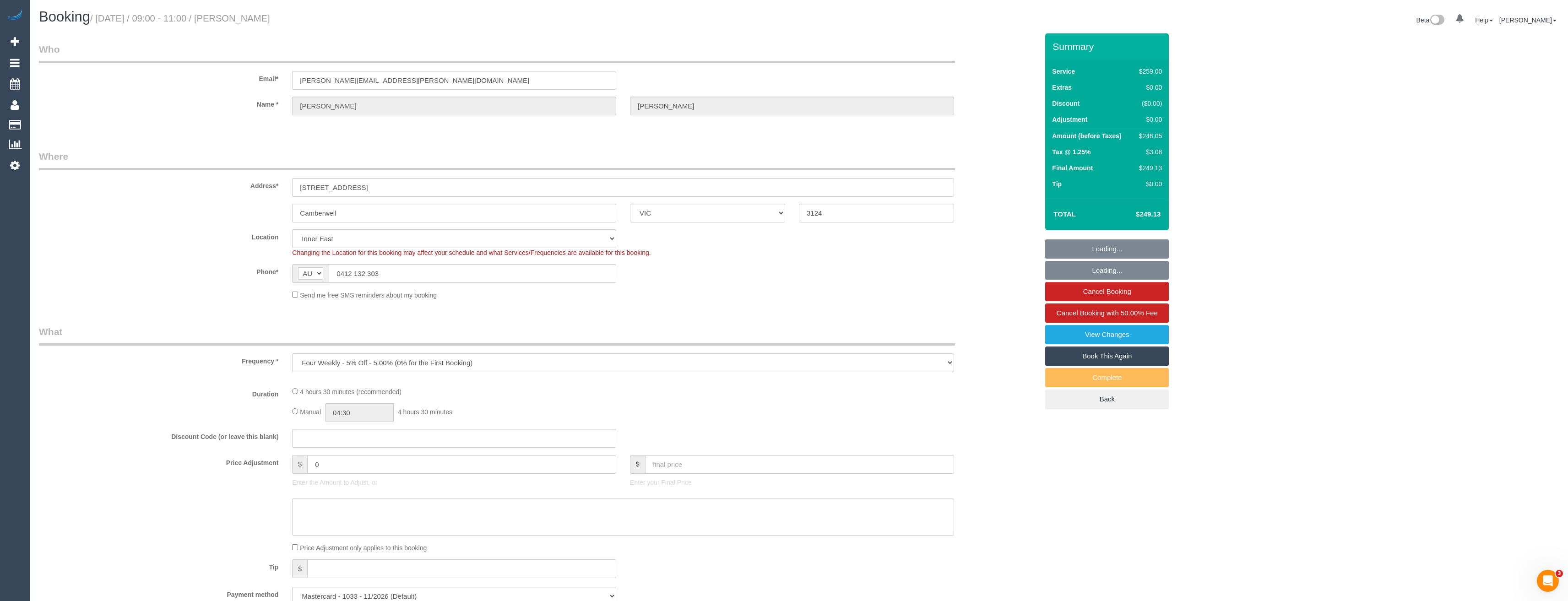
select select "number:19"
select select "number:25"
select select "number:34"
select select "number:13"
